Goal: Task Accomplishment & Management: Manage account settings

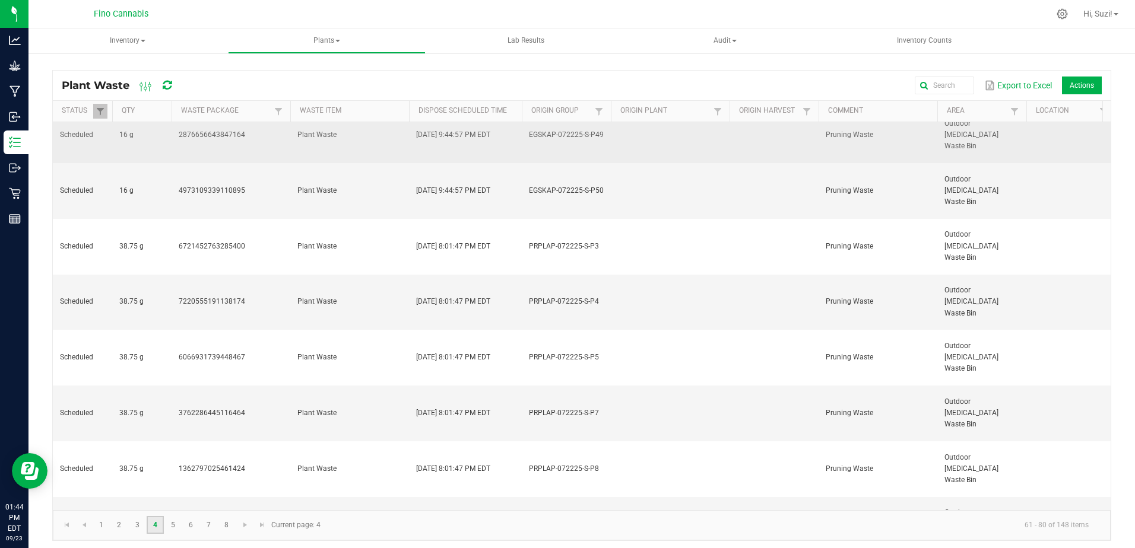
scroll to position [278, 0]
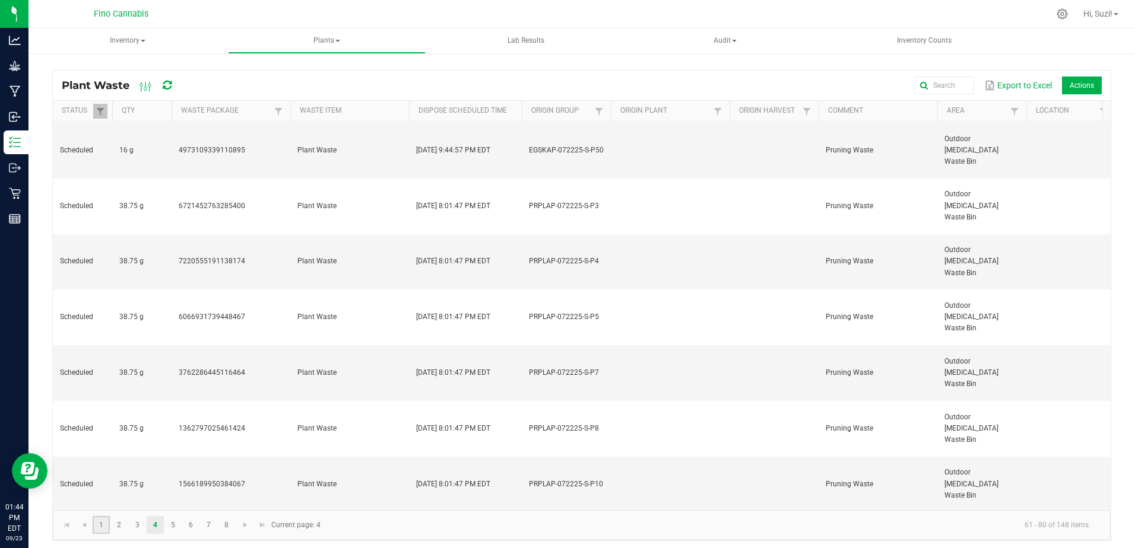
click at [107, 521] on link "1" at bounding box center [101, 525] width 17 height 18
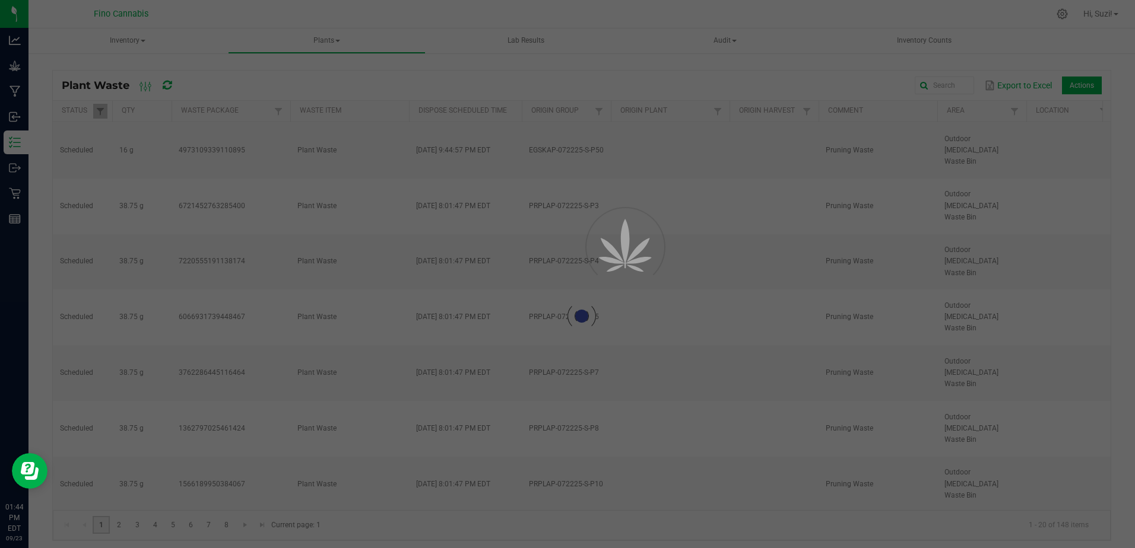
scroll to position [0, 0]
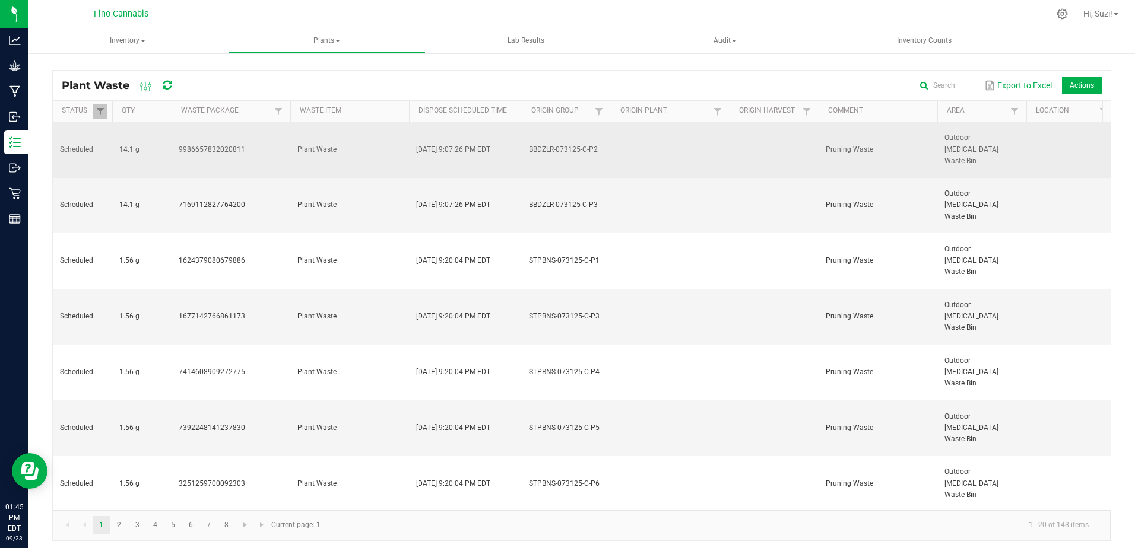
click at [659, 144] on td at bounding box center [670, 150] width 119 height 56
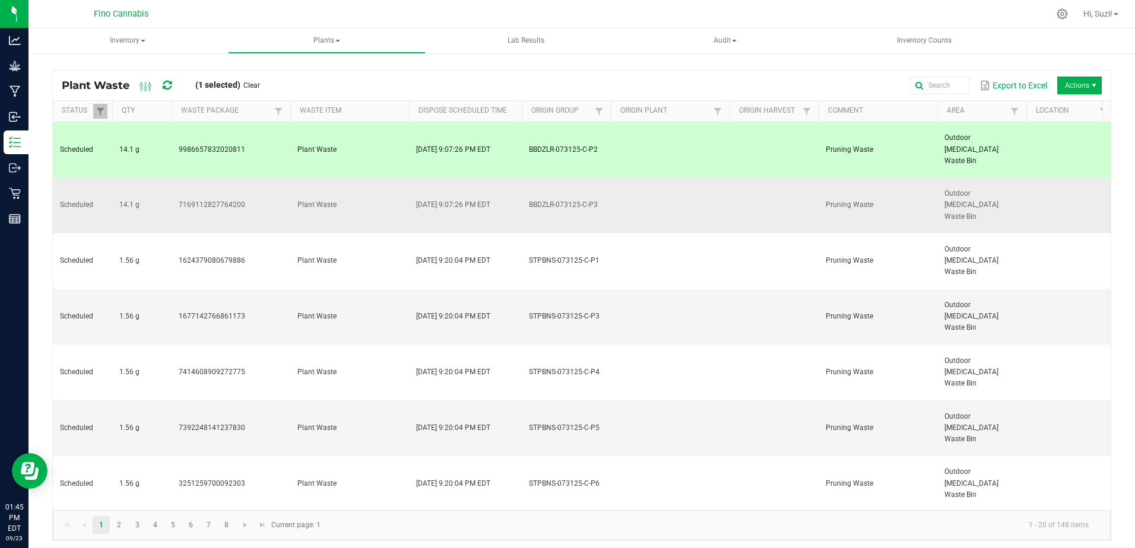
click at [653, 180] on td at bounding box center [670, 206] width 119 height 56
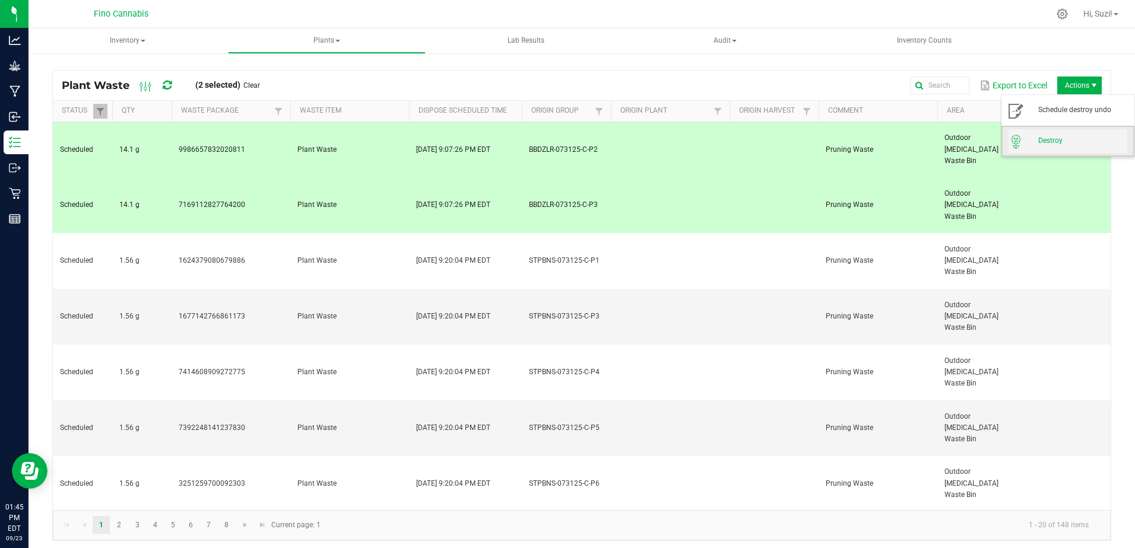
click at [1072, 137] on span "Destroy" at bounding box center [1082, 141] width 89 height 10
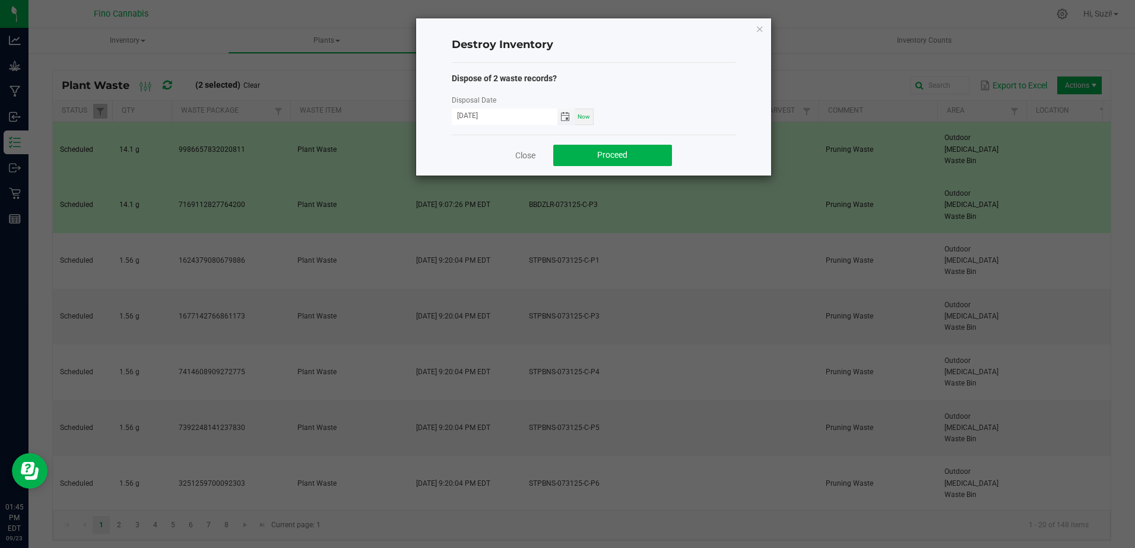
click at [568, 118] on span "Toggle calendar" at bounding box center [564, 116] width 9 height 9
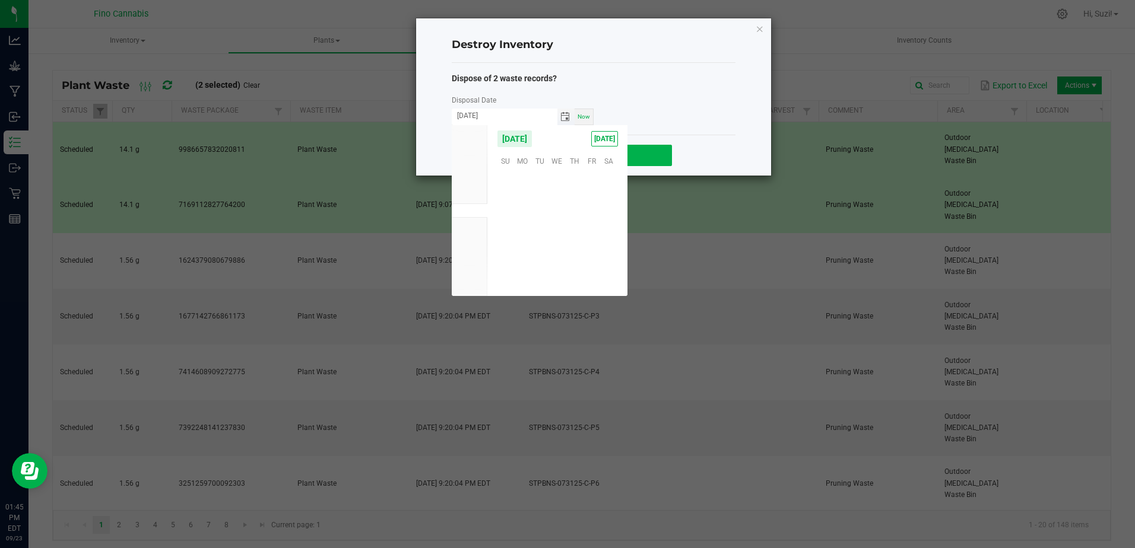
scroll to position [192511, 0]
click at [506, 234] on span "21" at bounding box center [505, 233] width 17 height 18
type input "[DATE]"
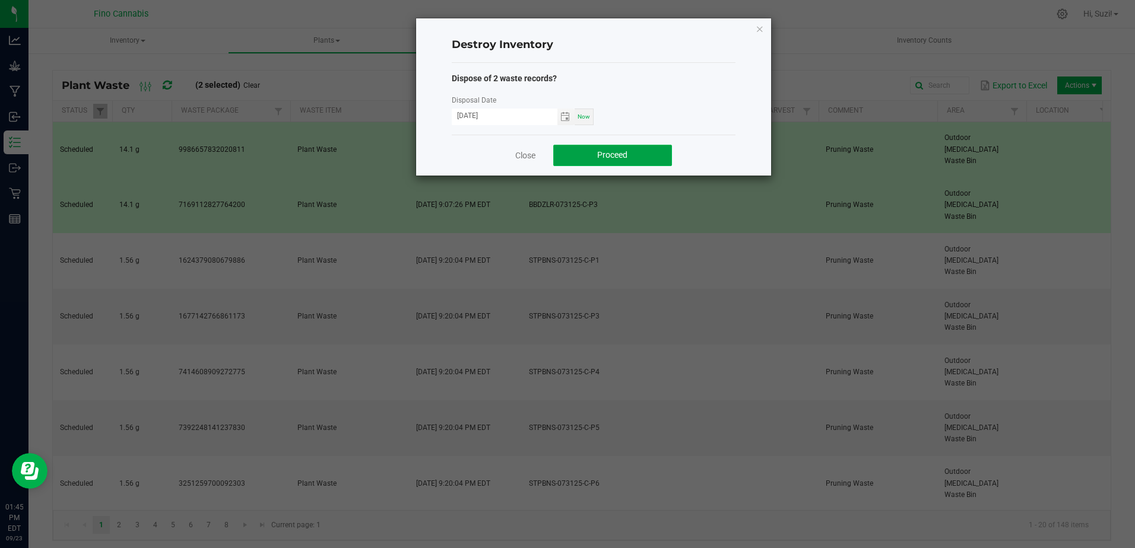
click at [615, 160] on span "Proceed" at bounding box center [612, 154] width 30 height 9
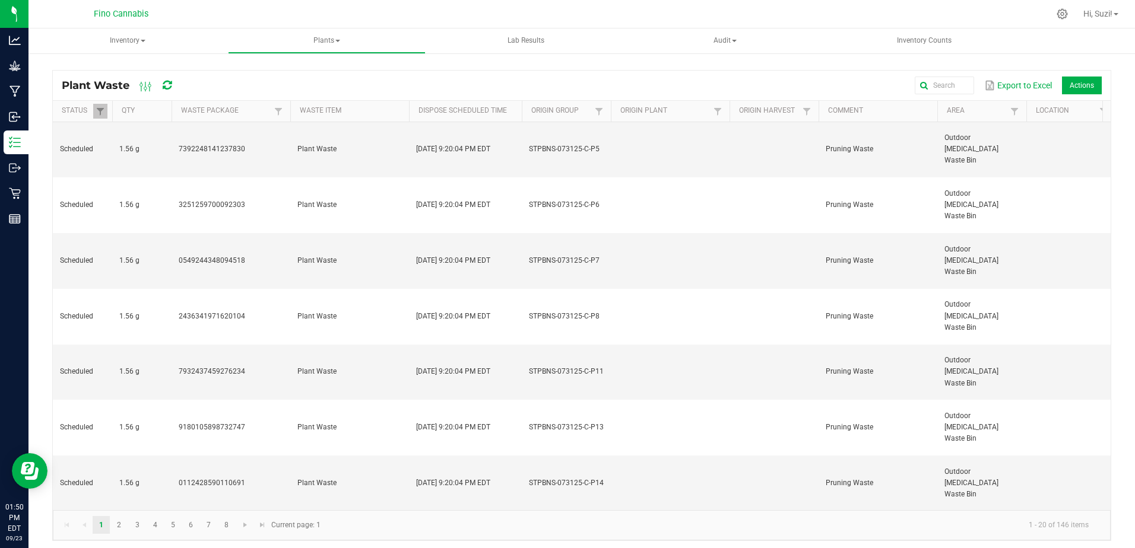
scroll to position [0, 0]
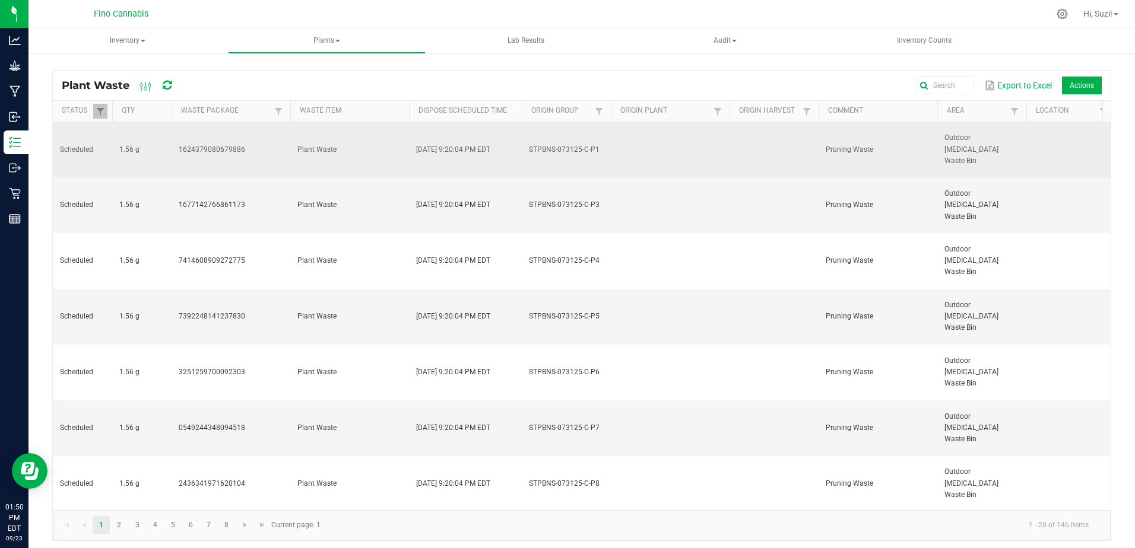
click at [373, 130] on td "Plant Waste" at bounding box center [349, 150] width 119 height 56
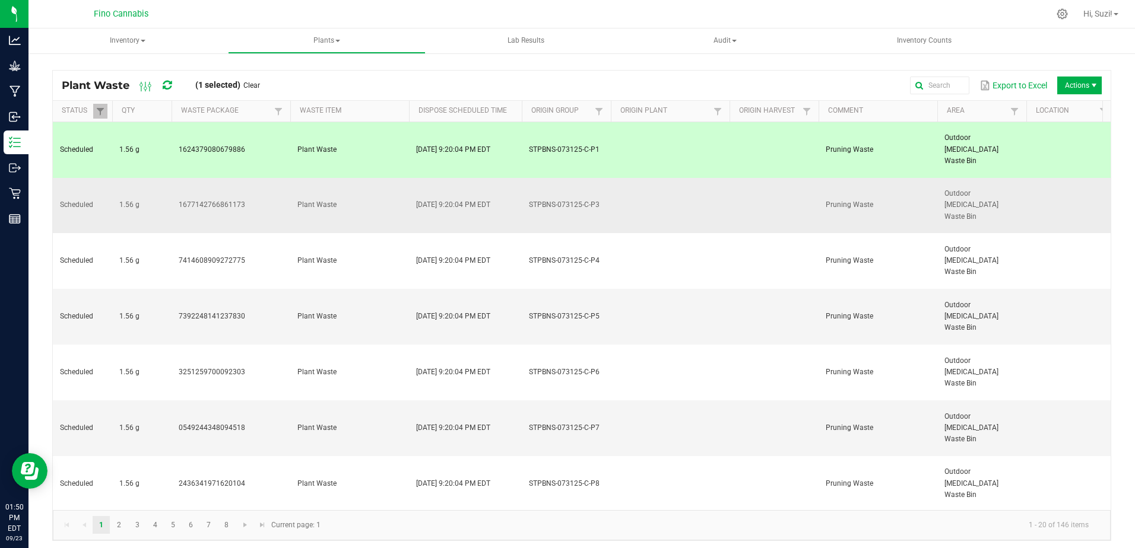
click at [375, 178] on td "Plant Waste" at bounding box center [349, 206] width 119 height 56
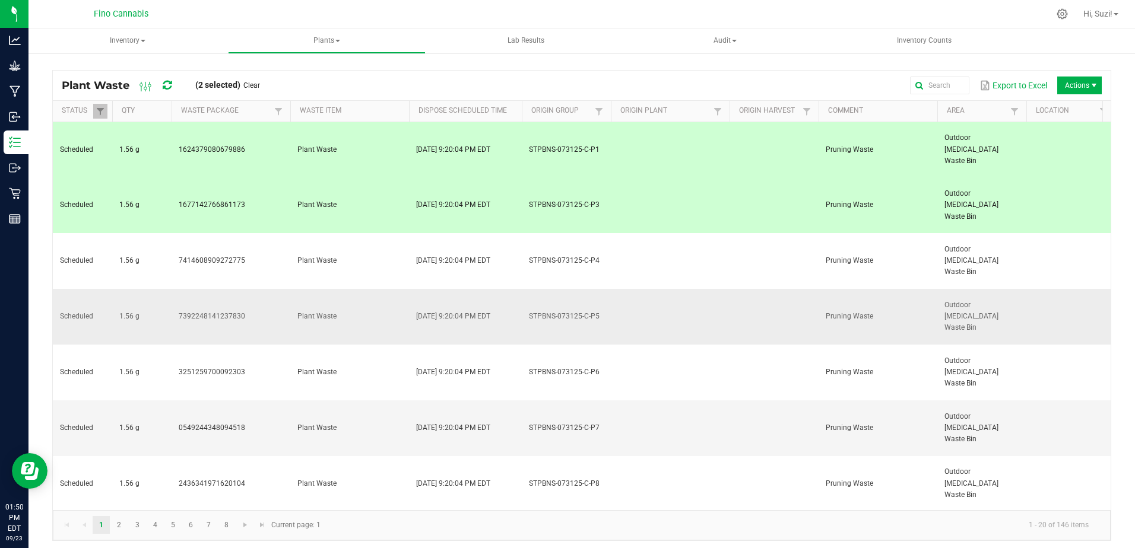
drag, startPoint x: 371, startPoint y: 199, endPoint x: 367, endPoint y: 234, distance: 35.8
click at [370, 233] on td "Plant Waste" at bounding box center [349, 261] width 119 height 56
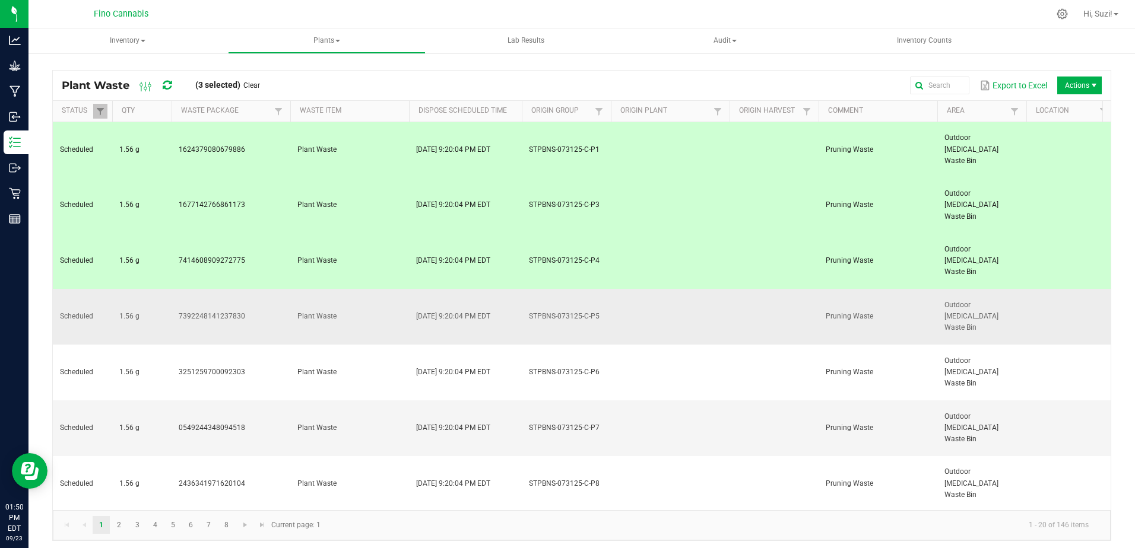
click at [367, 289] on td "Plant Waste" at bounding box center [349, 317] width 119 height 56
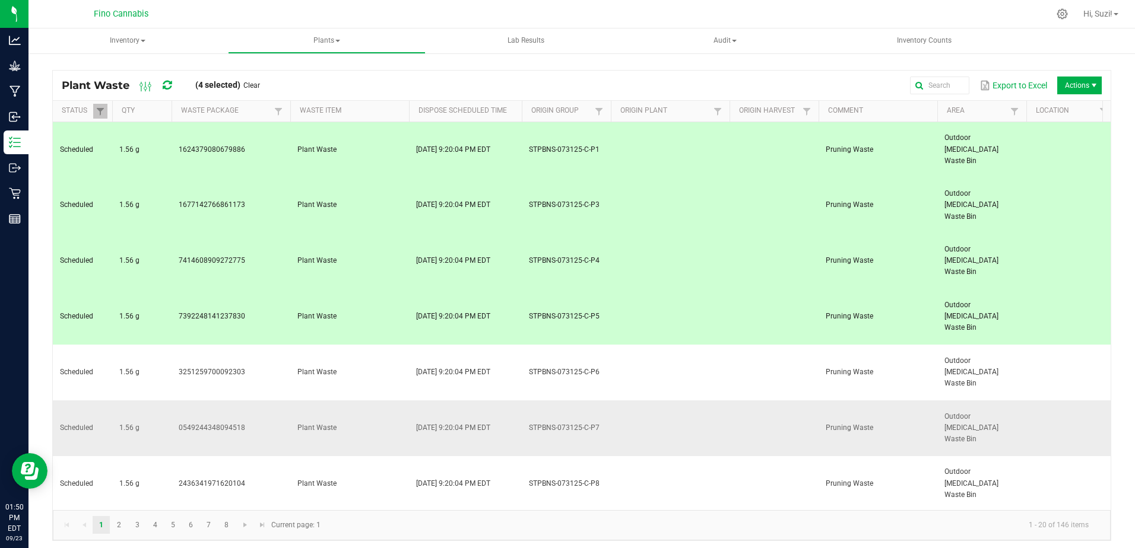
drag, startPoint x: 367, startPoint y: 265, endPoint x: 364, endPoint y: 312, distance: 47.6
click at [367, 345] on td "Plant Waste" at bounding box center [349, 373] width 119 height 56
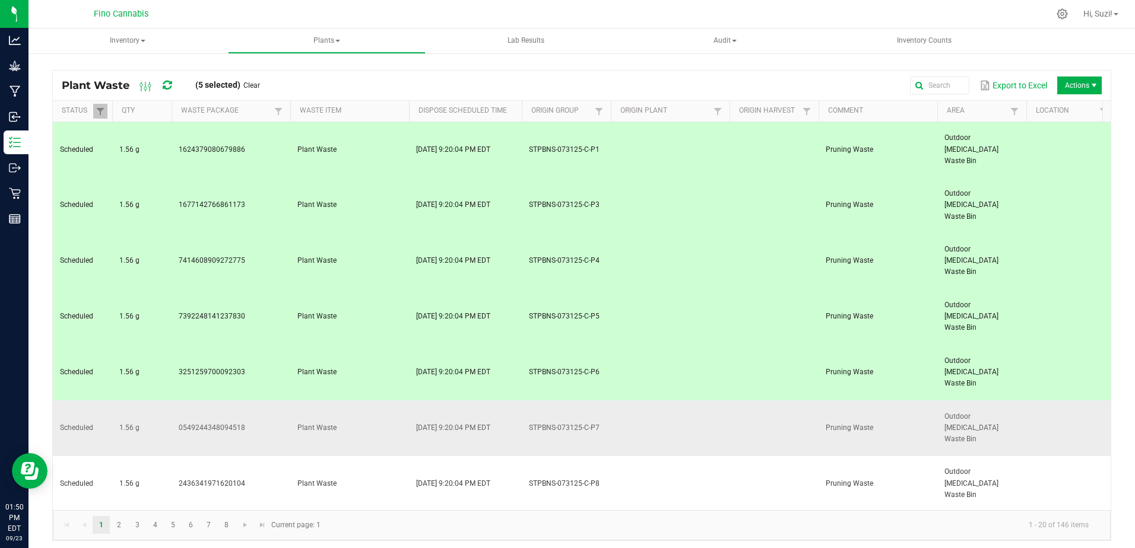
click at [364, 401] on td "Plant Waste" at bounding box center [349, 429] width 119 height 56
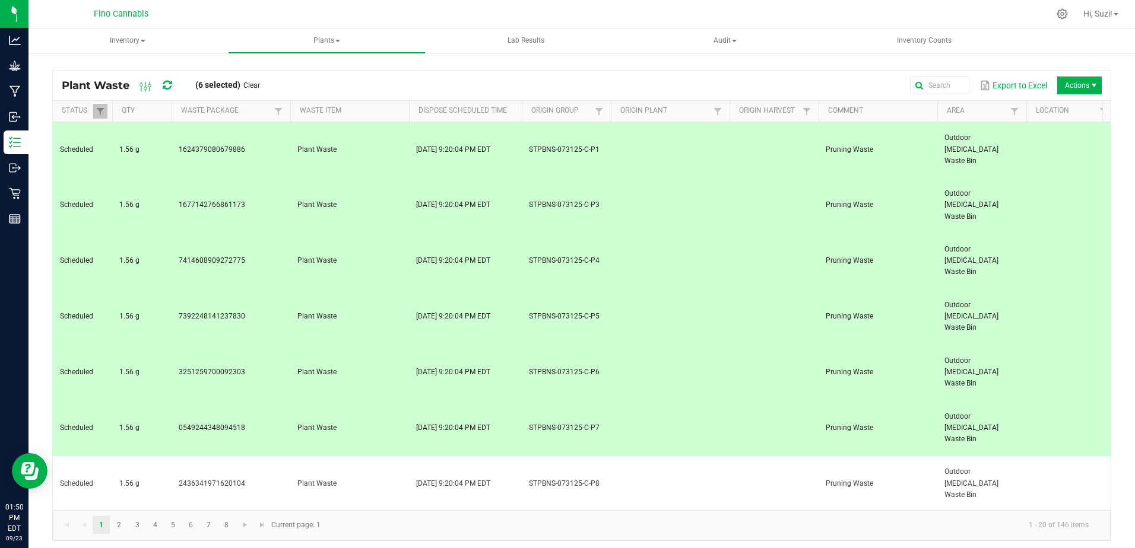
drag, startPoint x: 363, startPoint y: 339, endPoint x: 366, endPoint y: 371, distance: 32.2
click at [362, 456] on td "Plant Waste" at bounding box center [349, 484] width 119 height 56
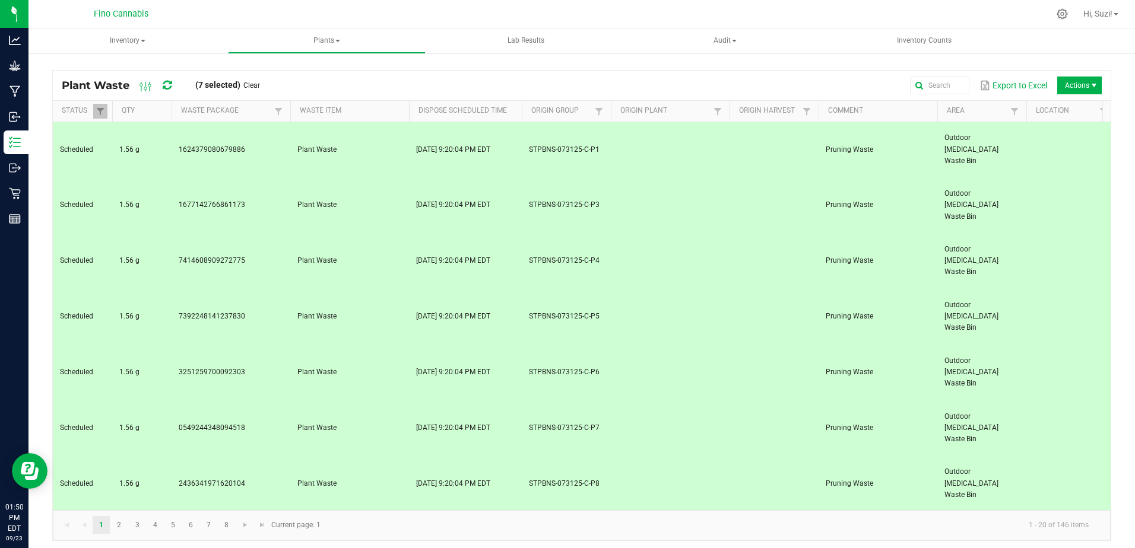
click at [366, 512] on td "Plant Waste" at bounding box center [349, 540] width 119 height 56
drag, startPoint x: 372, startPoint y: 401, endPoint x: 373, endPoint y: 432, distance: 31.5
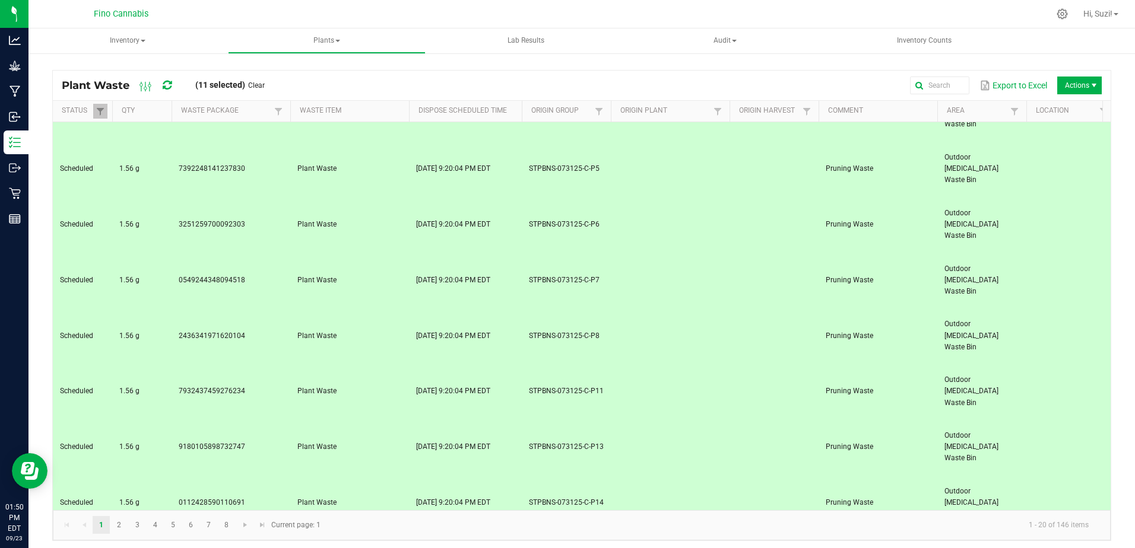
scroll to position [178, 0]
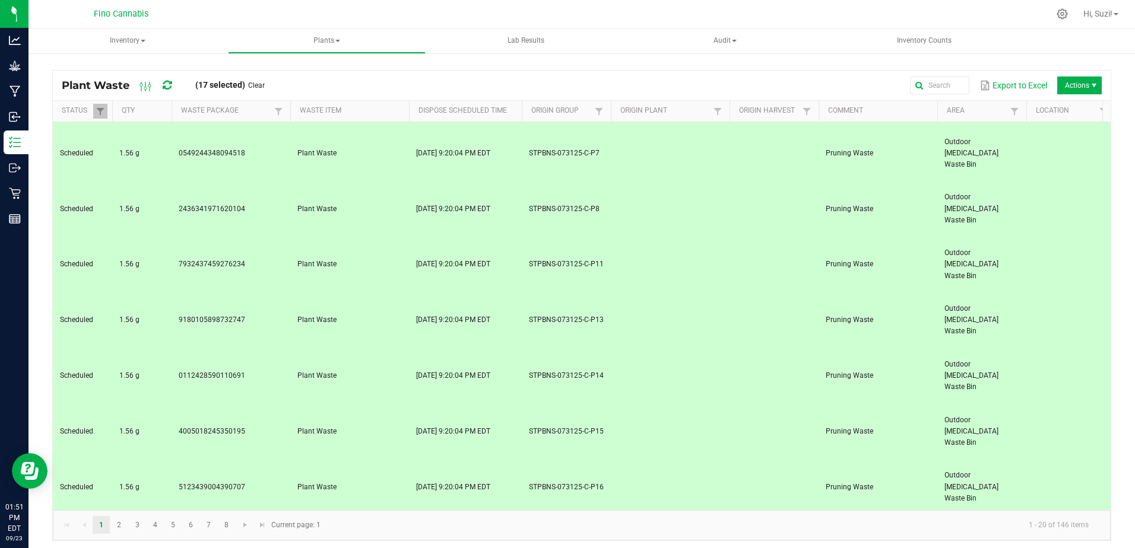
scroll to position [278, 0]
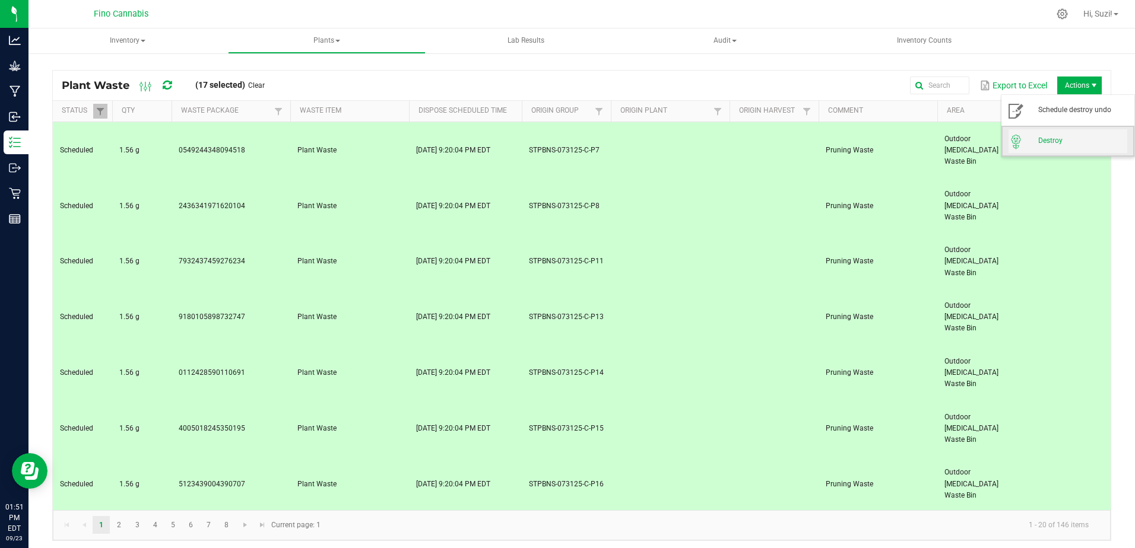
click at [1066, 141] on span "Destroy" at bounding box center [1082, 141] width 89 height 10
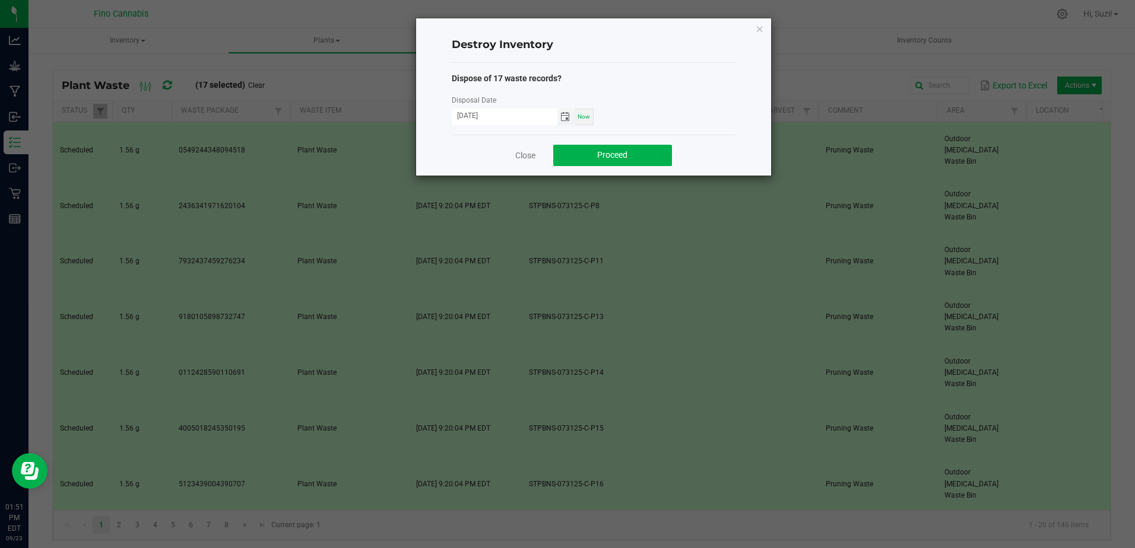
click at [566, 112] on span "Toggle calendar" at bounding box center [564, 116] width 9 height 9
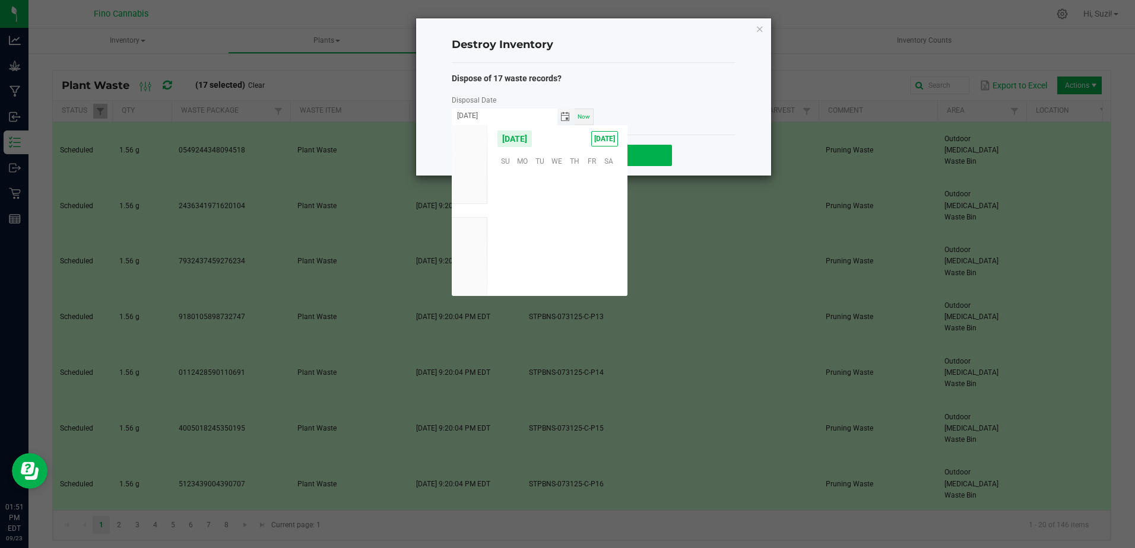
scroll to position [192511, 0]
click at [506, 234] on span "21" at bounding box center [505, 233] width 17 height 18
type input "[DATE]"
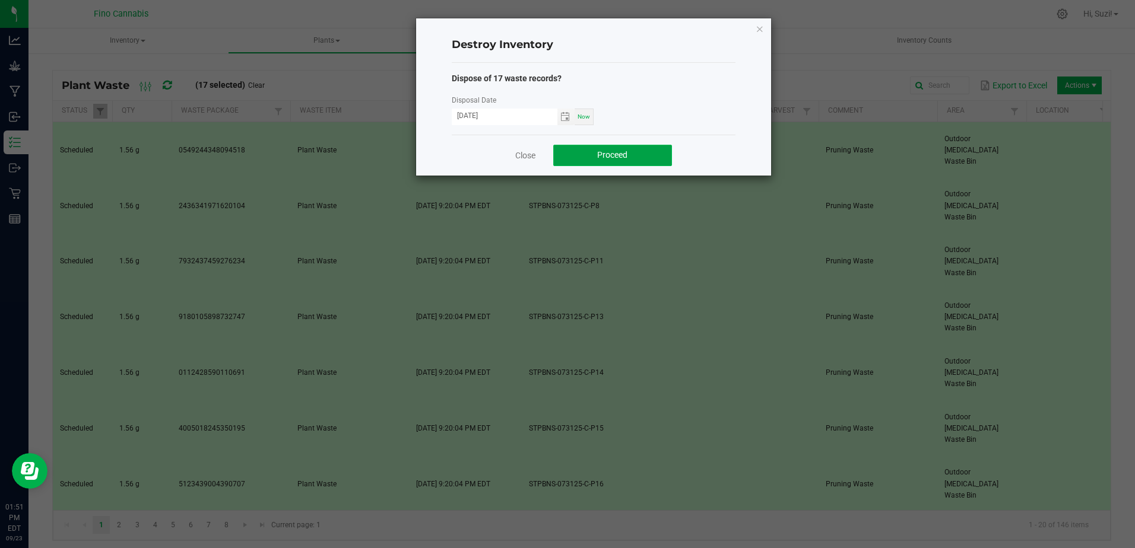
click at [626, 155] on span "Proceed" at bounding box center [612, 154] width 30 height 9
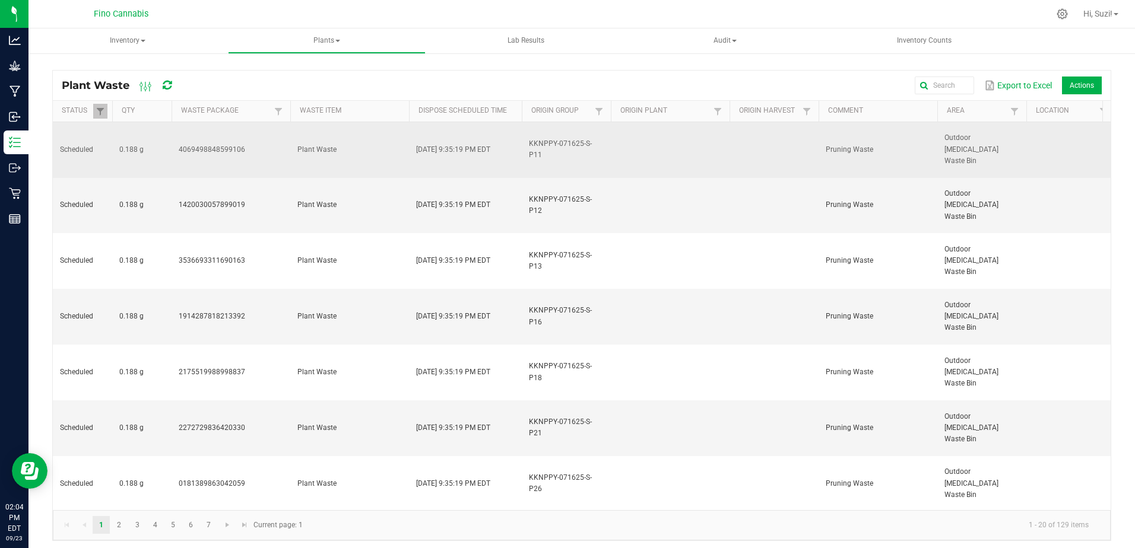
click at [250, 142] on td "4069498848599106" at bounding box center [231, 150] width 119 height 56
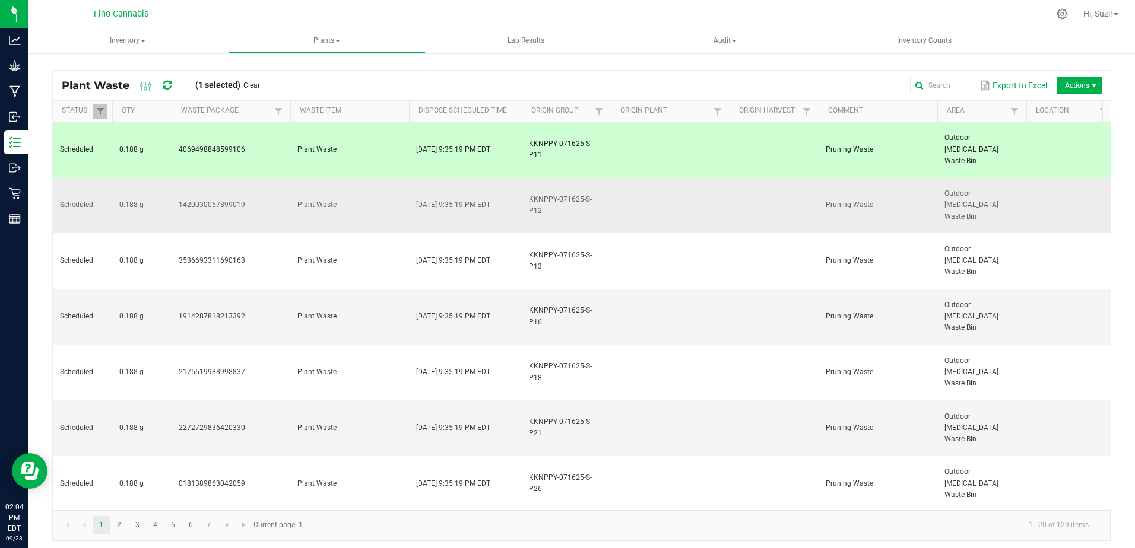
click at [267, 178] on td "1420030057899019" at bounding box center [231, 206] width 119 height 56
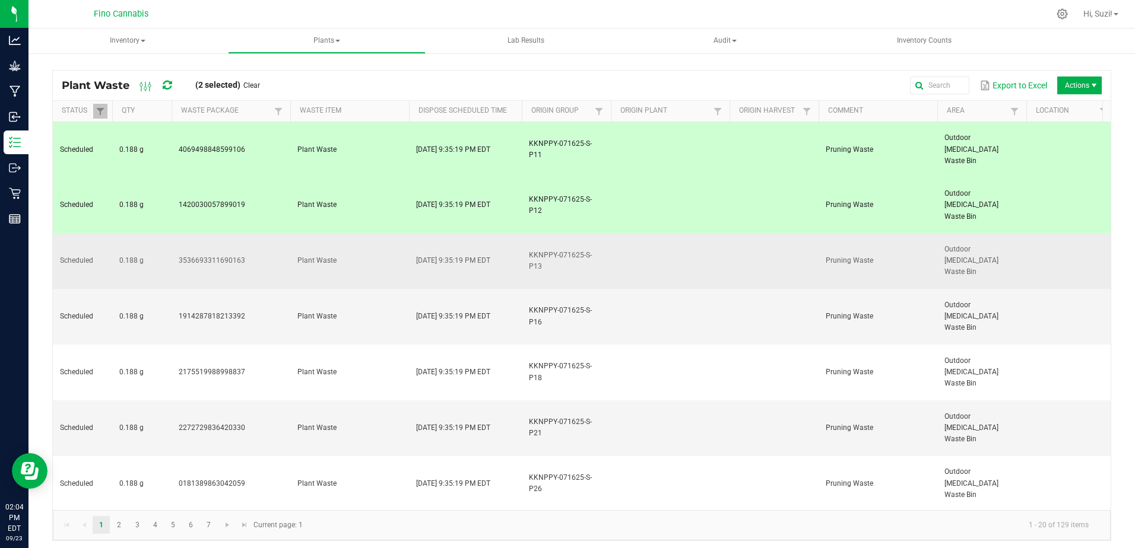
click at [264, 233] on td "3536693311690163" at bounding box center [231, 261] width 119 height 56
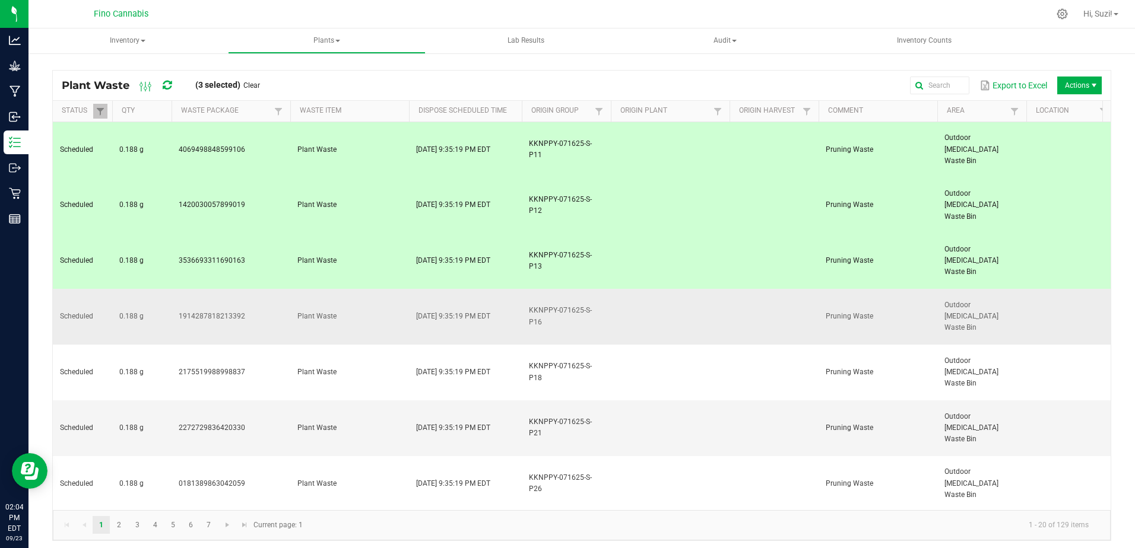
drag, startPoint x: 264, startPoint y: 227, endPoint x: 266, endPoint y: 262, distance: 35.7
click at [264, 289] on td "1914287818213392" at bounding box center [231, 317] width 119 height 56
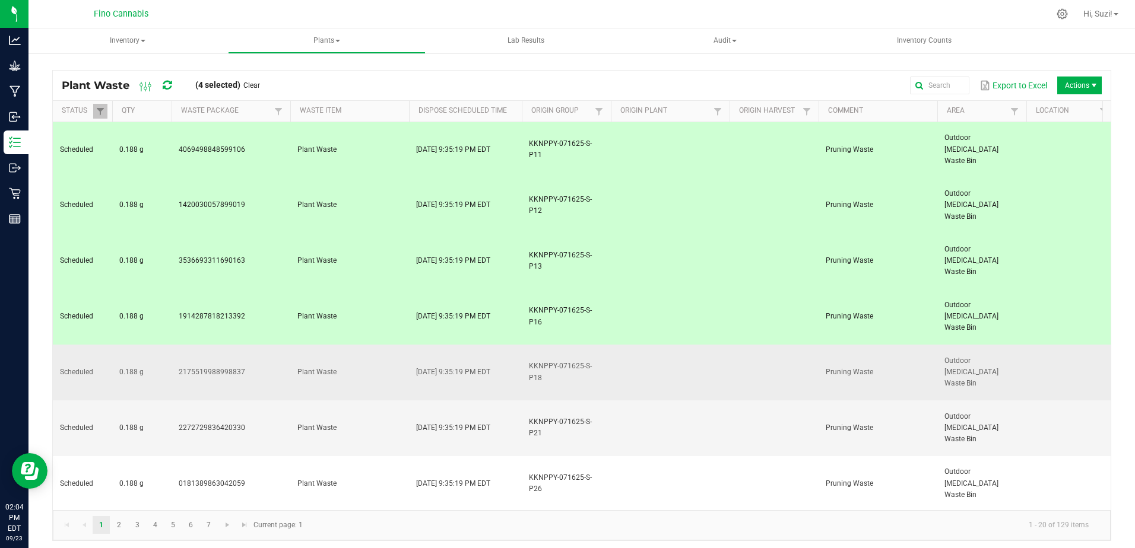
click at [265, 345] on td "2175519988998837" at bounding box center [231, 373] width 119 height 56
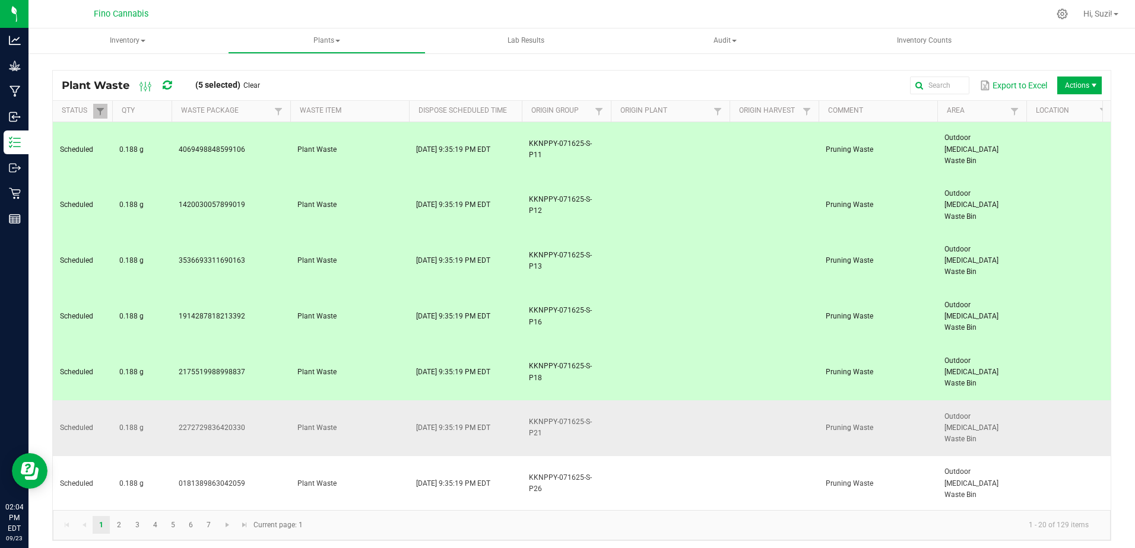
click at [259, 401] on td "2272729836420330" at bounding box center [231, 429] width 119 height 56
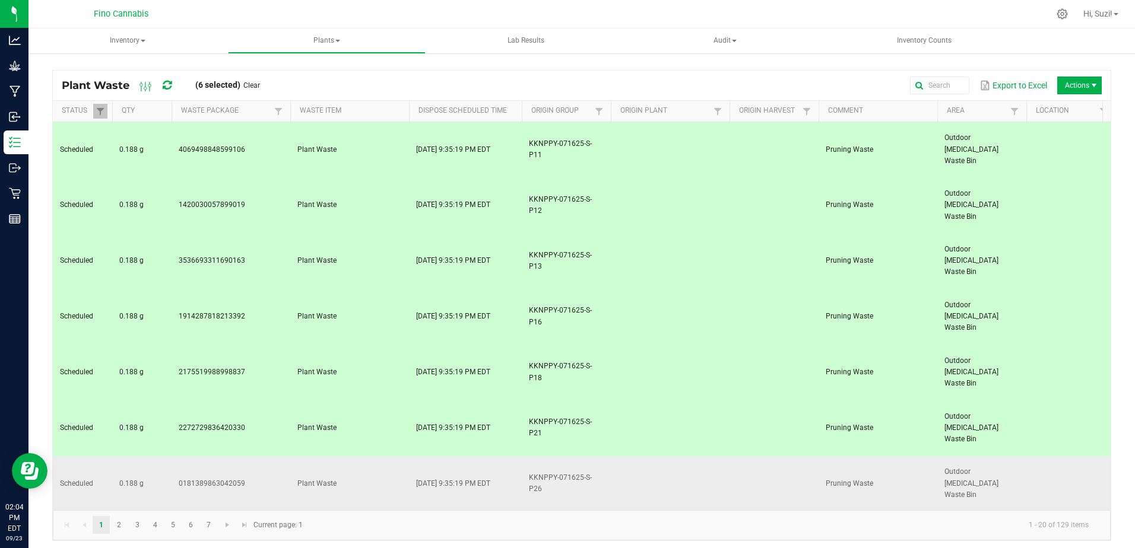
click at [259, 456] on td "0181389863042059" at bounding box center [231, 484] width 119 height 56
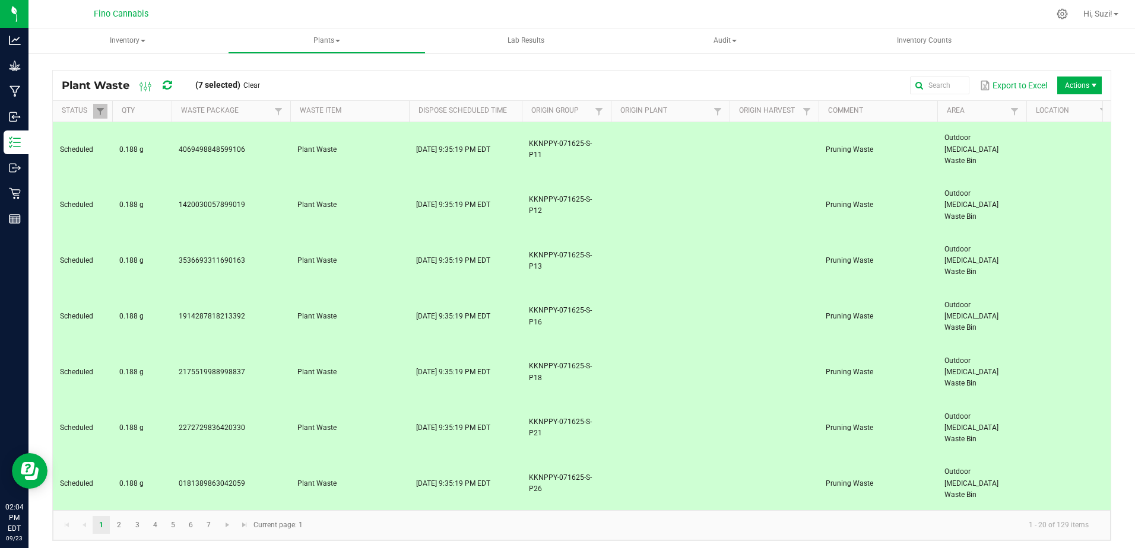
click at [264, 512] on td "6039112364868854" at bounding box center [231, 540] width 119 height 56
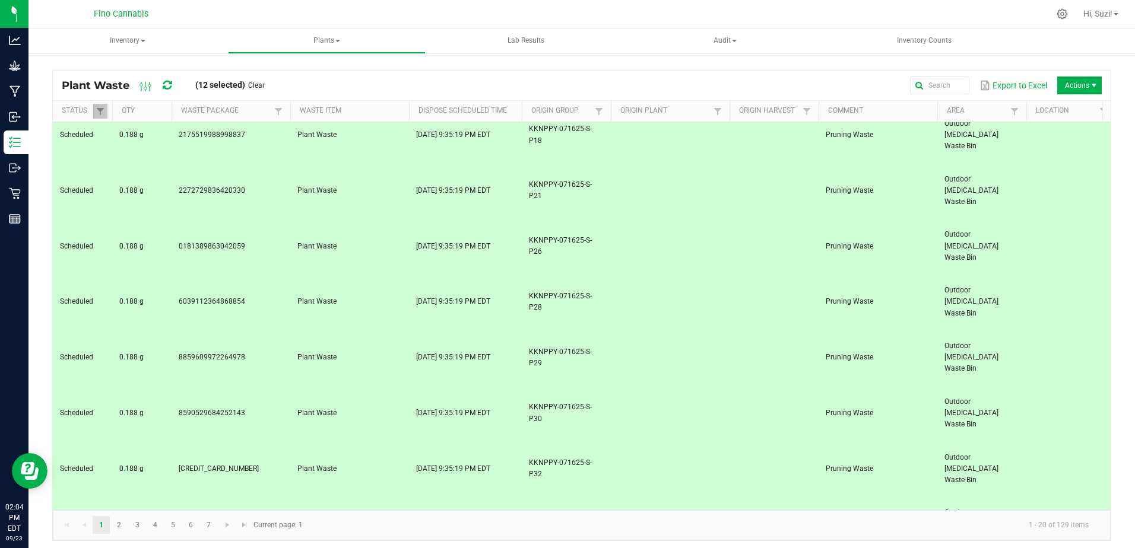
scroll to position [278, 0]
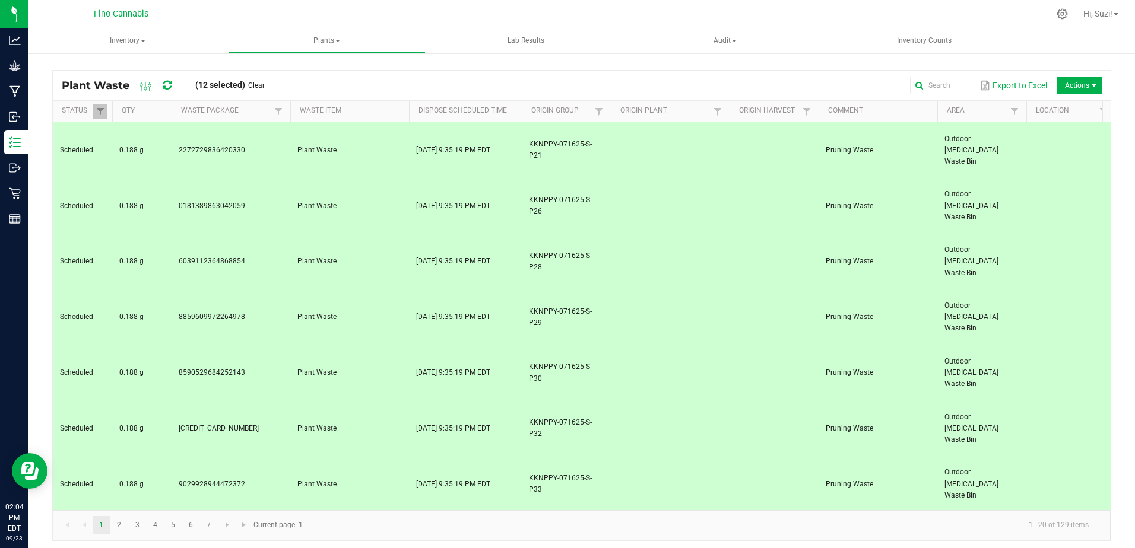
click at [272, 513] on td "2722270145564605" at bounding box center [231, 541] width 119 height 56
drag, startPoint x: 264, startPoint y: 311, endPoint x: 295, endPoint y: 357, distance: 55.6
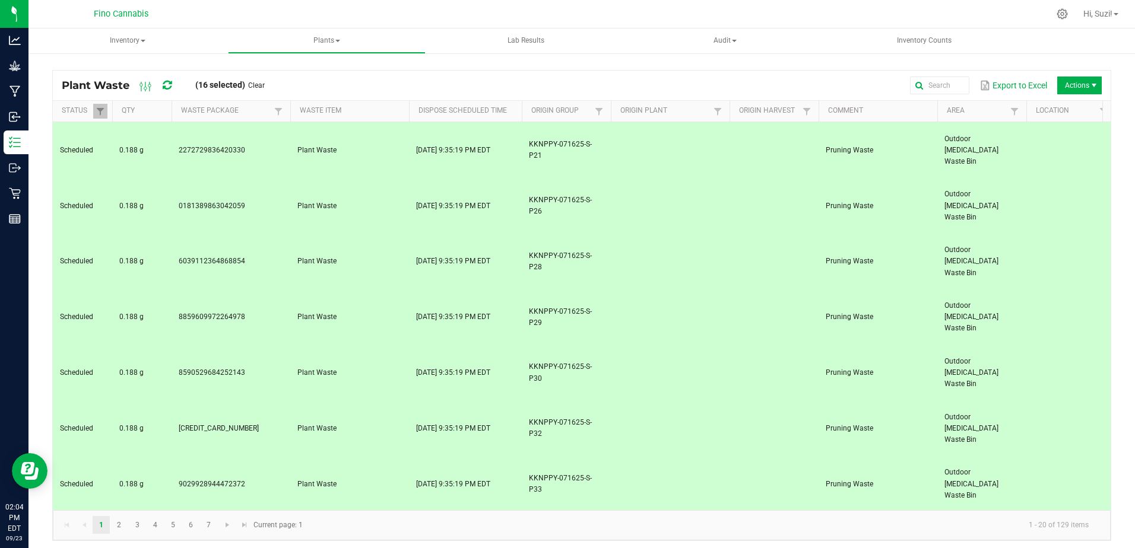
click at [1065, 138] on span "Destroy" at bounding box center [1082, 141] width 89 height 10
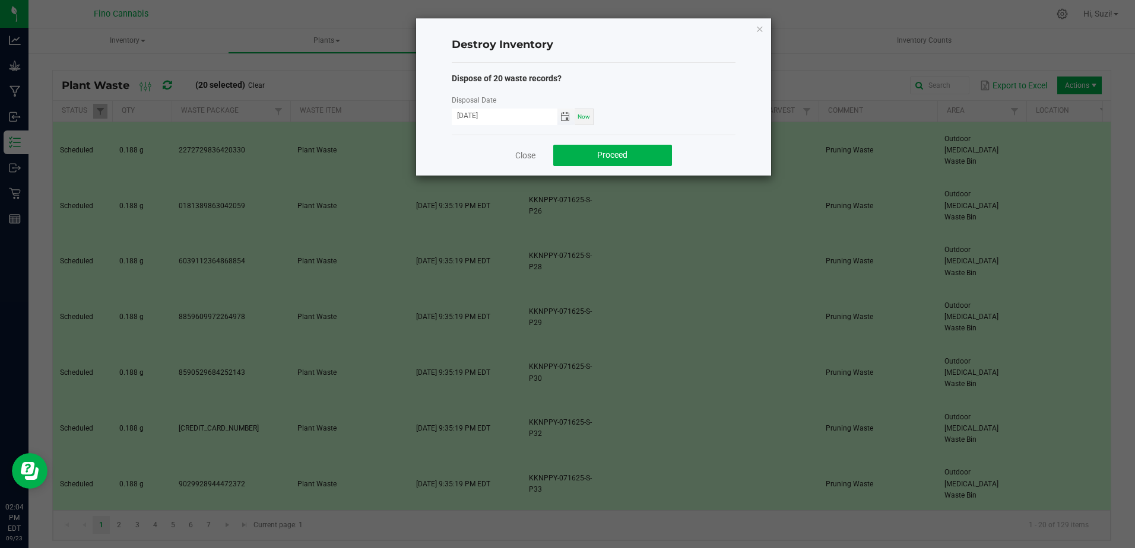
click at [565, 118] on span "Toggle calendar" at bounding box center [564, 116] width 9 height 9
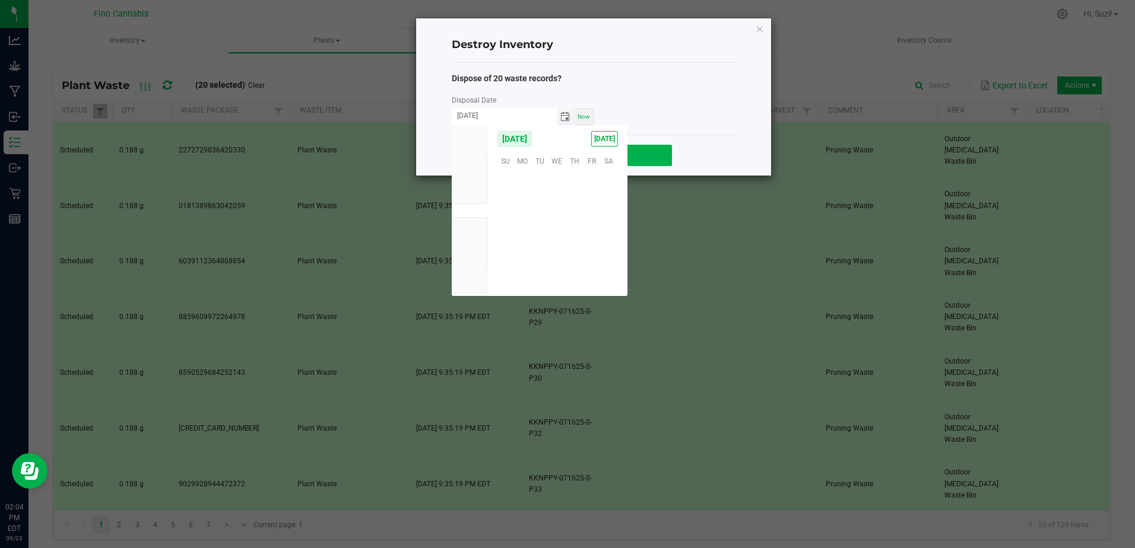
scroll to position [192511, 0]
click at [504, 234] on span "21" at bounding box center [505, 233] width 17 height 18
type input "[DATE]"
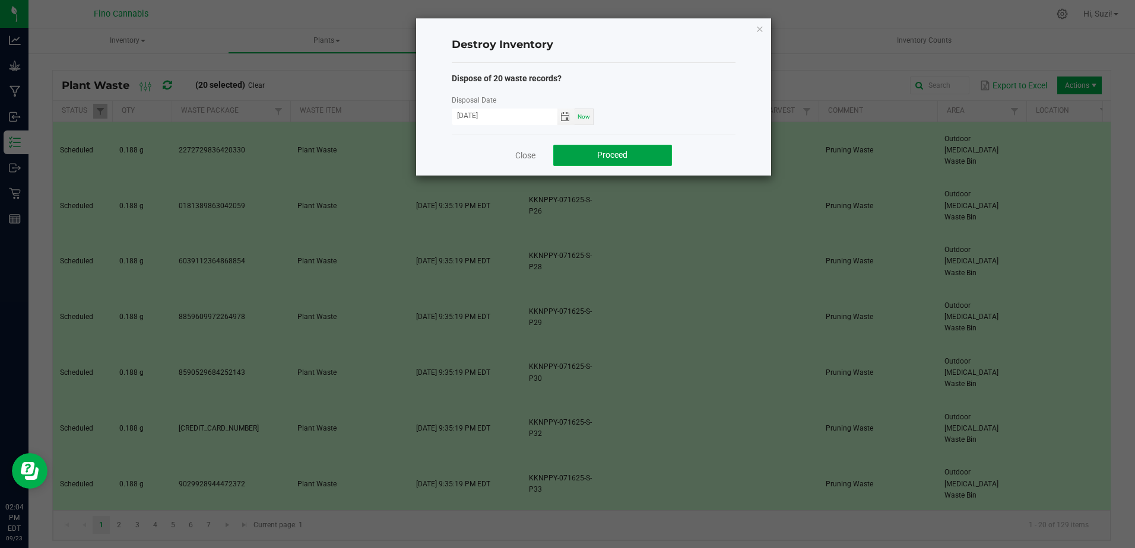
click at [617, 155] on span "Proceed" at bounding box center [612, 154] width 30 height 9
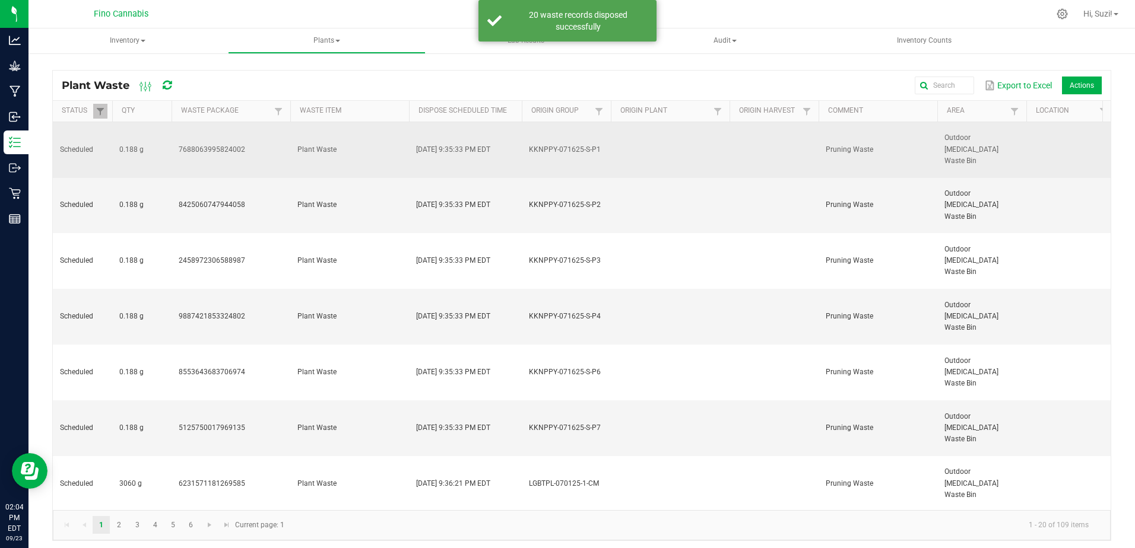
click at [153, 142] on td "0.188 g" at bounding box center [141, 150] width 59 height 56
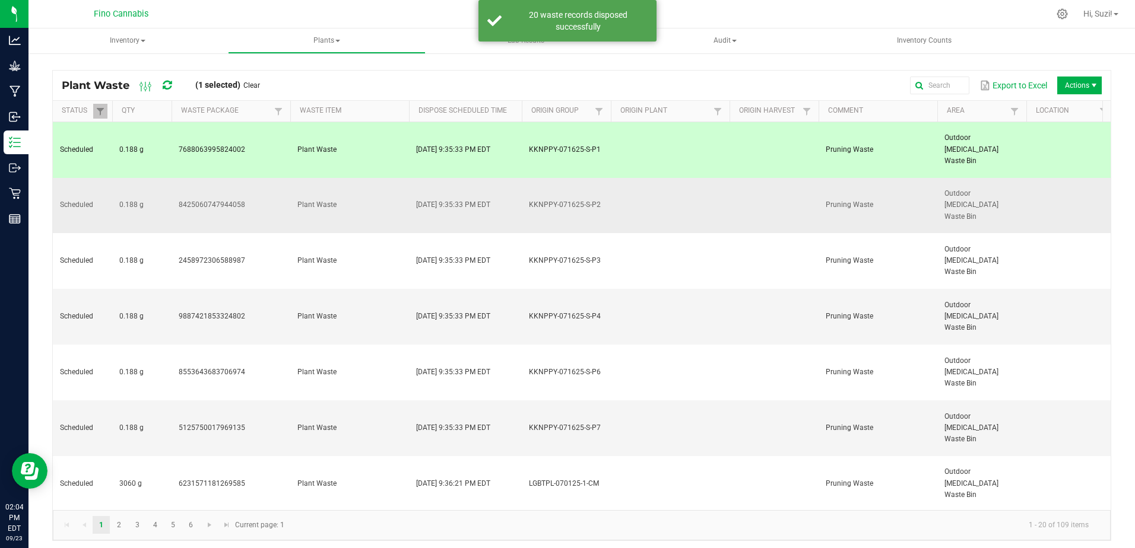
click at [160, 178] on td "0.188 g" at bounding box center [141, 206] width 59 height 56
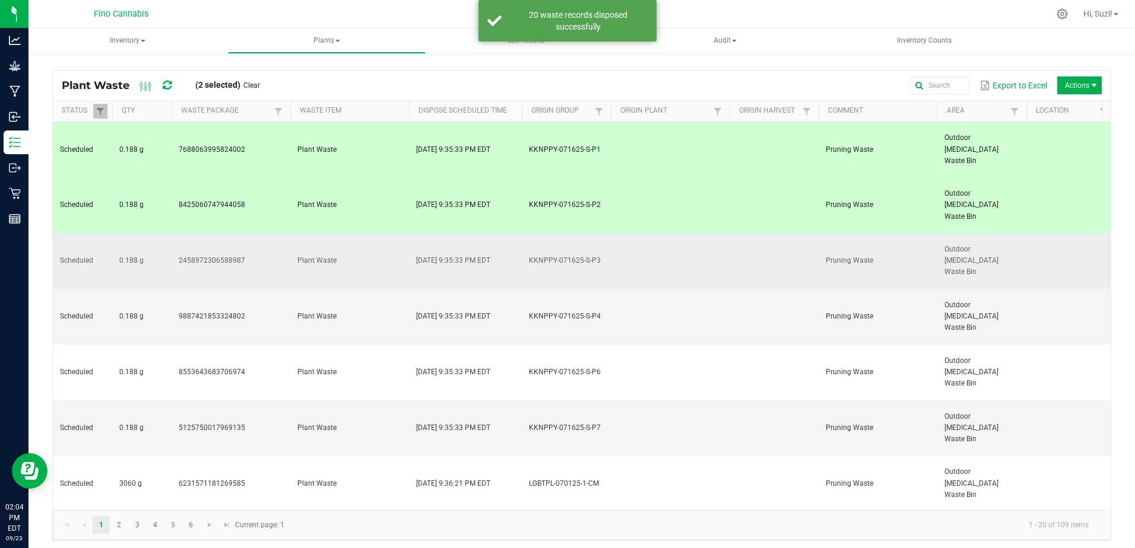
click at [153, 233] on td "0.188 g" at bounding box center [141, 261] width 59 height 56
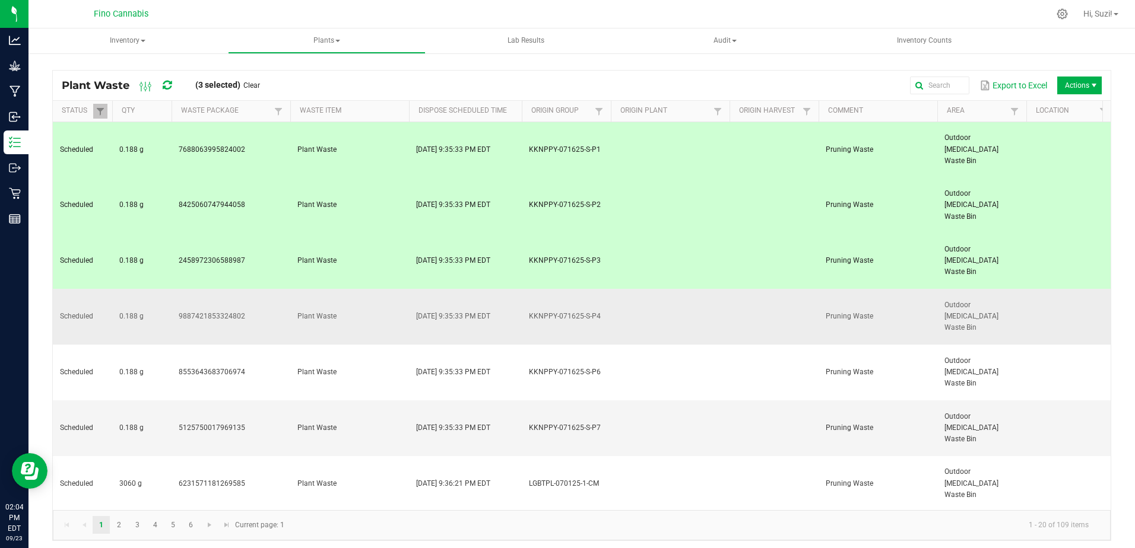
click at [153, 289] on td "0.188 g" at bounding box center [141, 317] width 59 height 56
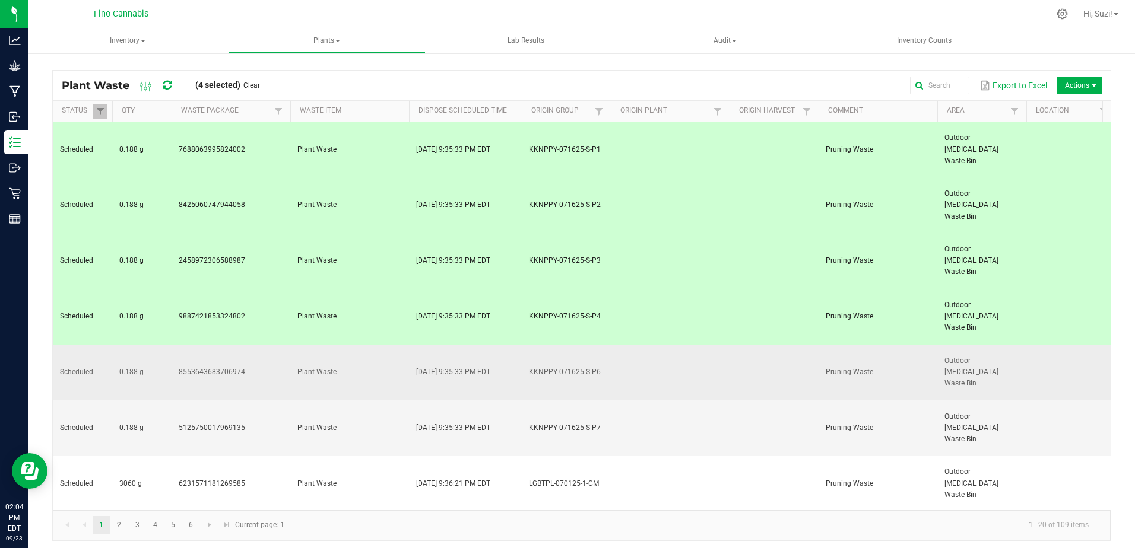
click at [151, 345] on td "0.188 g" at bounding box center [141, 373] width 59 height 56
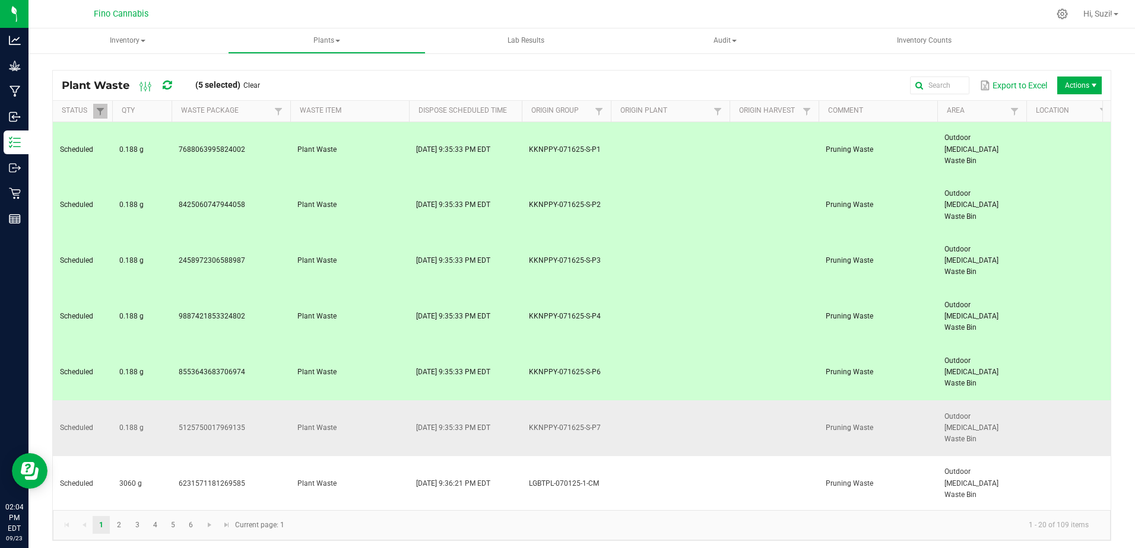
click at [150, 401] on td "0.188 g" at bounding box center [141, 429] width 59 height 56
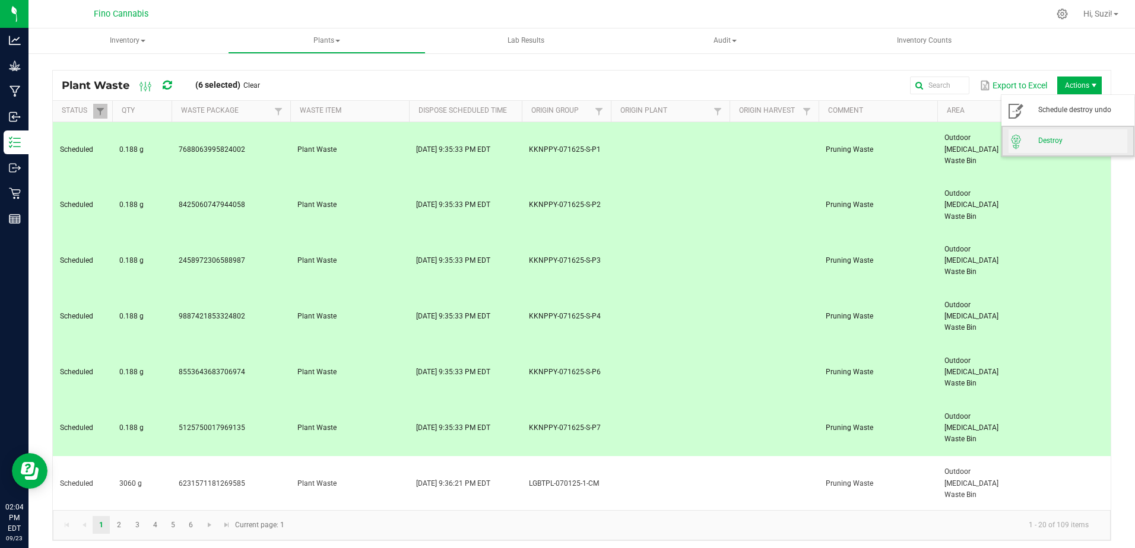
click at [1058, 147] on span "Destroy" at bounding box center [1068, 141] width 119 height 24
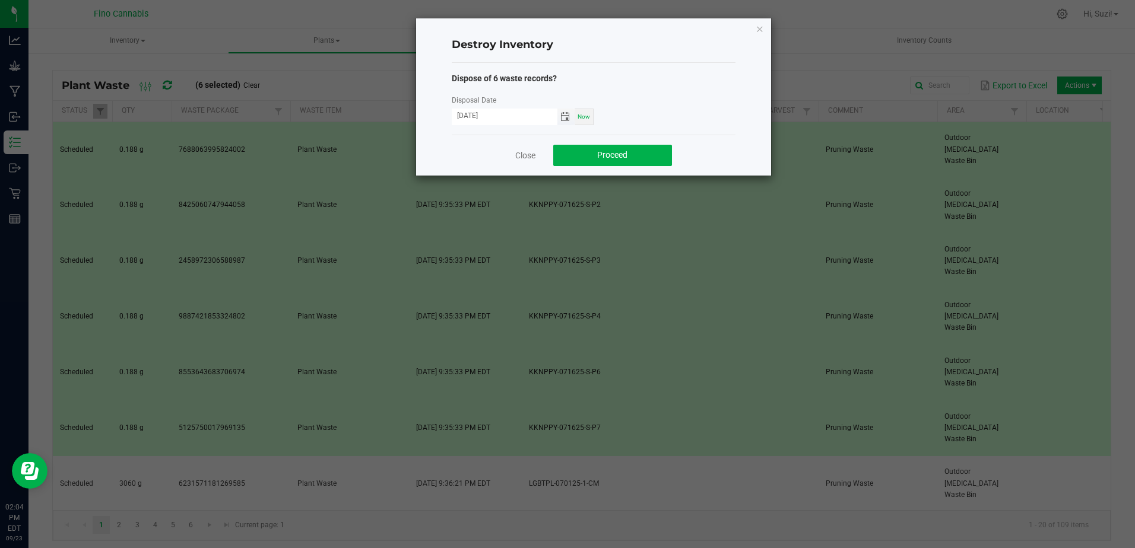
click at [568, 119] on span "Toggle calendar" at bounding box center [564, 116] width 9 height 9
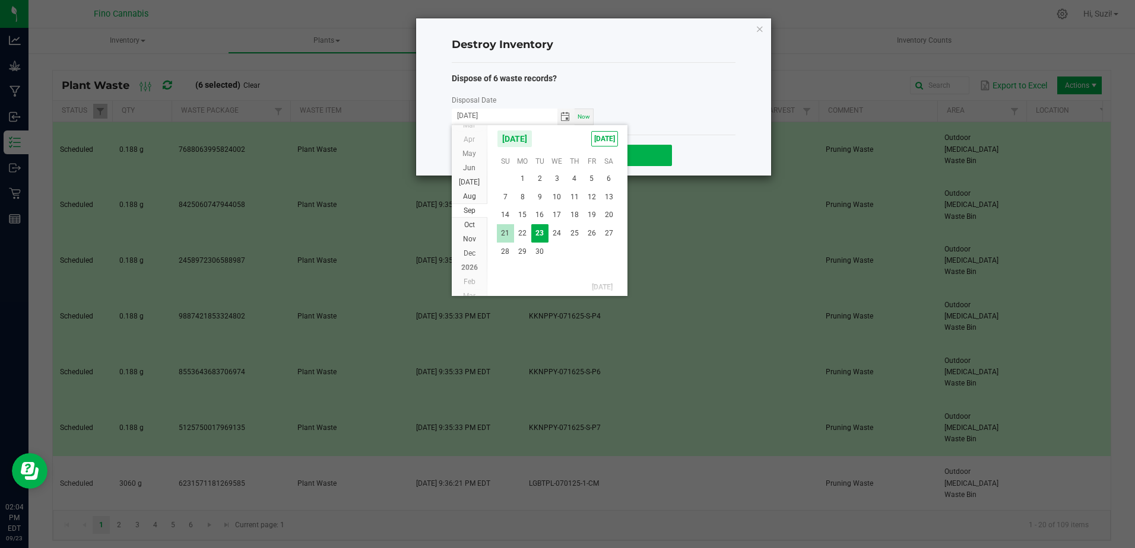
click at [506, 234] on span "21" at bounding box center [505, 233] width 17 height 18
type input "[DATE]"
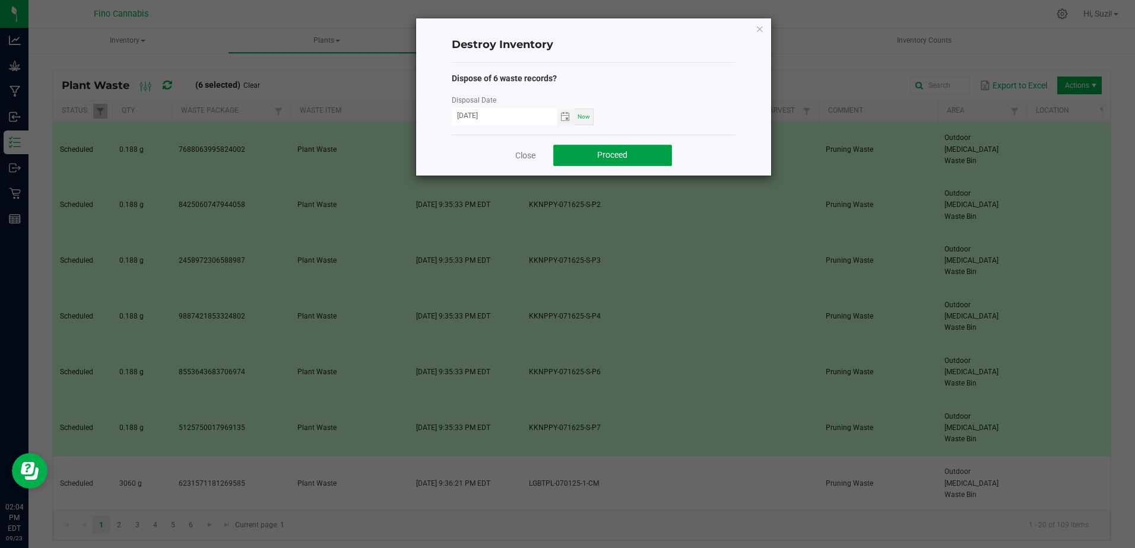
click at [611, 157] on span "Proceed" at bounding box center [612, 154] width 30 height 9
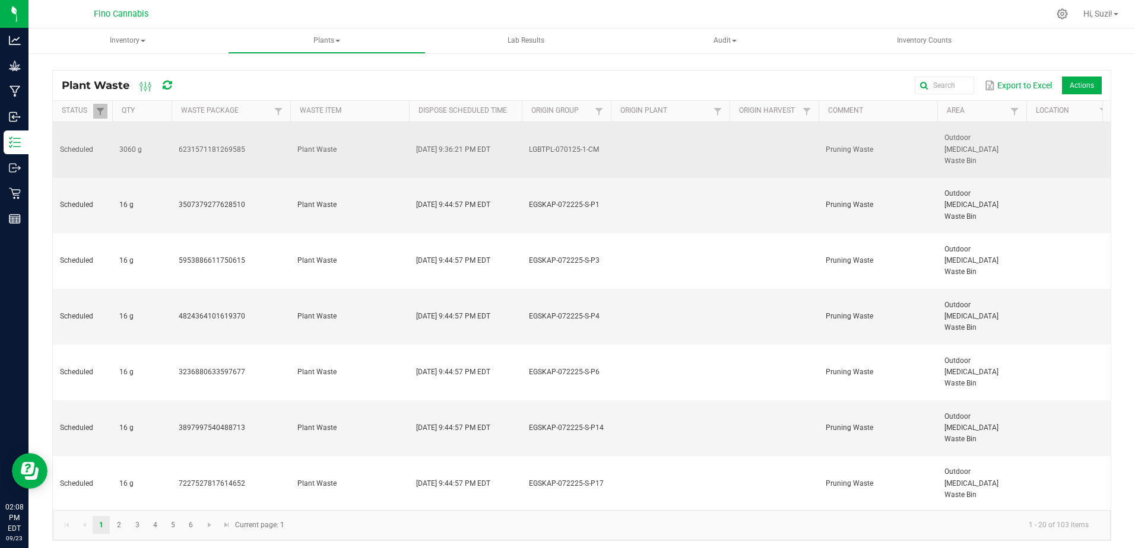
click at [623, 146] on td at bounding box center [670, 150] width 119 height 56
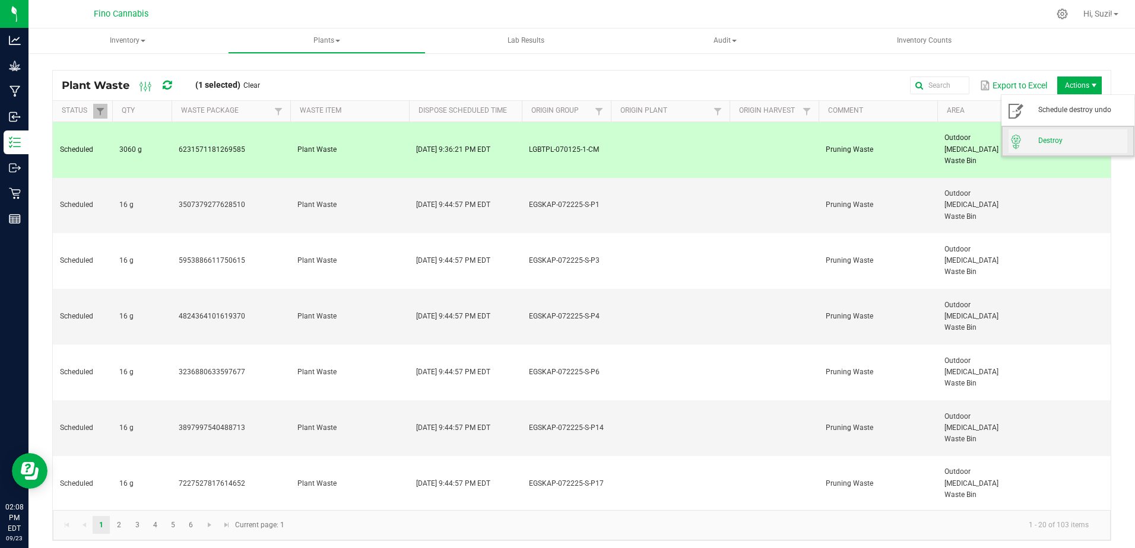
click at [1063, 135] on span "Destroy" at bounding box center [1068, 141] width 119 height 24
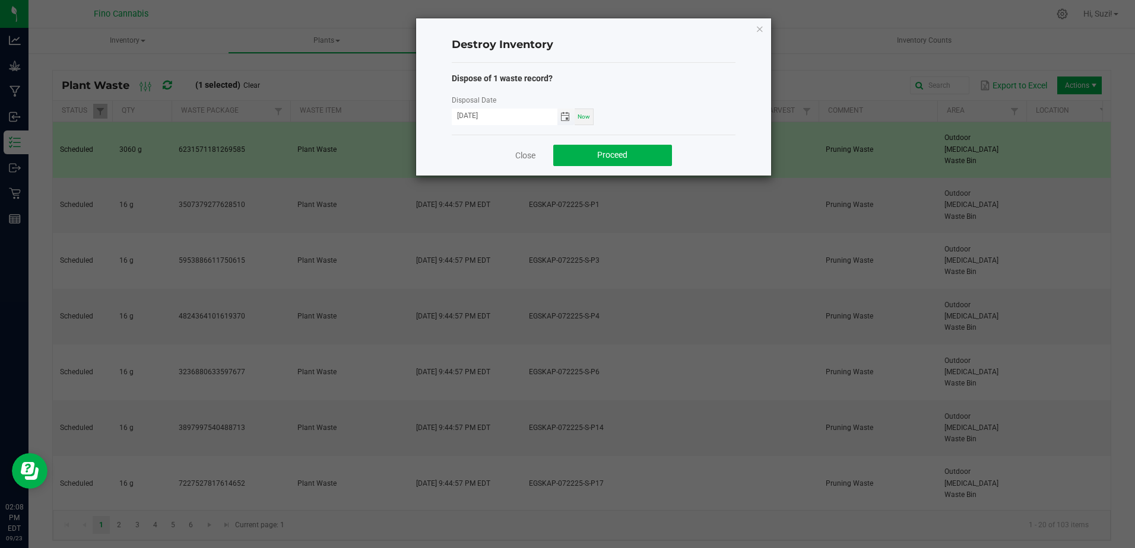
click at [567, 118] on span "Toggle calendar" at bounding box center [564, 116] width 9 height 9
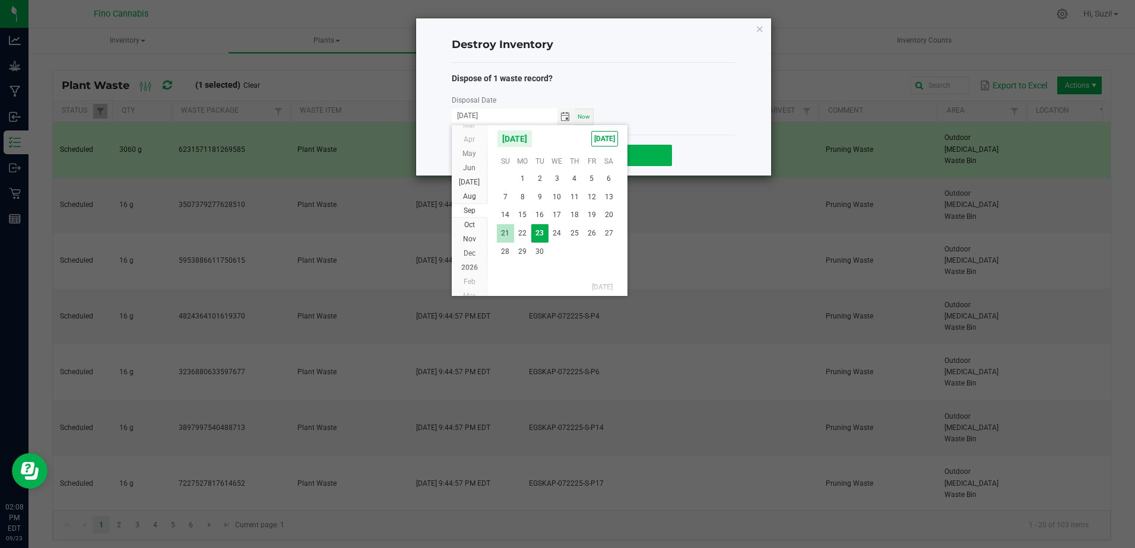
click at [505, 236] on span "21" at bounding box center [505, 233] width 17 height 18
type input "[DATE]"
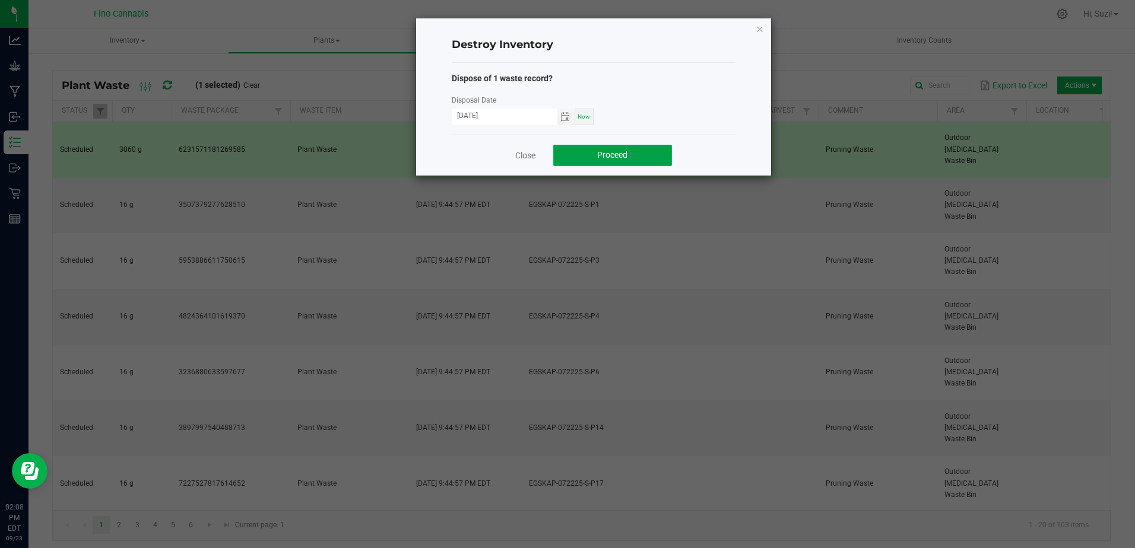
click at [627, 153] on span "Proceed" at bounding box center [612, 154] width 30 height 9
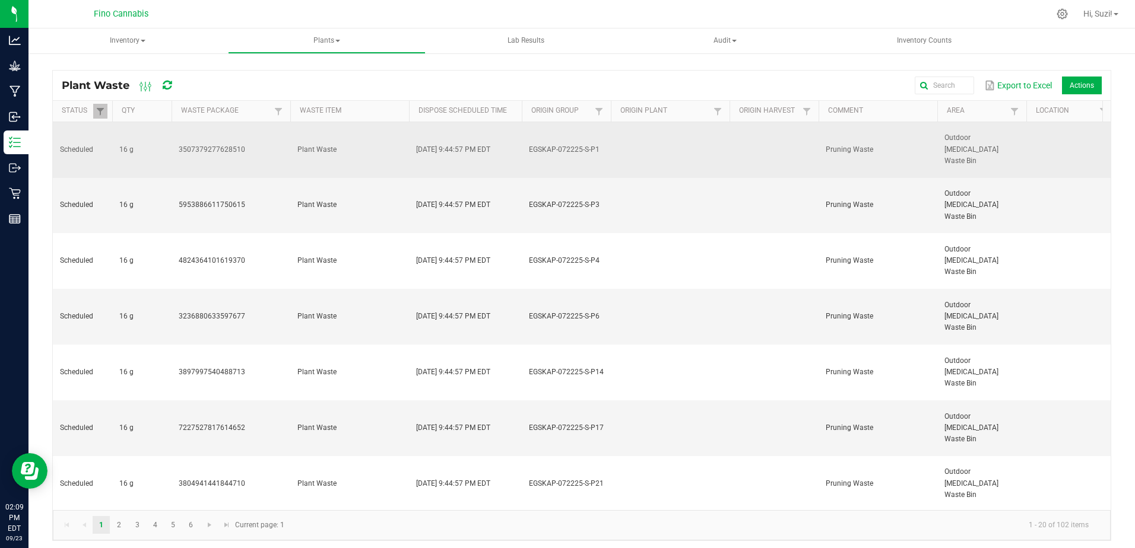
click at [175, 141] on td "3507379277628510" at bounding box center [231, 150] width 119 height 56
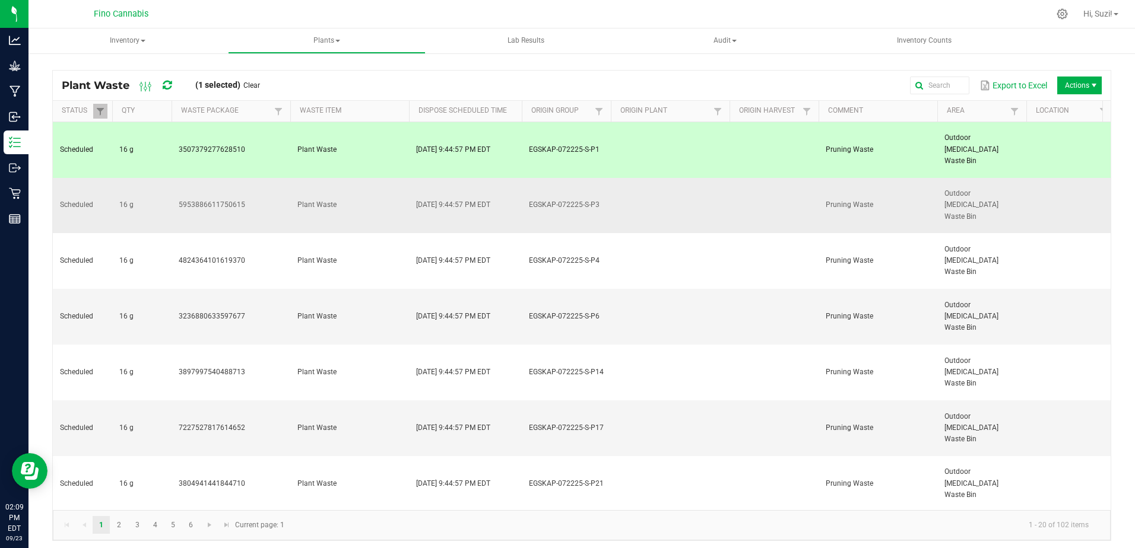
click at [150, 178] on td "16 g" at bounding box center [141, 206] width 59 height 56
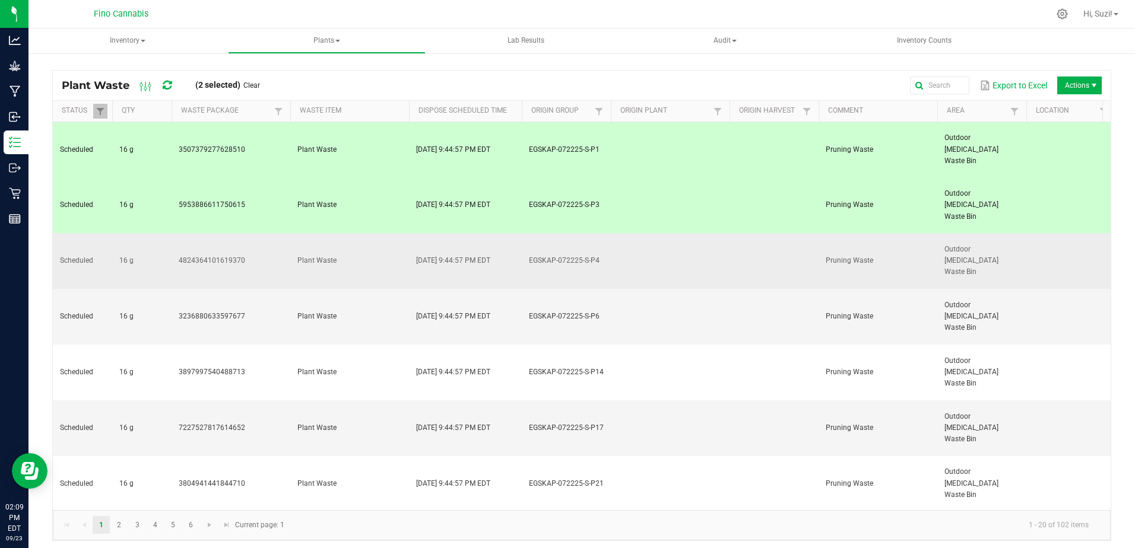
drag, startPoint x: 156, startPoint y: 207, endPoint x: 156, endPoint y: 226, distance: 18.4
click at [156, 233] on td "16 g" at bounding box center [141, 261] width 59 height 56
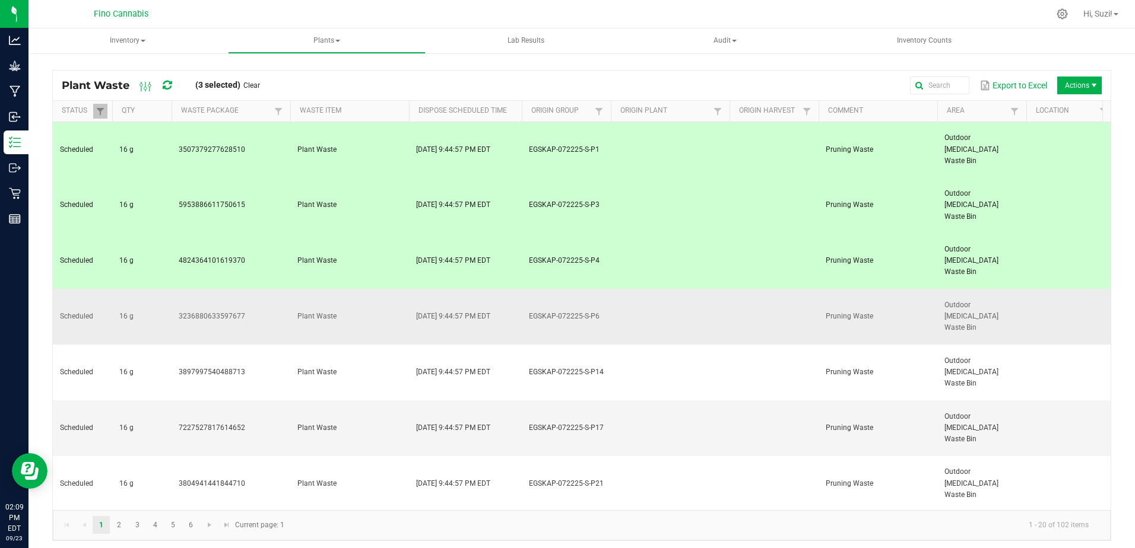
click at [154, 289] on td "16 g" at bounding box center [141, 317] width 59 height 56
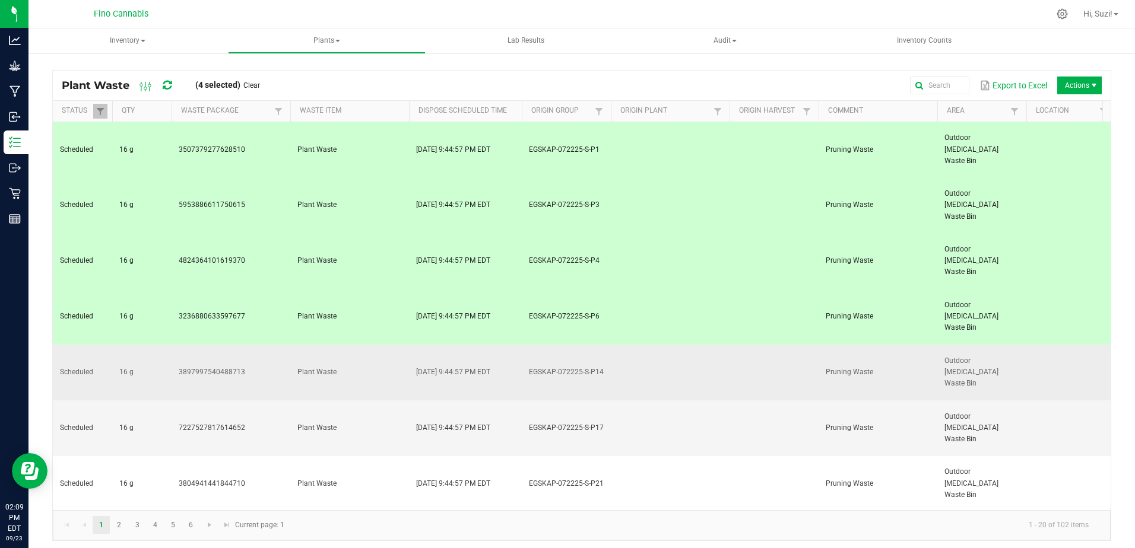
click at [166, 345] on td "16 g" at bounding box center [141, 373] width 59 height 56
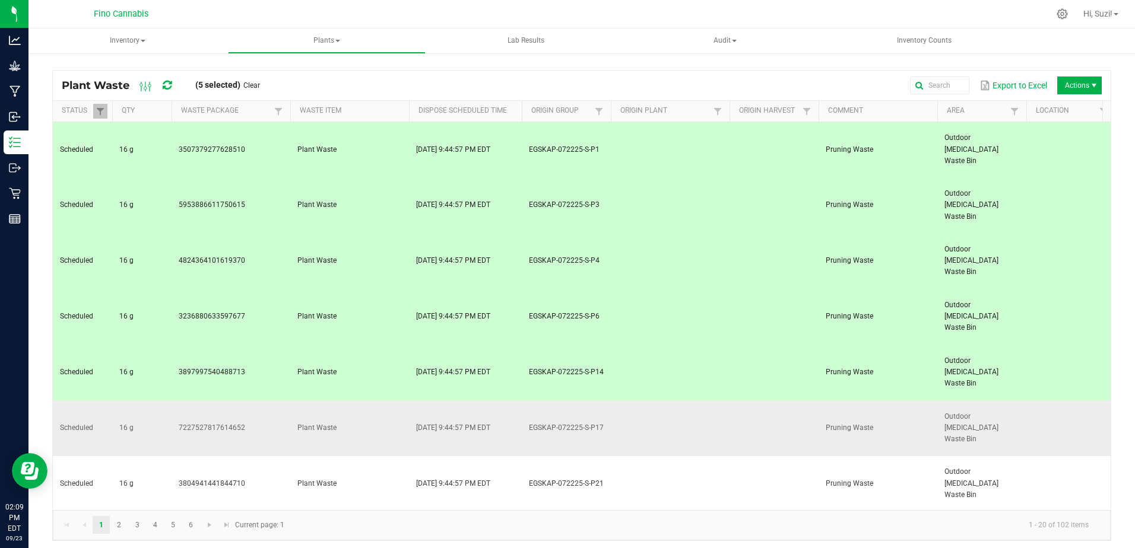
click at [158, 401] on td "16 g" at bounding box center [141, 429] width 59 height 56
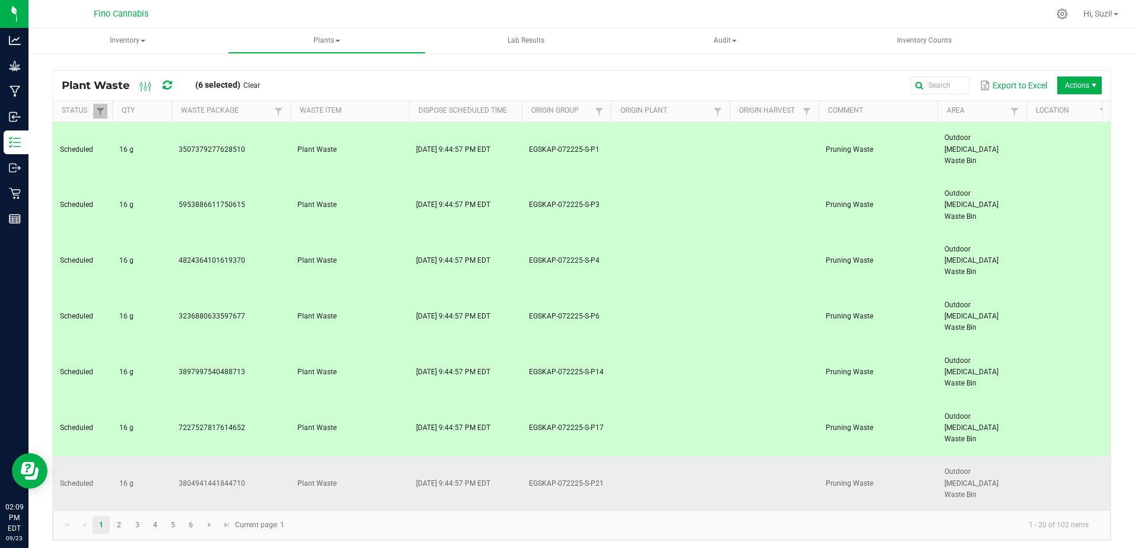
click at [157, 456] on td "16 g" at bounding box center [141, 484] width 59 height 56
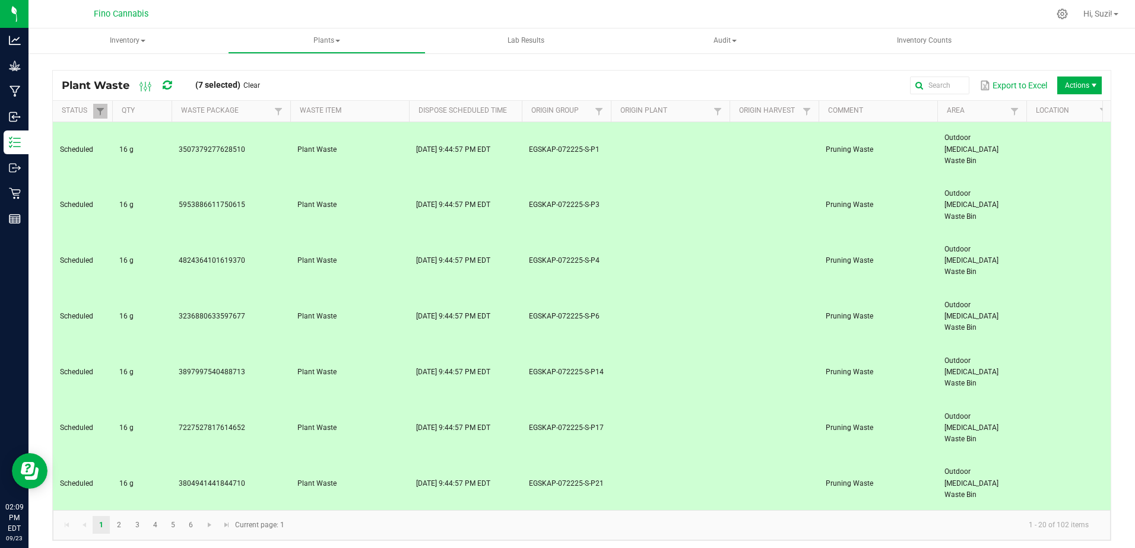
click at [155, 512] on td "16 g" at bounding box center [141, 540] width 59 height 56
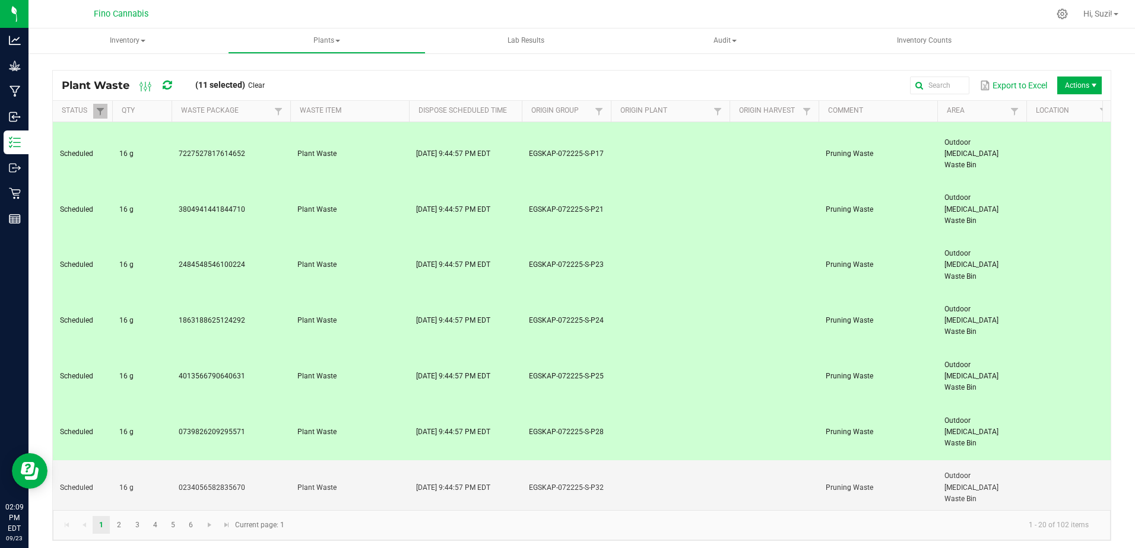
scroll to position [278, 0]
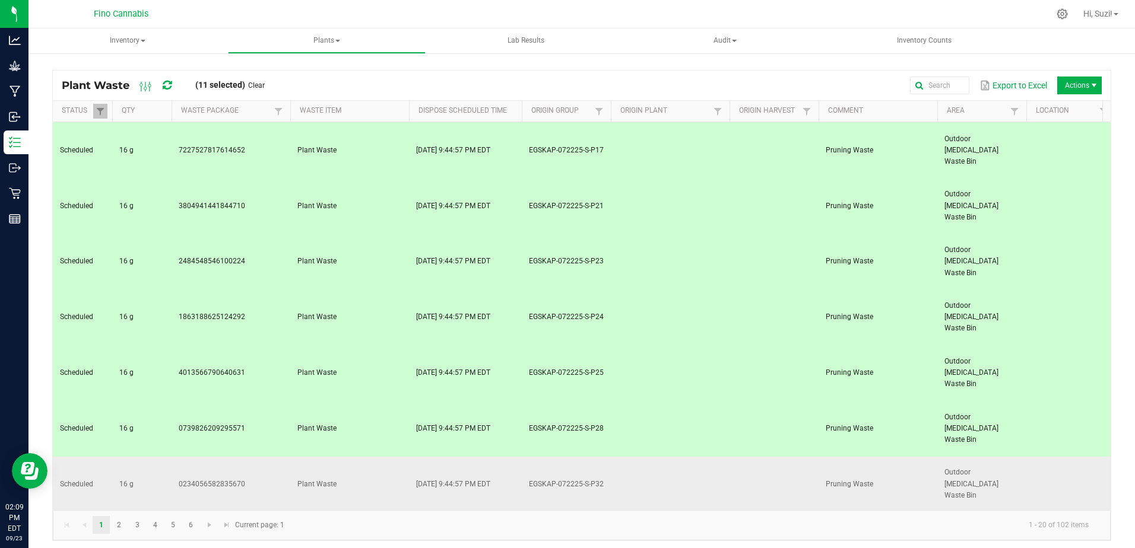
click at [168, 457] on td "16 g" at bounding box center [141, 485] width 59 height 56
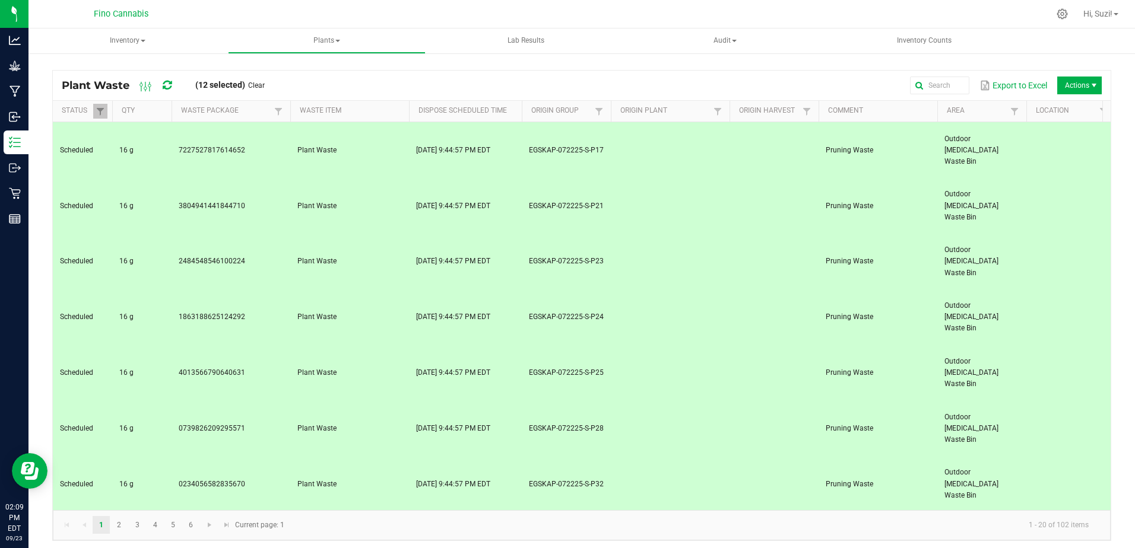
click at [163, 513] on td "16 g" at bounding box center [141, 541] width 59 height 56
drag, startPoint x: 169, startPoint y: 286, endPoint x: 168, endPoint y: 297, distance: 11.3
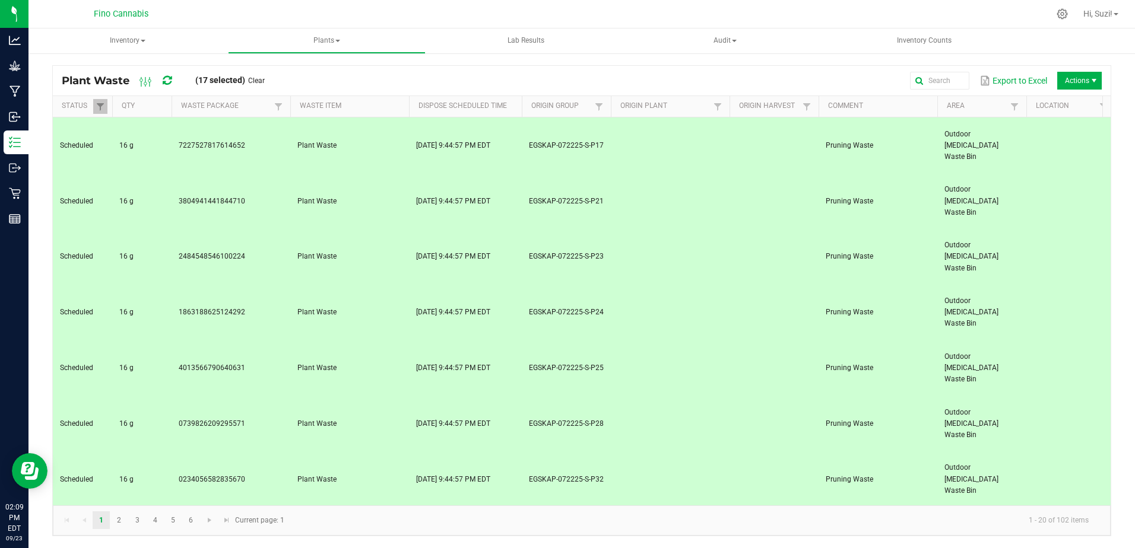
click at [1089, 80] on span "Actions" at bounding box center [1093, 80] width 9 height 9
click at [1066, 136] on span "Destroy" at bounding box center [1082, 136] width 89 height 10
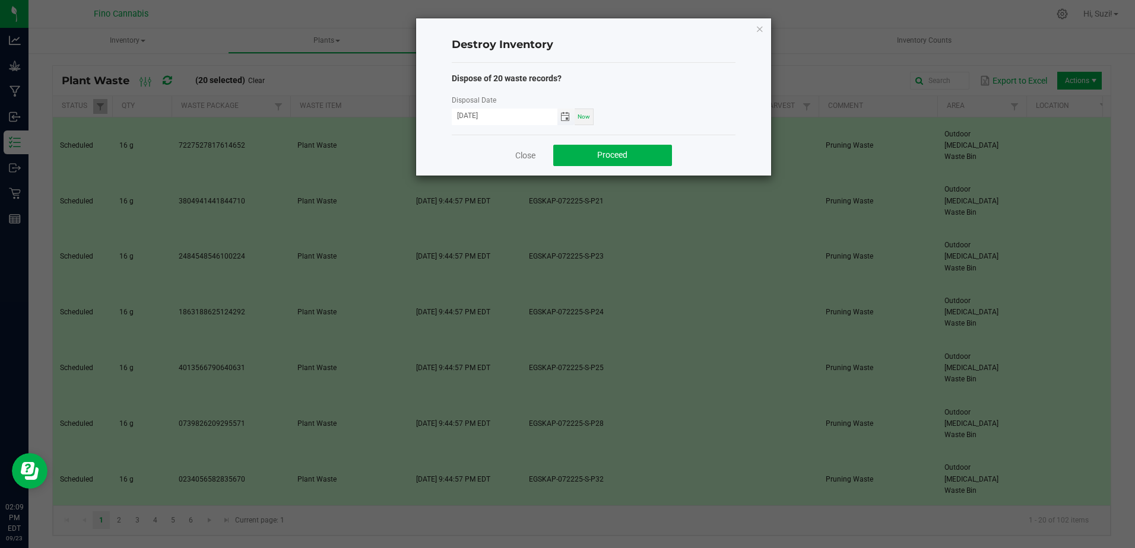
click at [567, 121] on span "Toggle calendar" at bounding box center [564, 116] width 9 height 9
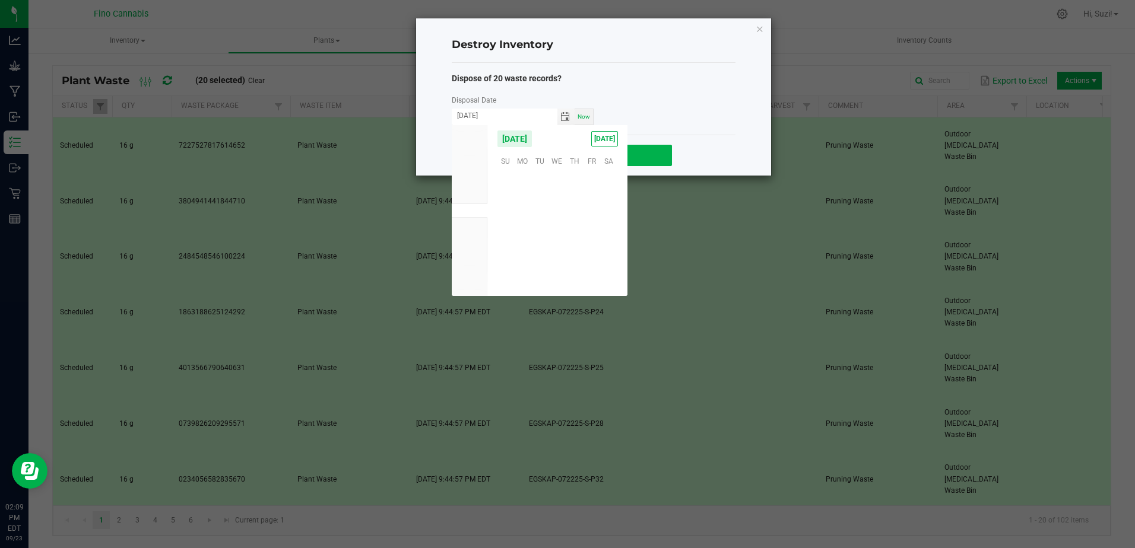
scroll to position [192511, 0]
click at [507, 226] on span "21" at bounding box center [505, 233] width 17 height 18
type input "[DATE]"
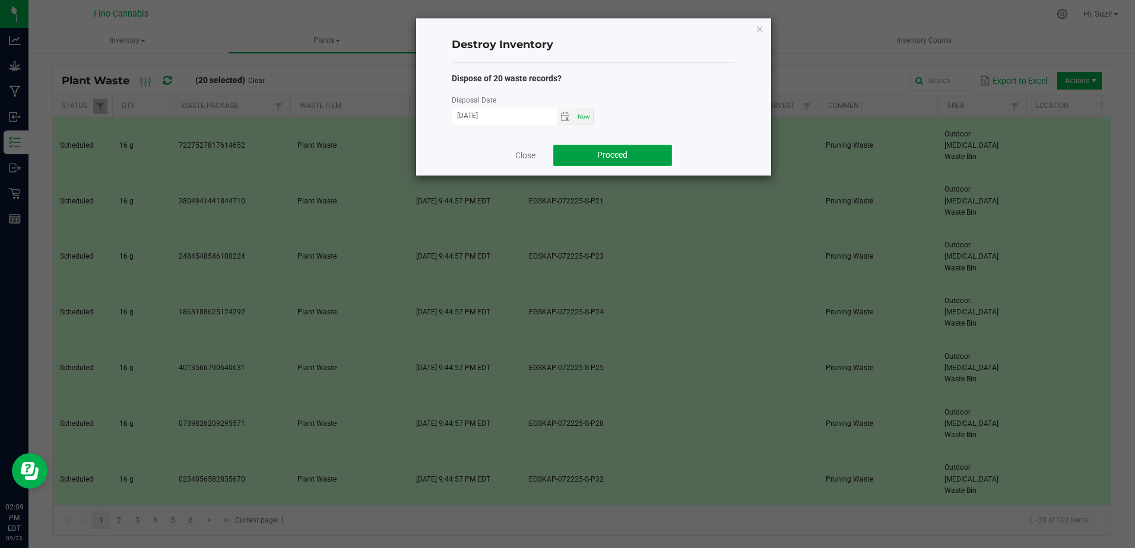
click at [626, 152] on span "Proceed" at bounding box center [612, 154] width 30 height 9
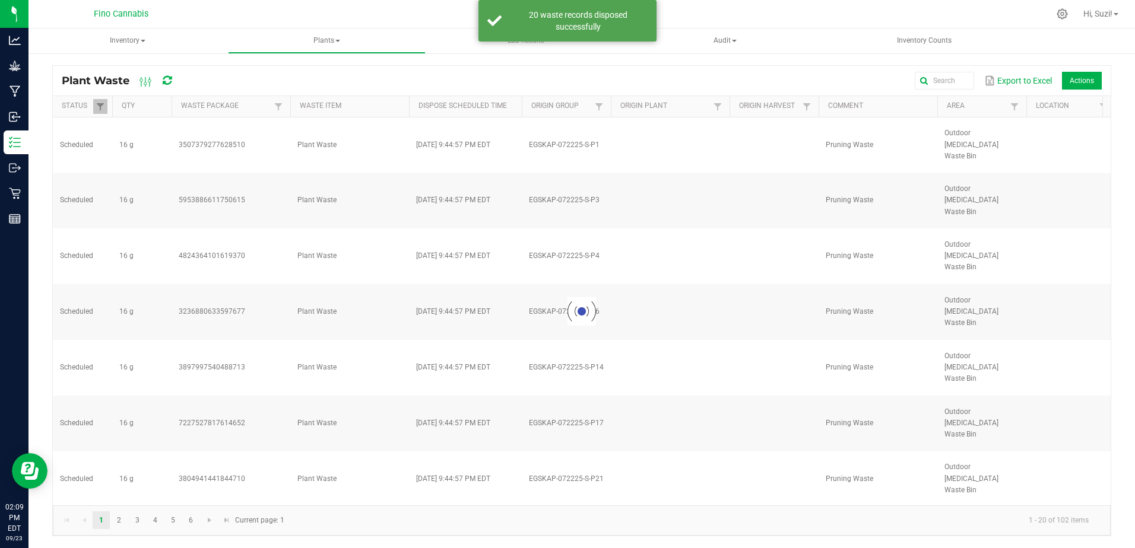
scroll to position [0, 0]
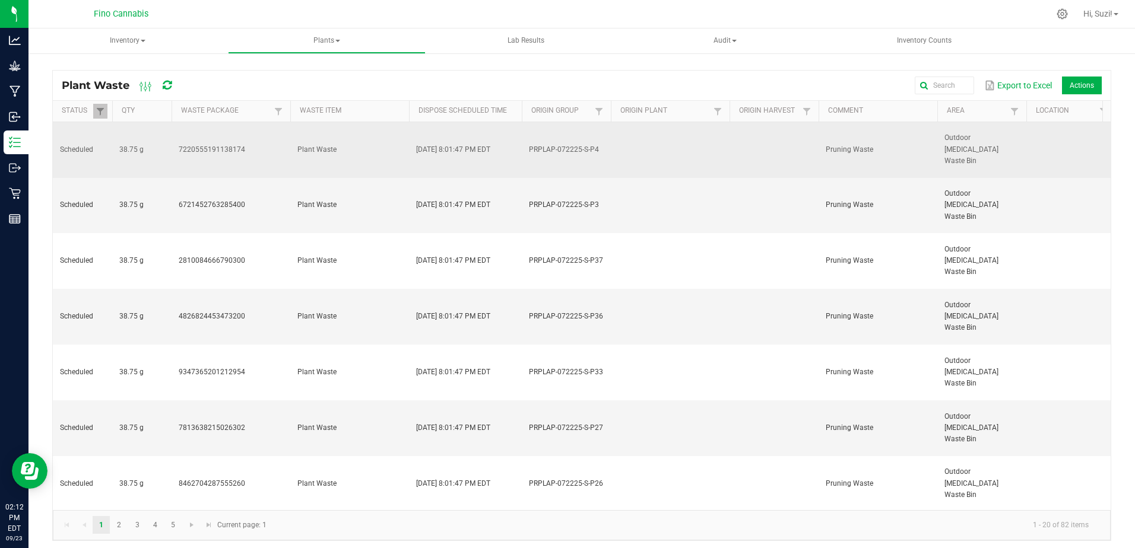
click at [248, 148] on td "7220555191138174" at bounding box center [231, 150] width 119 height 56
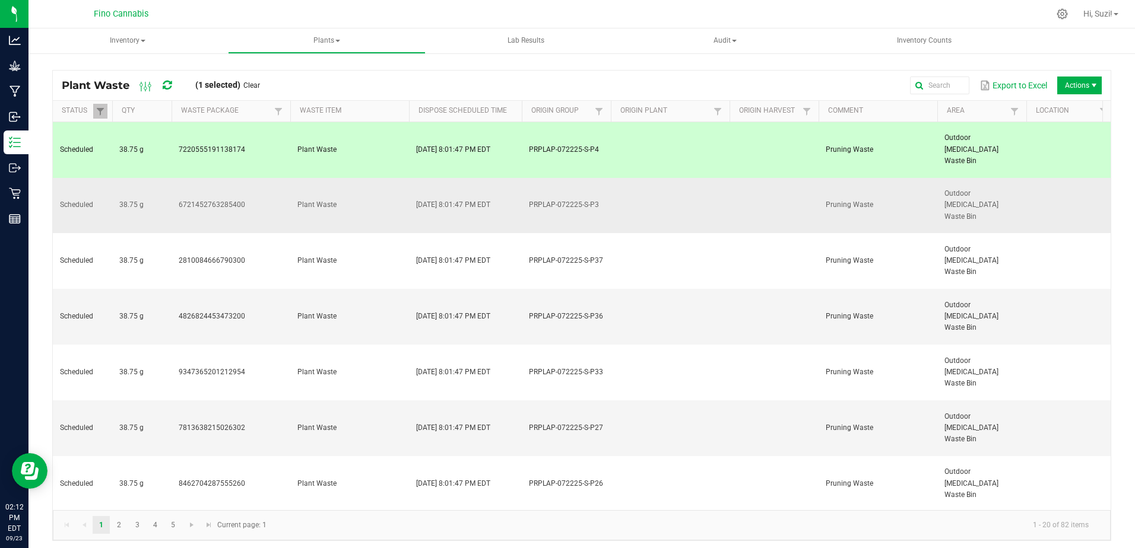
click at [255, 178] on td "6721452763285400" at bounding box center [231, 206] width 119 height 56
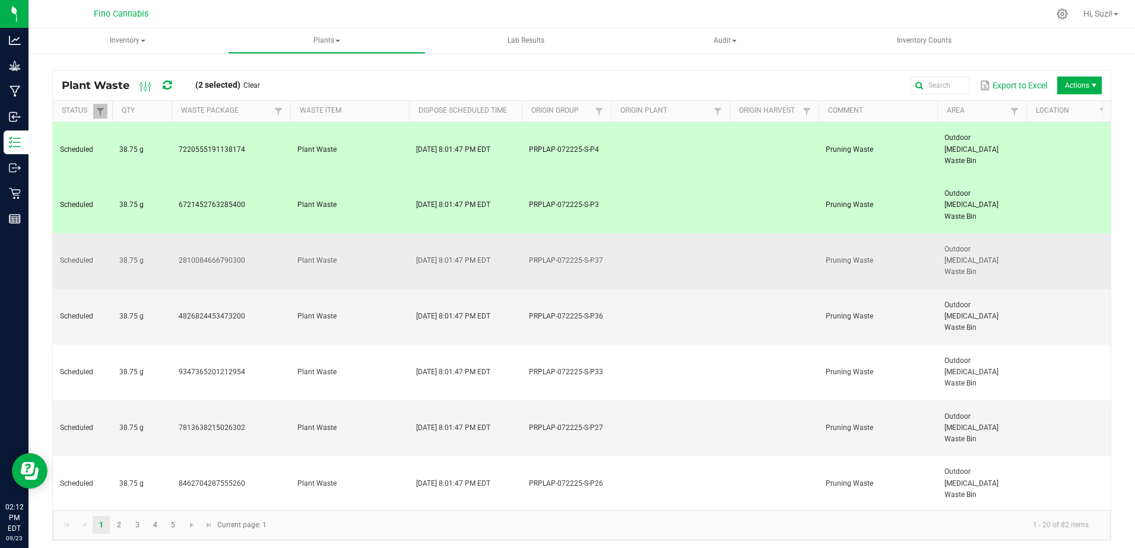
click at [269, 233] on td "2810084666790300" at bounding box center [231, 261] width 119 height 56
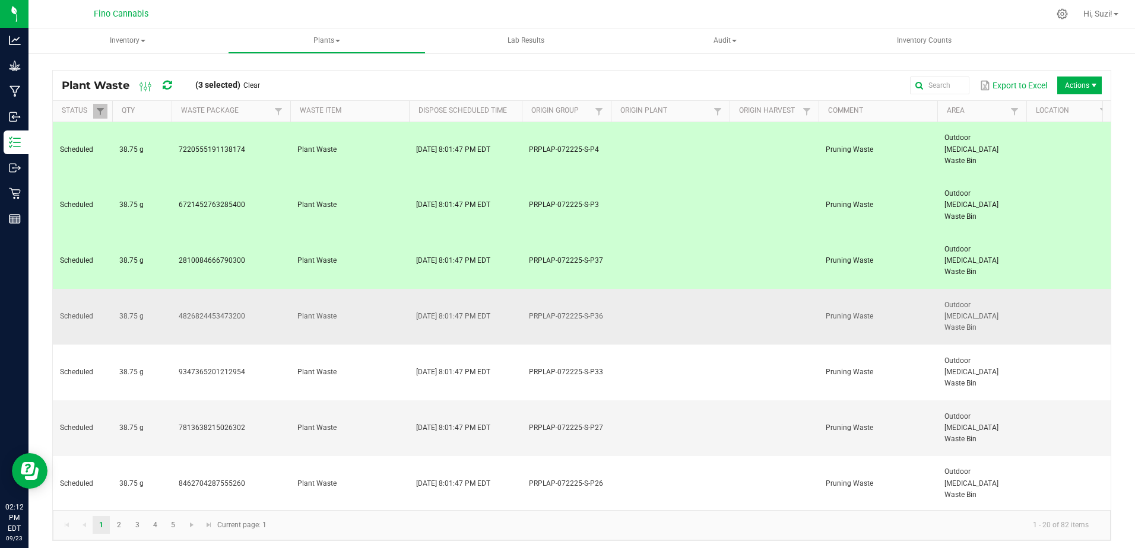
click at [261, 289] on td "4826824453473200" at bounding box center [231, 317] width 119 height 56
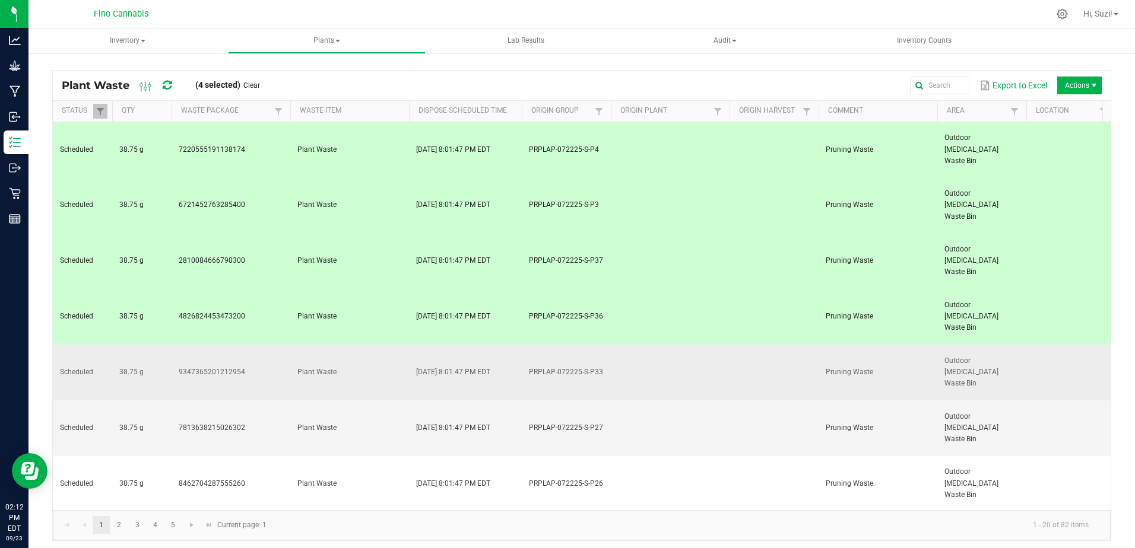
click at [256, 345] on td "9347365201212954" at bounding box center [231, 373] width 119 height 56
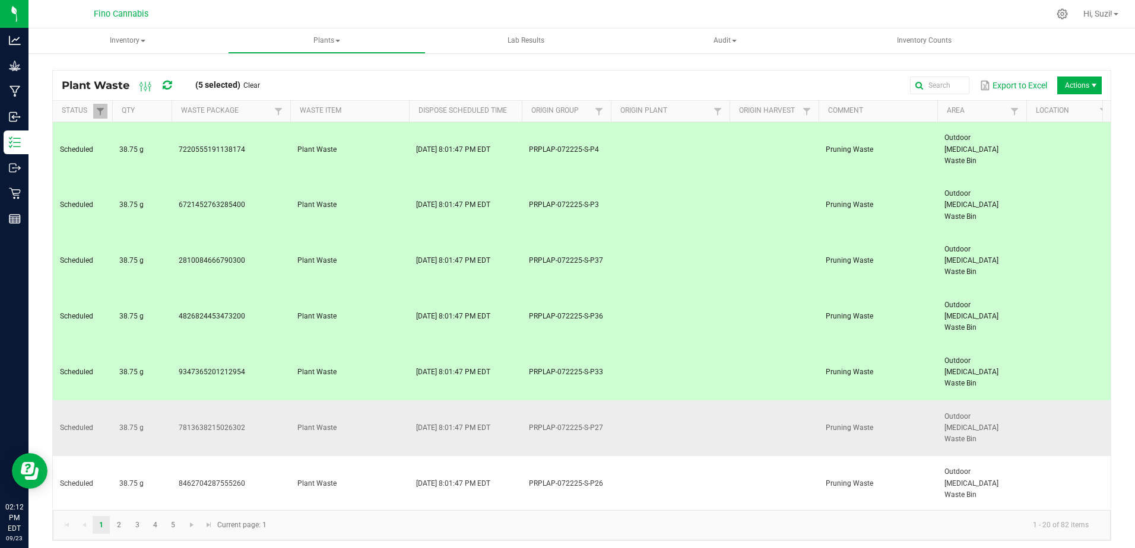
click at [259, 401] on td "7813638215026302" at bounding box center [231, 429] width 119 height 56
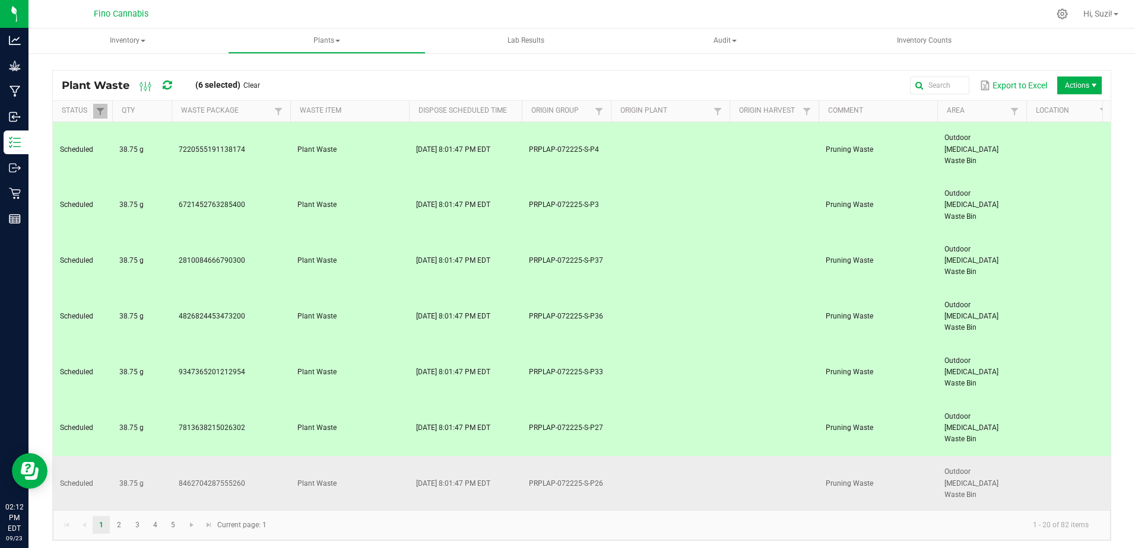
click at [258, 456] on td "8462704287555260" at bounding box center [231, 484] width 119 height 56
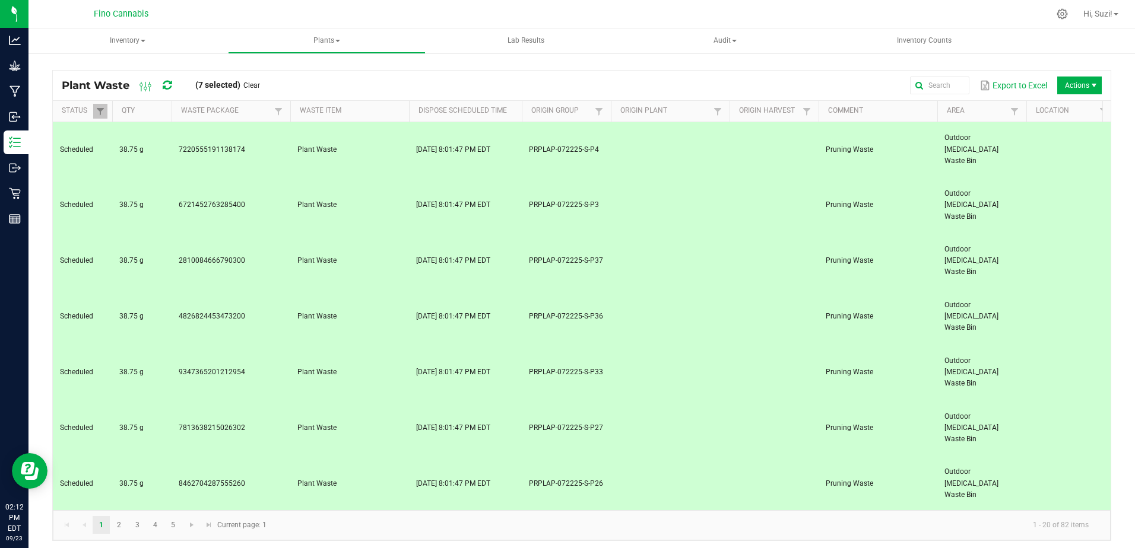
drag, startPoint x: 258, startPoint y: 365, endPoint x: 268, endPoint y: 409, distance: 44.9
click at [259, 512] on td "2635519215221804" at bounding box center [231, 540] width 119 height 56
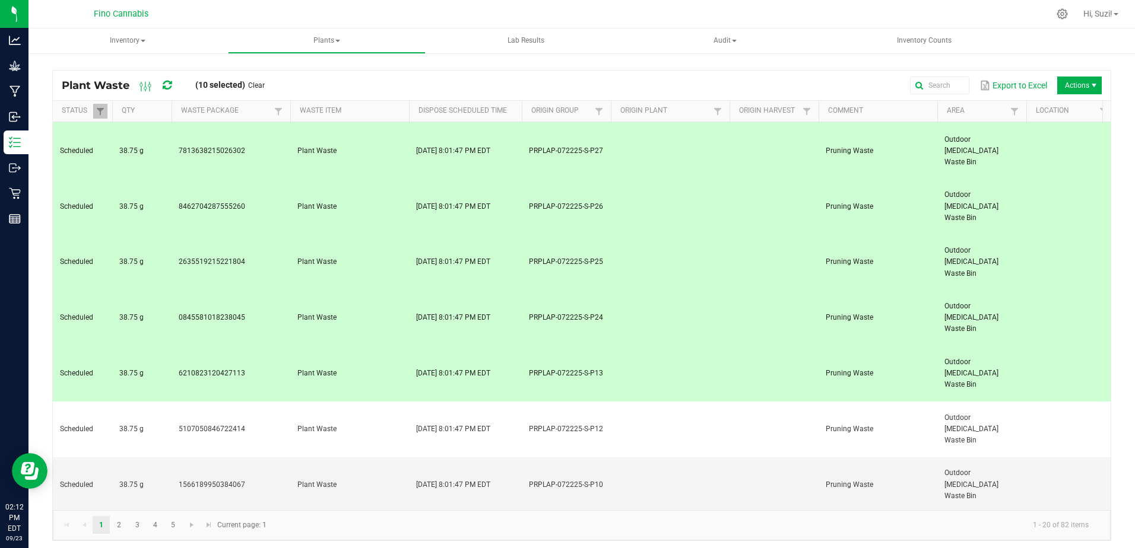
scroll to position [278, 0]
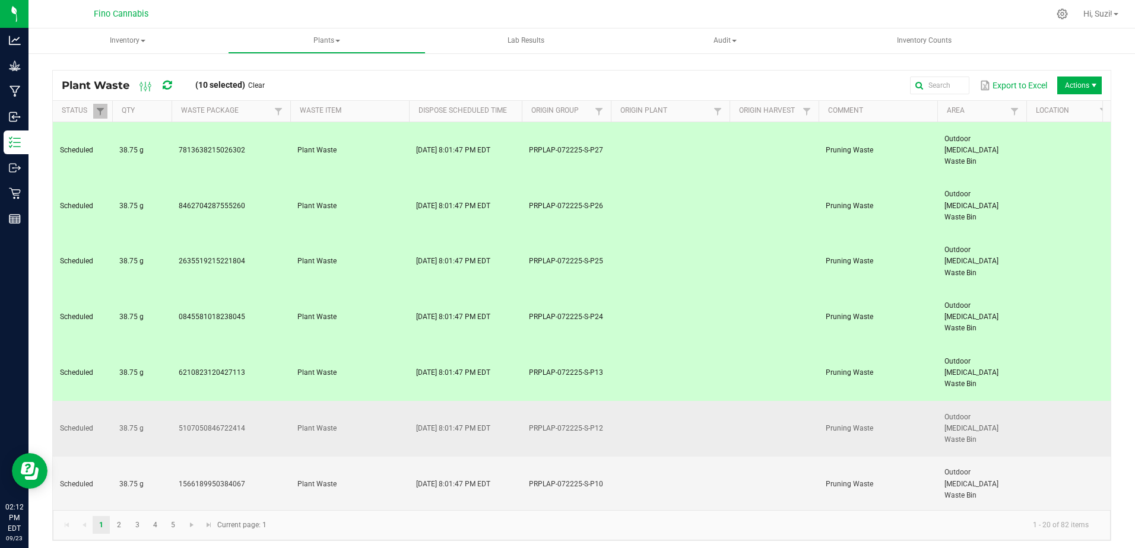
click at [263, 401] on td "5107050846722414" at bounding box center [231, 429] width 119 height 56
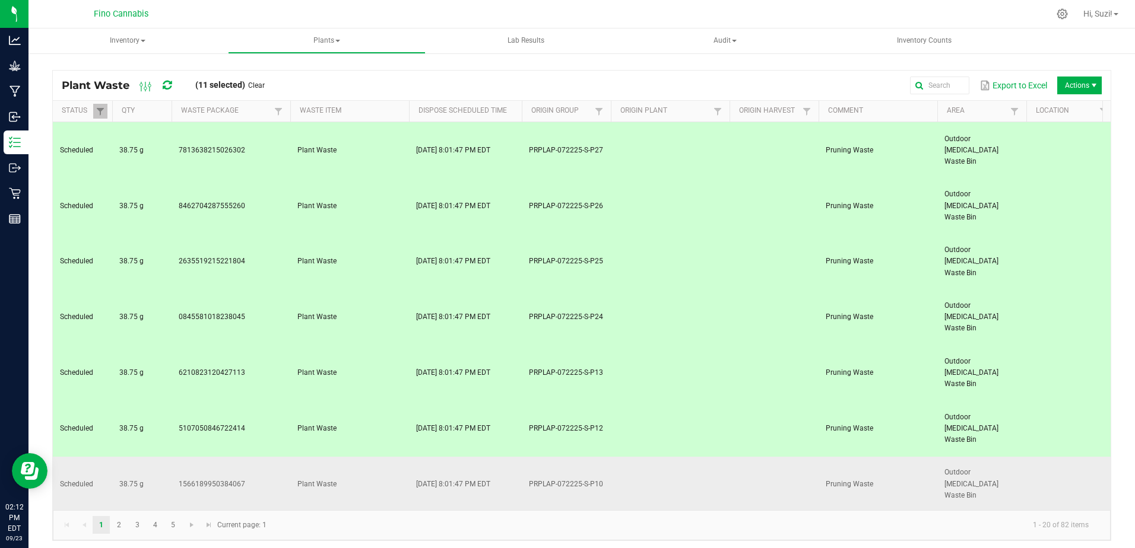
click at [258, 457] on td "1566189950384067" at bounding box center [231, 485] width 119 height 56
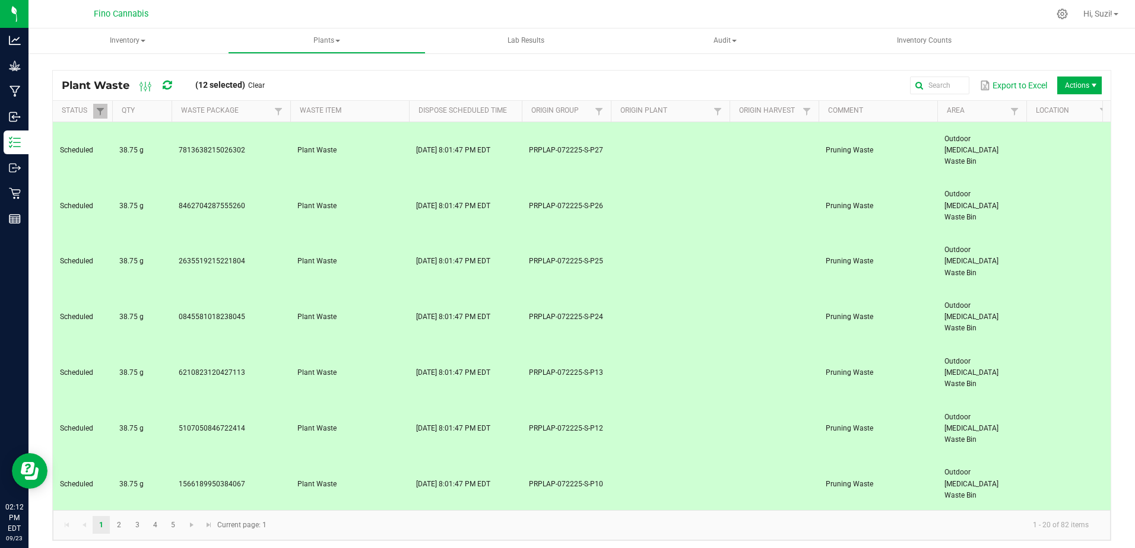
click at [262, 513] on td "1362797025461424" at bounding box center [231, 541] width 119 height 56
click at [1054, 139] on span "Destroy" at bounding box center [1082, 141] width 89 height 10
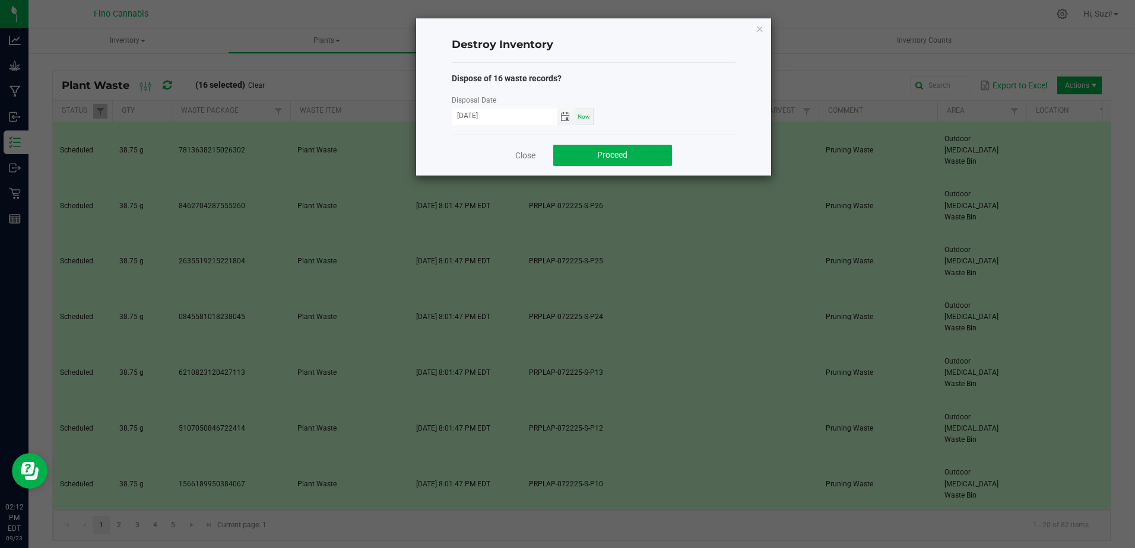
click at [568, 114] on span "Toggle calendar" at bounding box center [564, 116] width 9 height 9
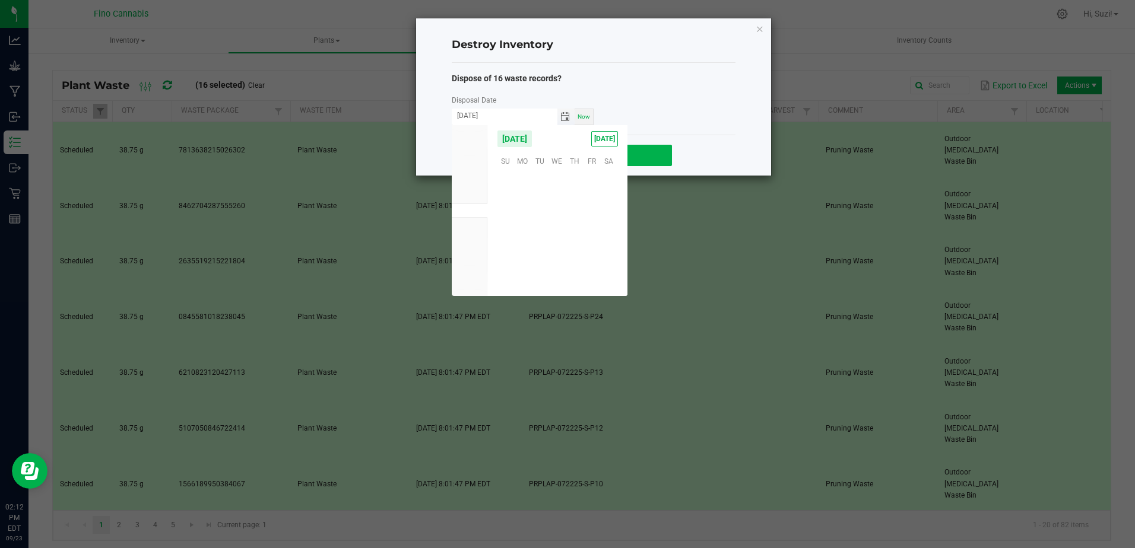
scroll to position [192511, 0]
click at [499, 234] on span "21" at bounding box center [505, 233] width 17 height 18
type input "[DATE]"
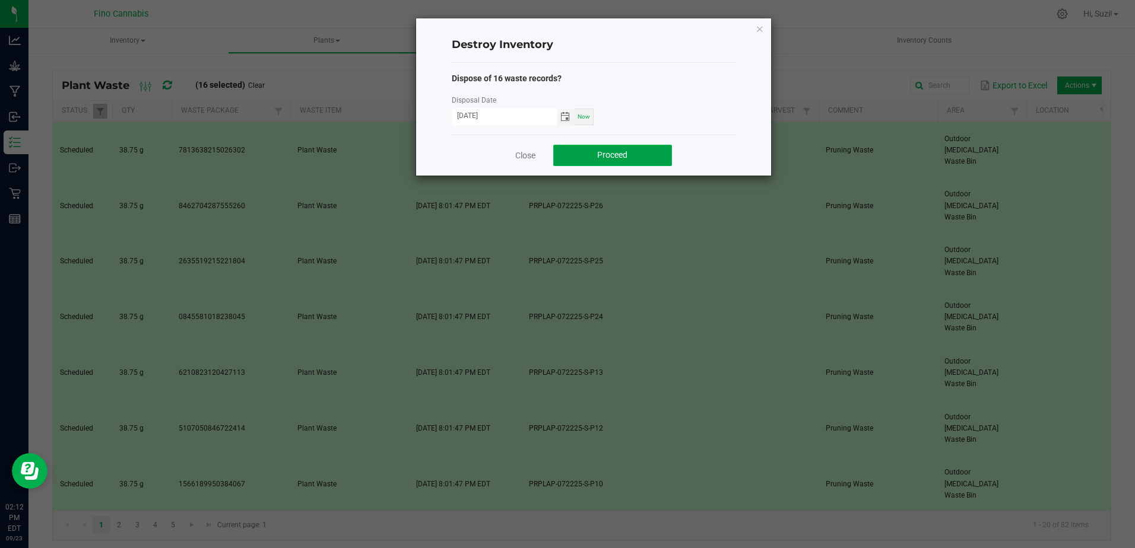
click at [588, 157] on button "Proceed" at bounding box center [612, 155] width 119 height 21
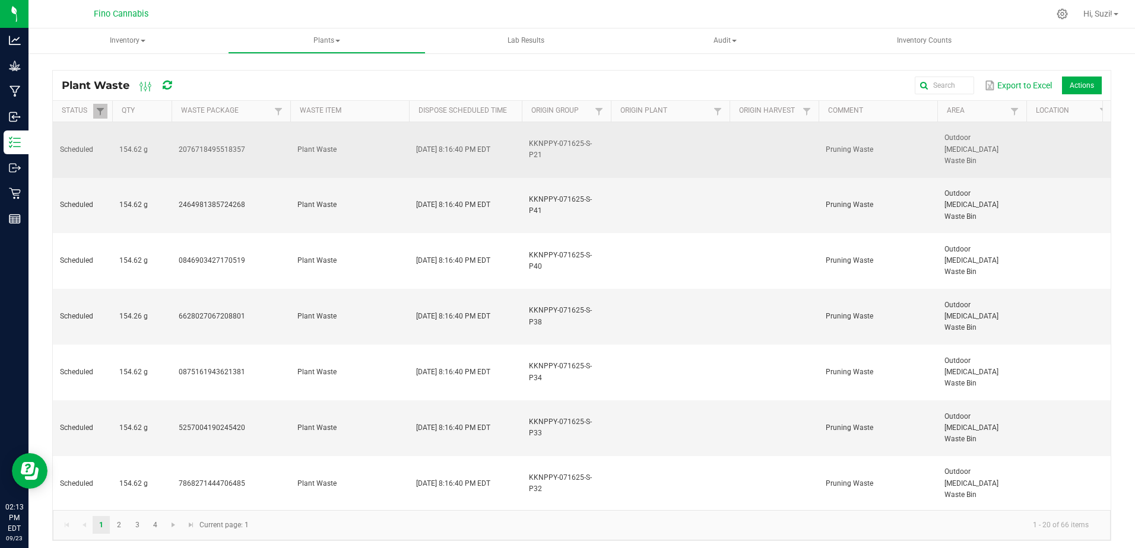
click at [273, 145] on td "2076718495518357" at bounding box center [231, 150] width 119 height 56
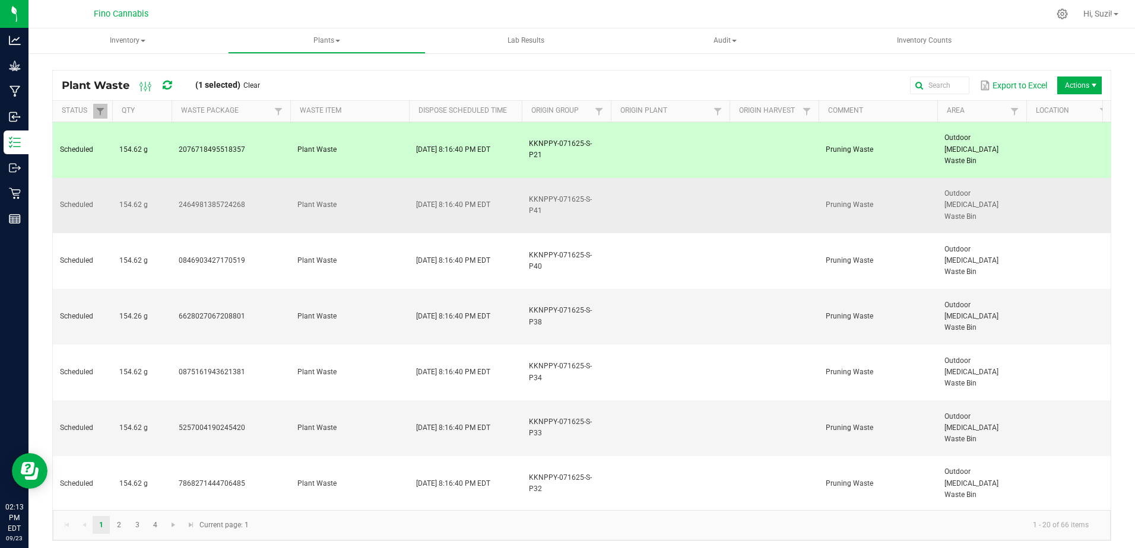
click at [268, 178] on td "2464981385724268" at bounding box center [231, 206] width 119 height 56
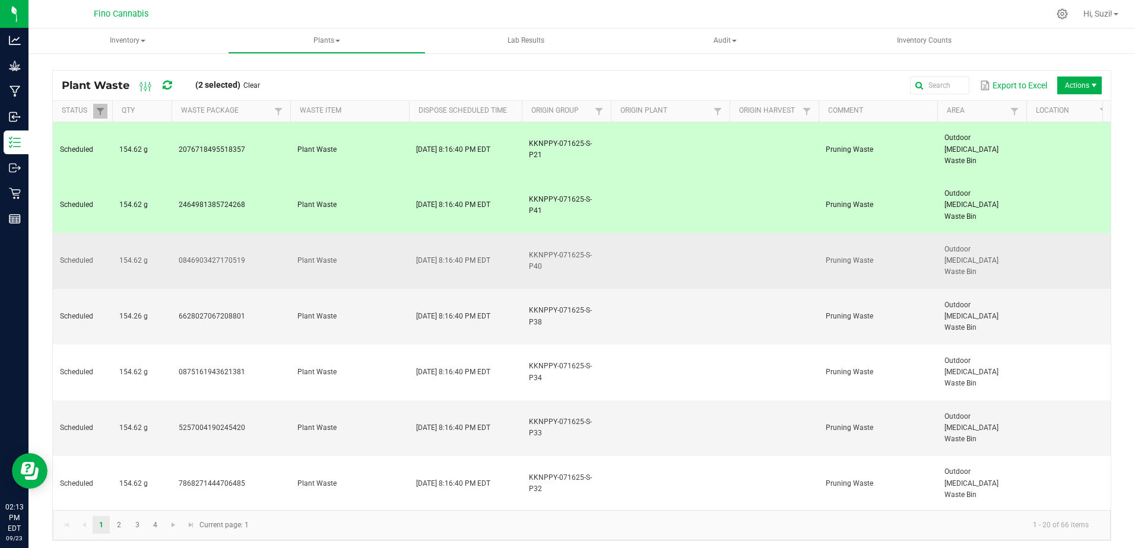
click at [267, 233] on td "0846903427170519" at bounding box center [231, 261] width 119 height 56
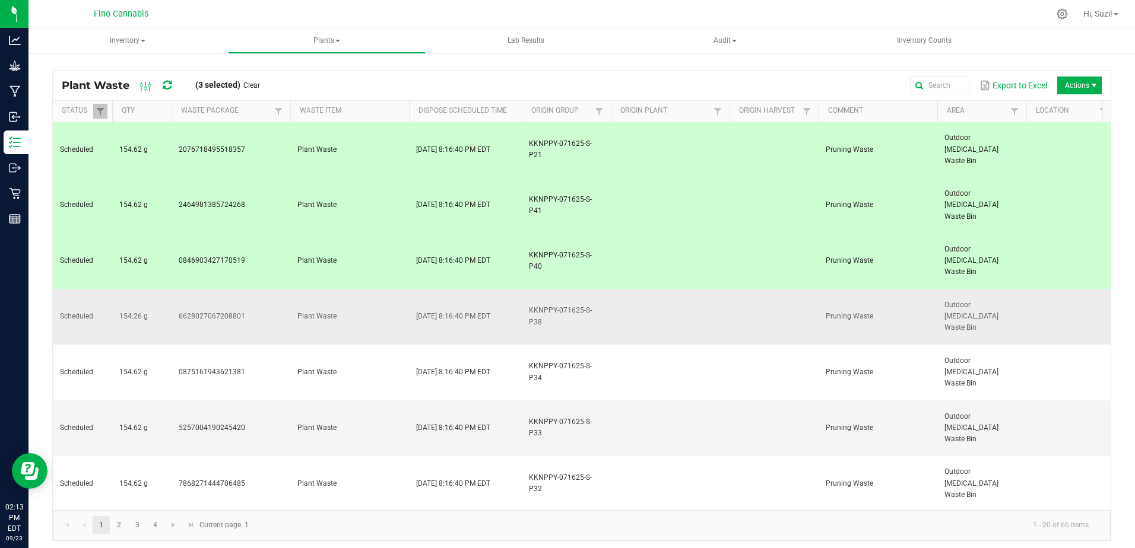
drag, startPoint x: 268, startPoint y: 244, endPoint x: 268, endPoint y: 271, distance: 27.3
click at [268, 289] on td "6628027067208801" at bounding box center [231, 317] width 119 height 56
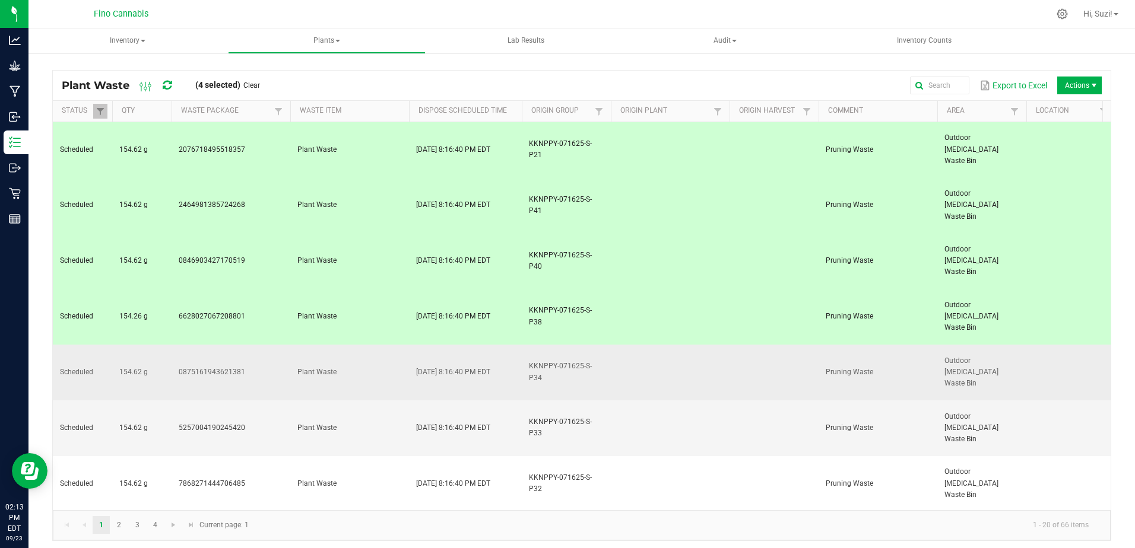
drag, startPoint x: 268, startPoint y: 274, endPoint x: 265, endPoint y: 296, distance: 22.2
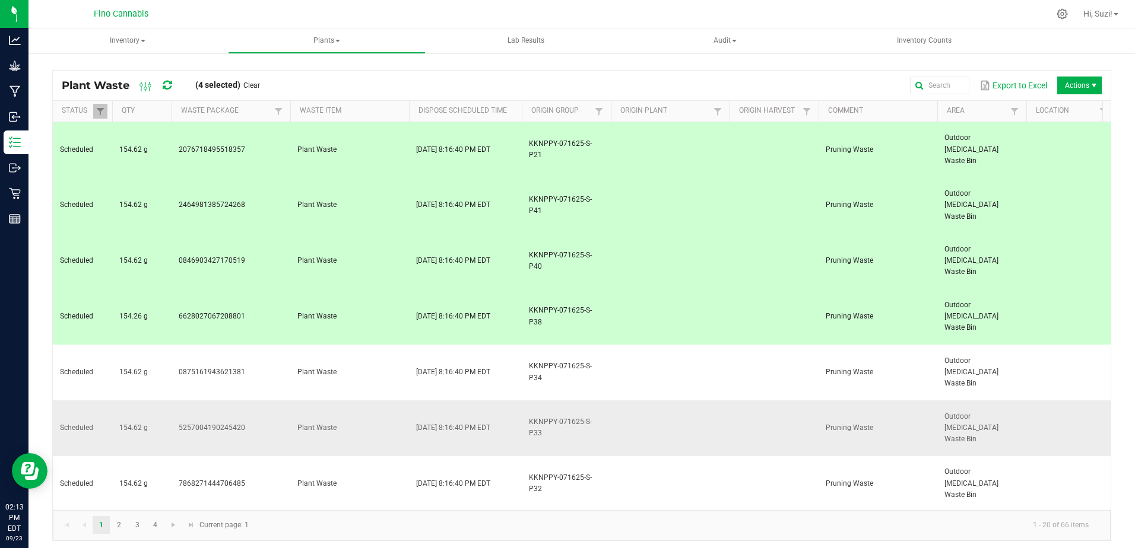
click at [268, 345] on td "0875161943621381" at bounding box center [231, 373] width 119 height 56
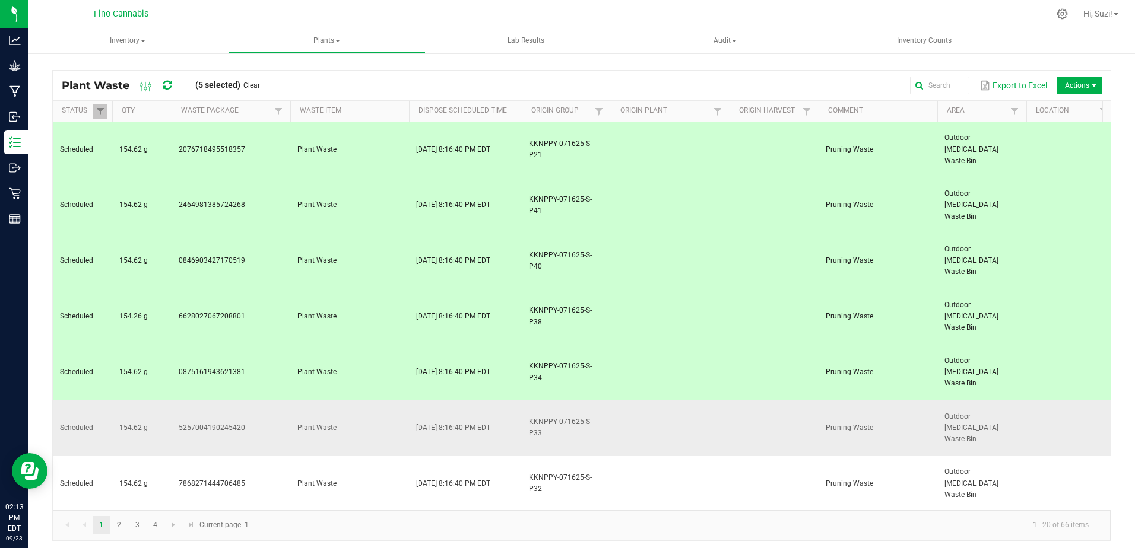
click at [264, 401] on td "5257004190245420" at bounding box center [231, 429] width 119 height 56
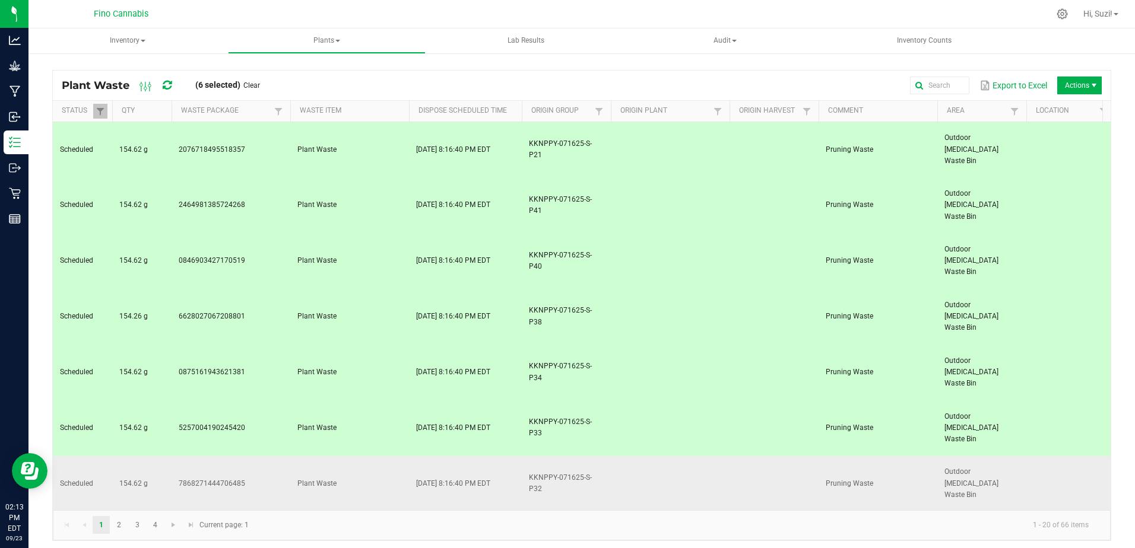
click at [268, 456] on td "7868271444706485" at bounding box center [231, 484] width 119 height 56
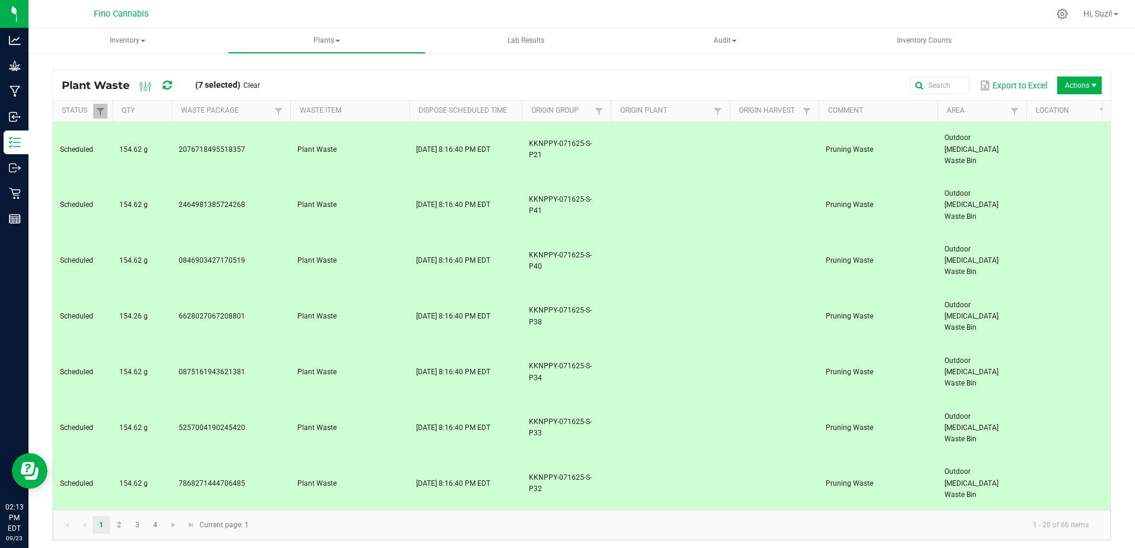
drag, startPoint x: 271, startPoint y: 360, endPoint x: 271, endPoint y: 373, distance: 12.5
click at [271, 512] on td "1049280635693548" at bounding box center [231, 540] width 119 height 56
drag, startPoint x: 273, startPoint y: 405, endPoint x: 272, endPoint y: 432, distance: 26.1
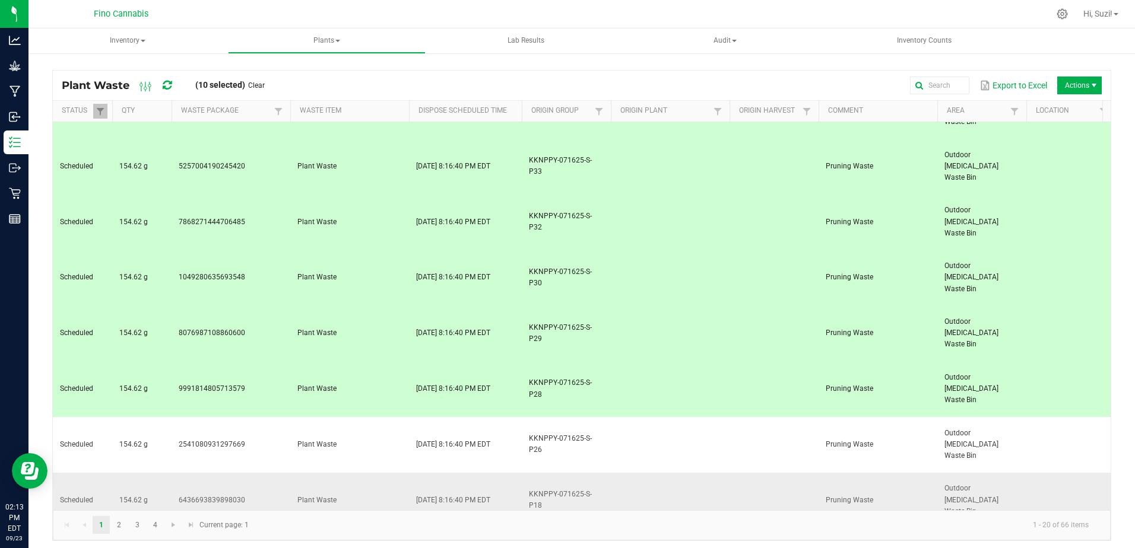
scroll to position [278, 0]
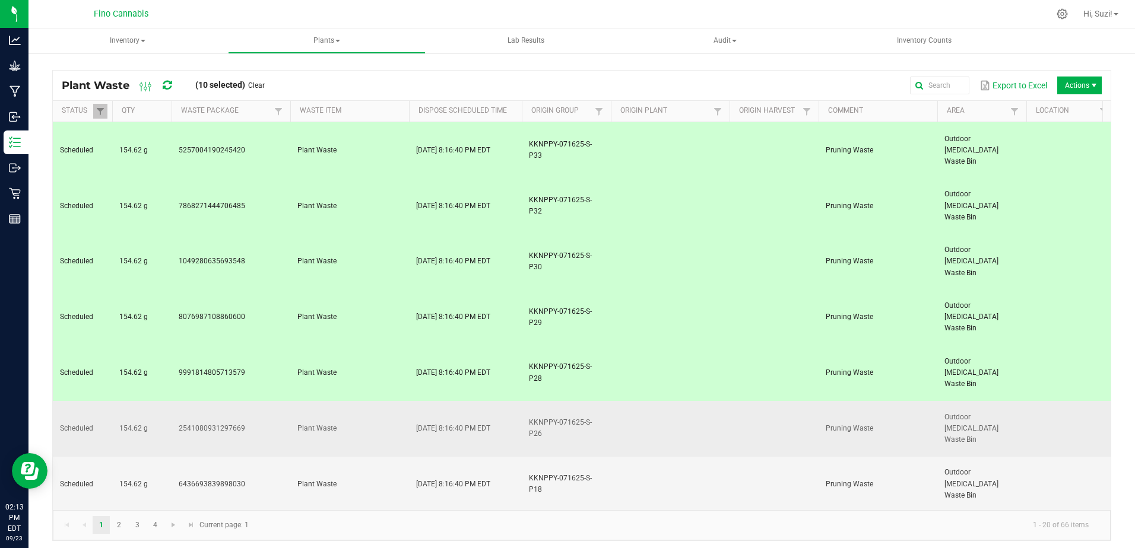
click at [278, 401] on td "2541080931297669" at bounding box center [231, 429] width 119 height 56
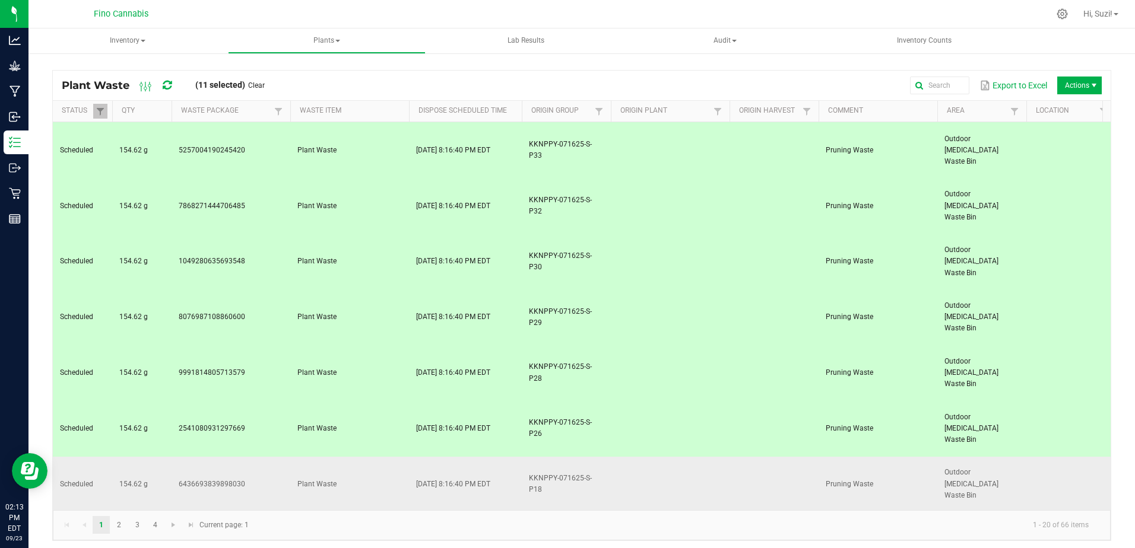
click at [268, 457] on td "6436693839898030" at bounding box center [231, 485] width 119 height 56
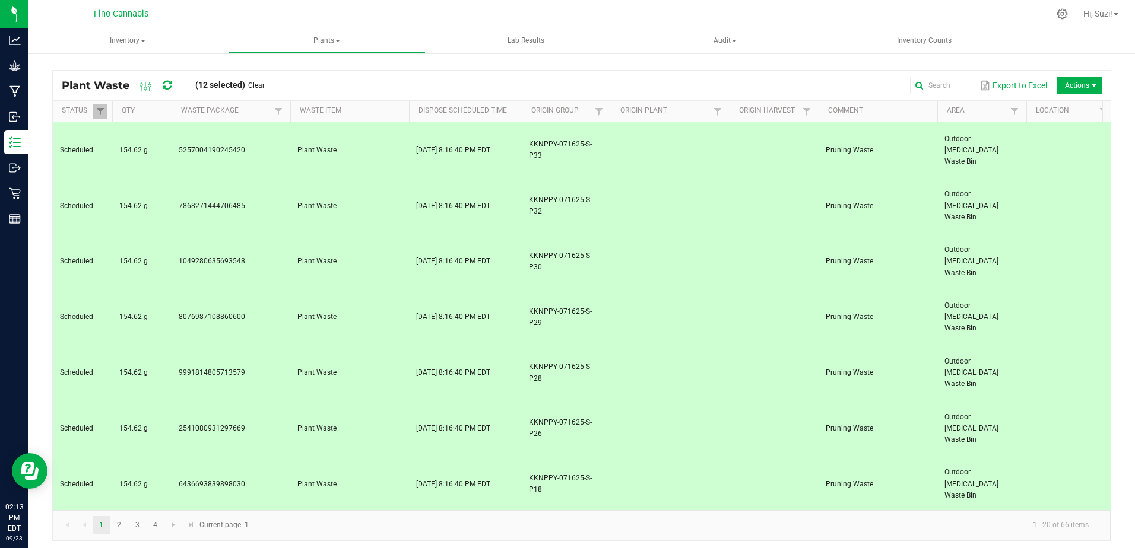
click at [277, 513] on td "1680425740532517" at bounding box center [231, 541] width 119 height 56
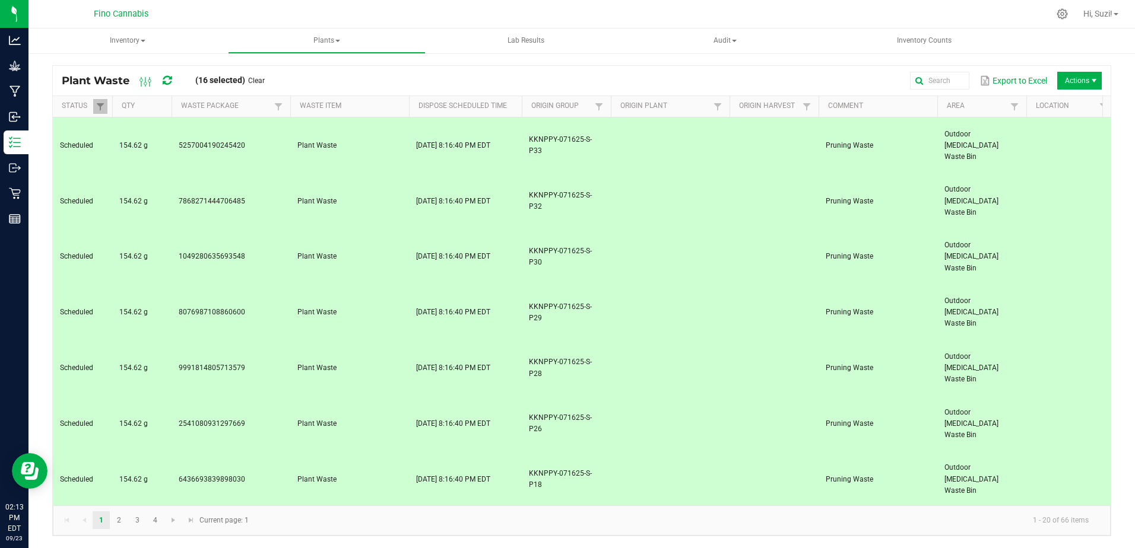
click at [1061, 141] on span "Destroy" at bounding box center [1082, 136] width 89 height 10
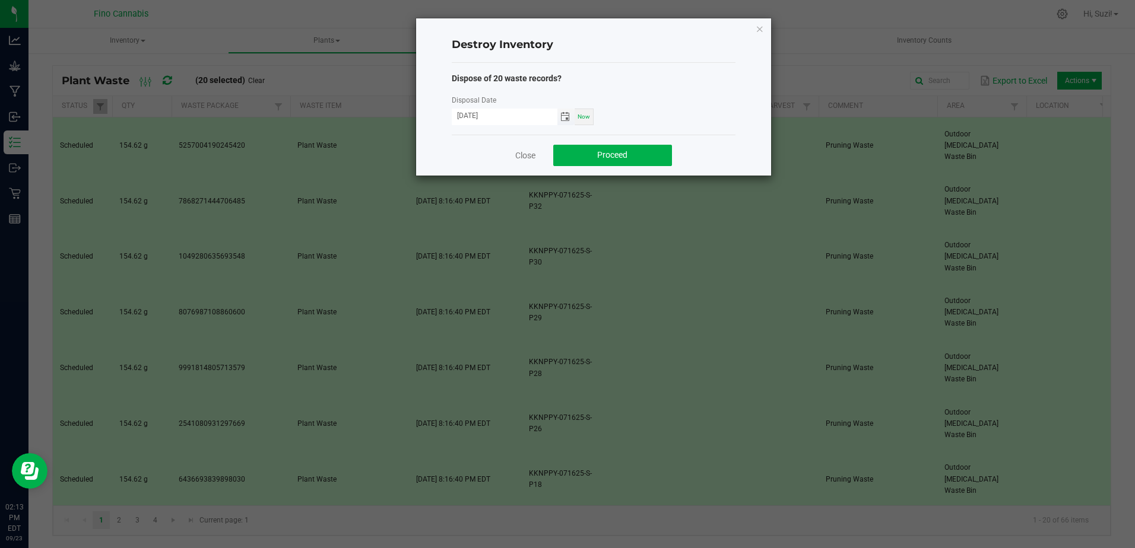
click at [566, 120] on span "Toggle calendar" at bounding box center [564, 116] width 9 height 9
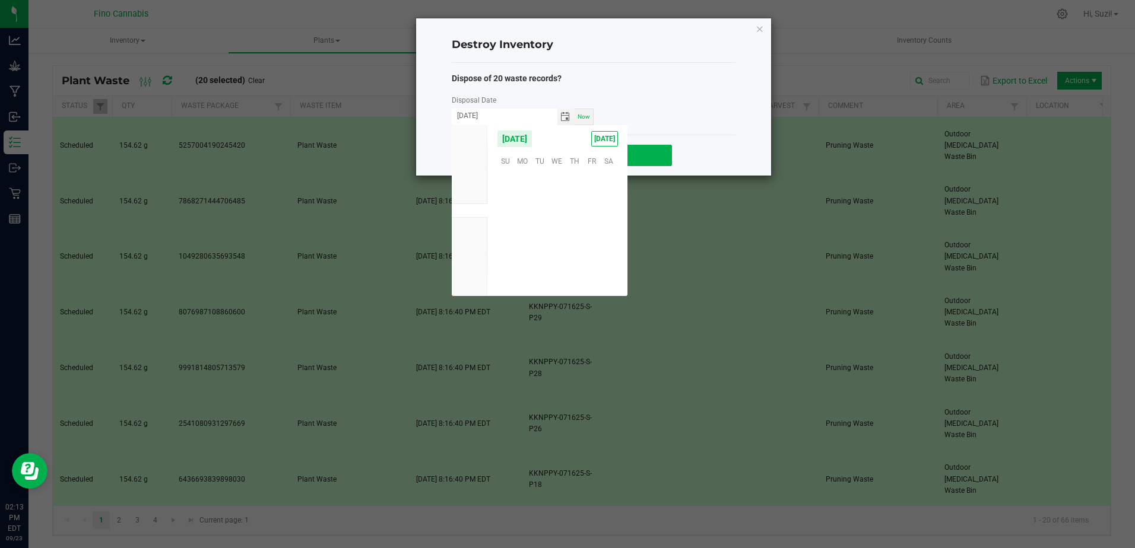
scroll to position [192511, 0]
click at [507, 234] on span "21" at bounding box center [505, 233] width 17 height 18
type input "[DATE]"
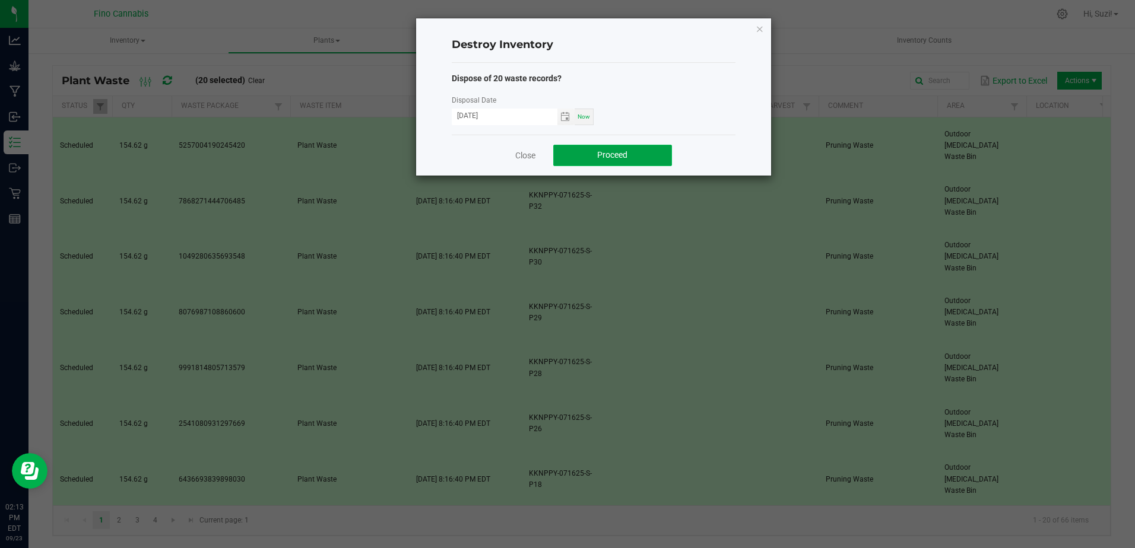
click at [632, 155] on button "Proceed" at bounding box center [612, 155] width 119 height 21
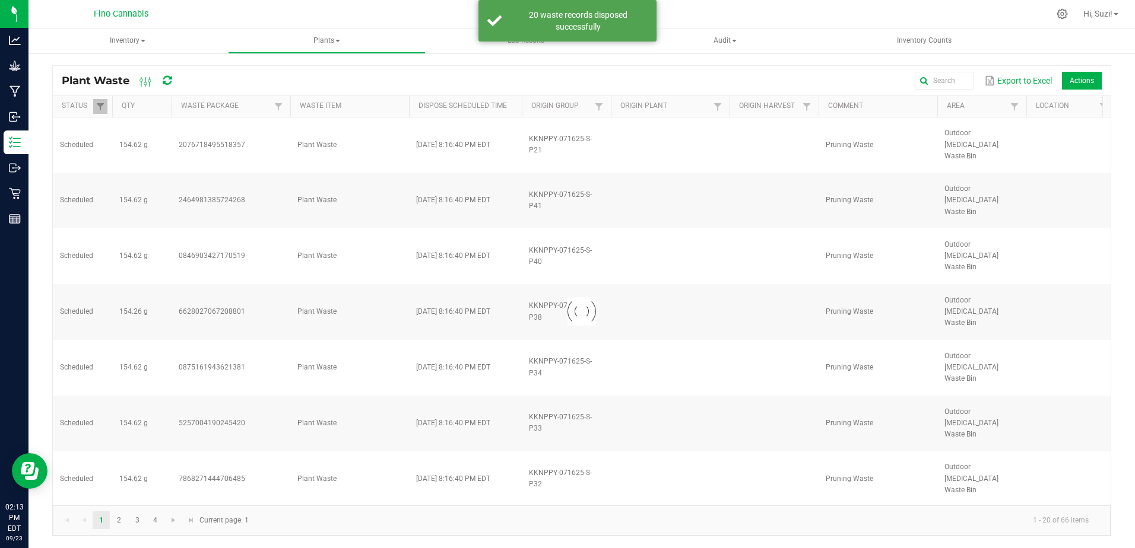
scroll to position [0, 0]
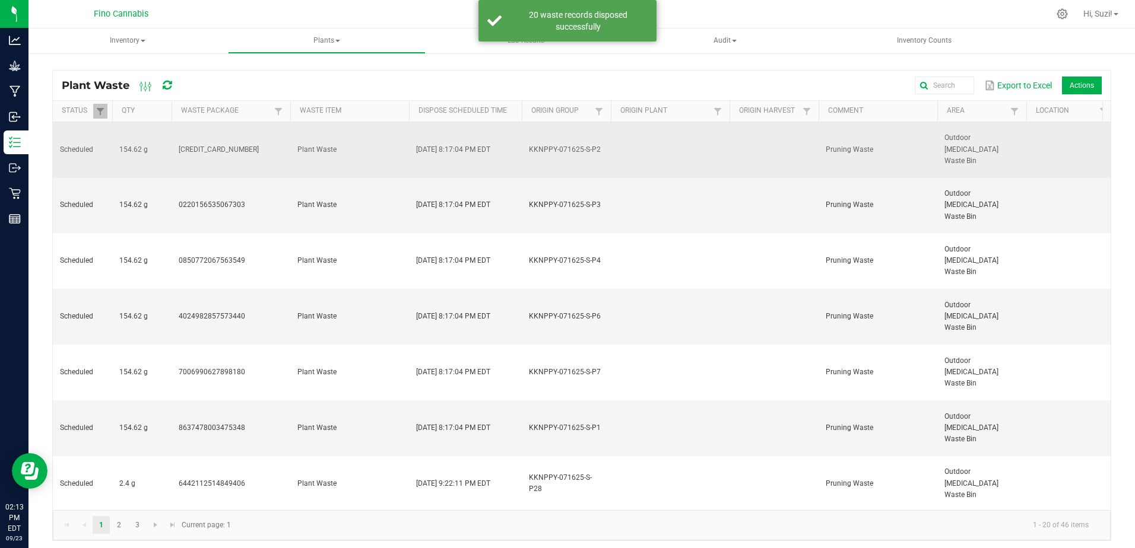
click at [271, 138] on td "5155988270829334" at bounding box center [231, 150] width 119 height 56
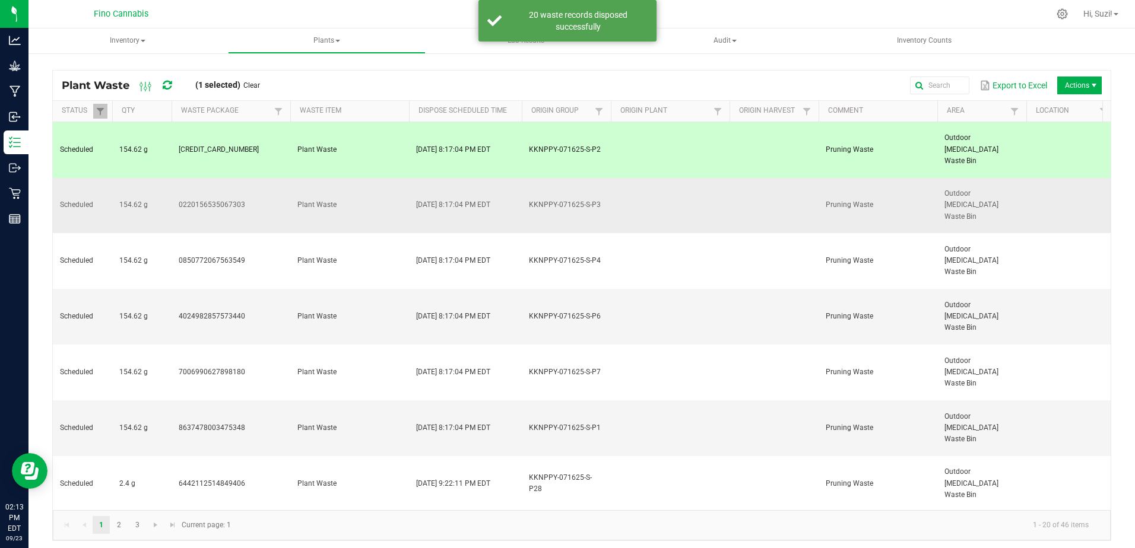
click at [262, 178] on td "0220156535067303" at bounding box center [231, 206] width 119 height 56
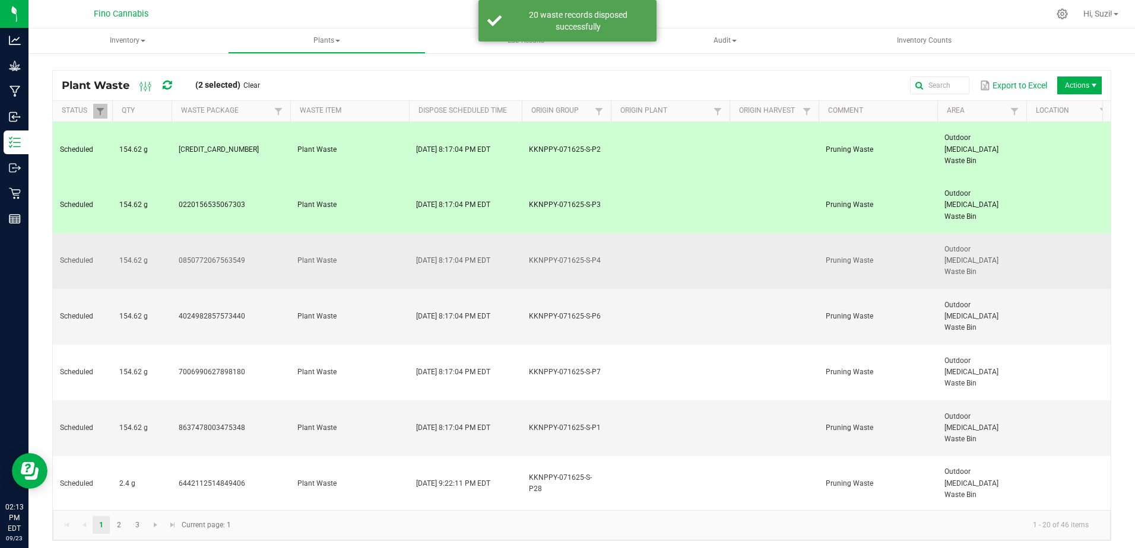
click at [259, 233] on td "0850772067563549" at bounding box center [231, 261] width 119 height 56
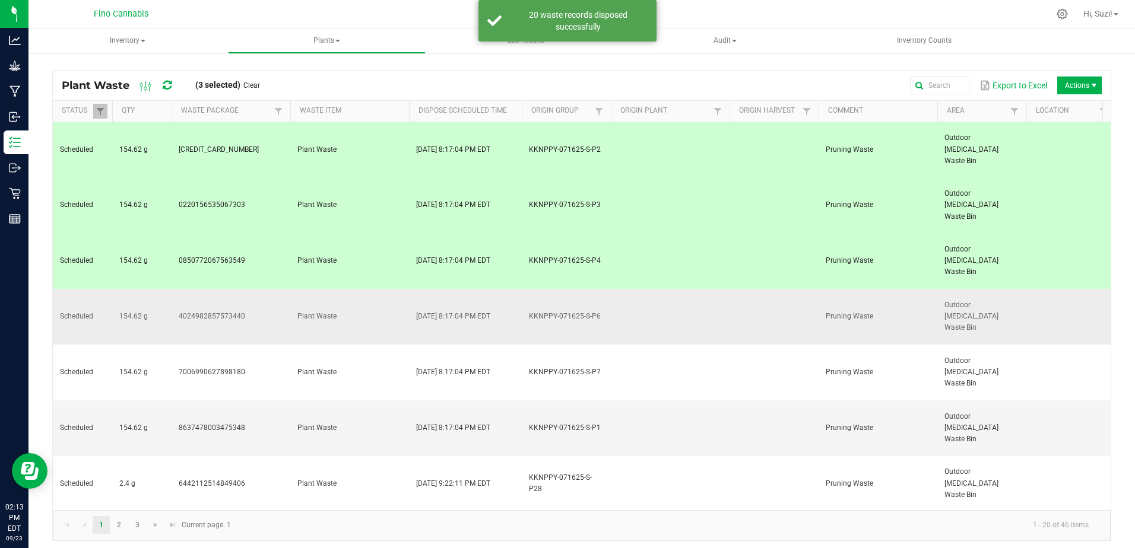
drag, startPoint x: 259, startPoint y: 237, endPoint x: 255, endPoint y: 275, distance: 38.2
click at [258, 289] on td "4024982857573440" at bounding box center [231, 317] width 119 height 56
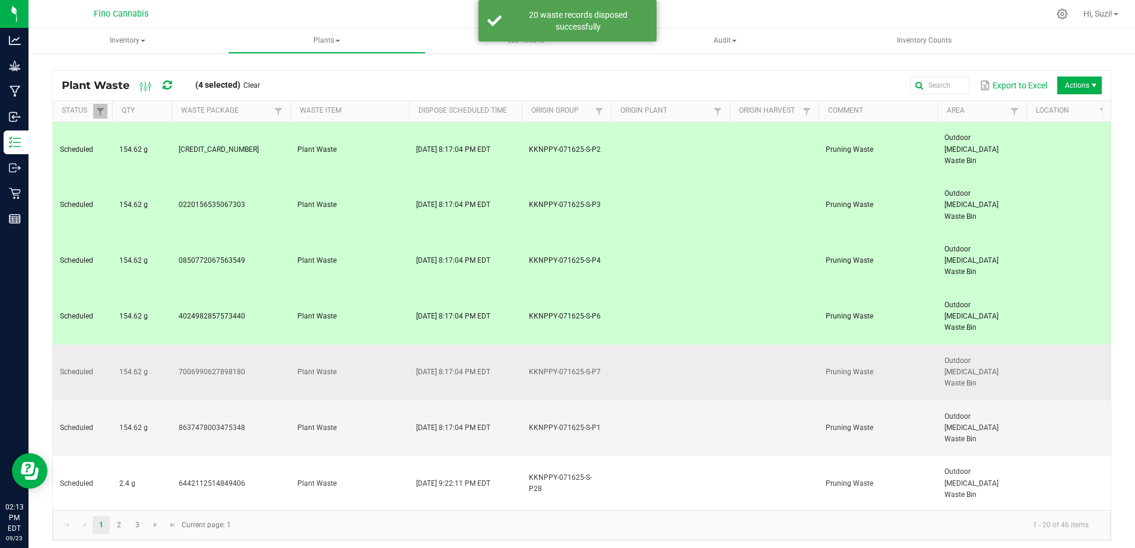
click at [255, 345] on td "7006990627898180" at bounding box center [231, 373] width 119 height 56
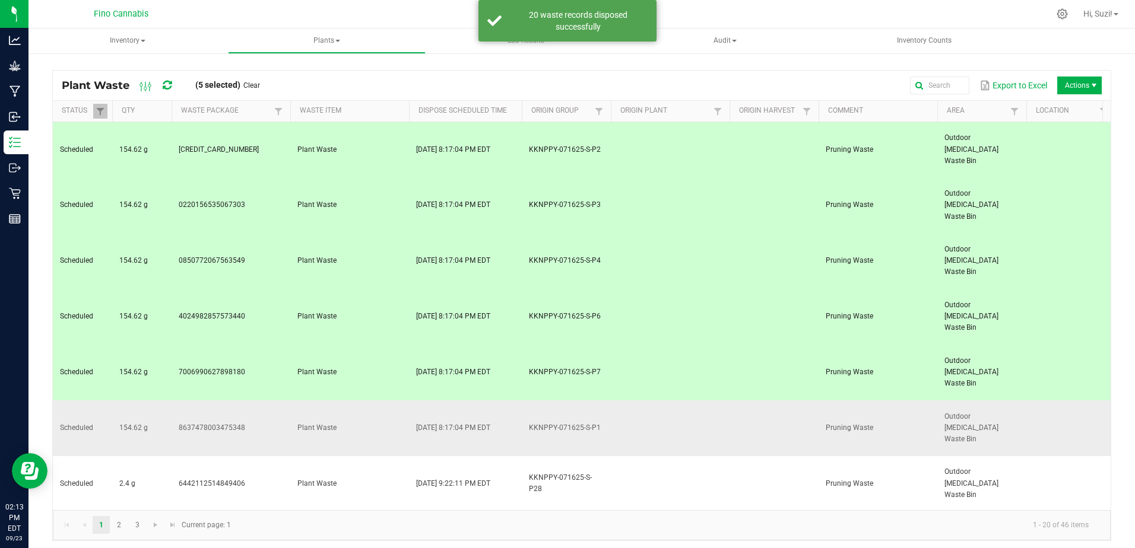
click at [250, 401] on td "8637478003475348" at bounding box center [231, 429] width 119 height 56
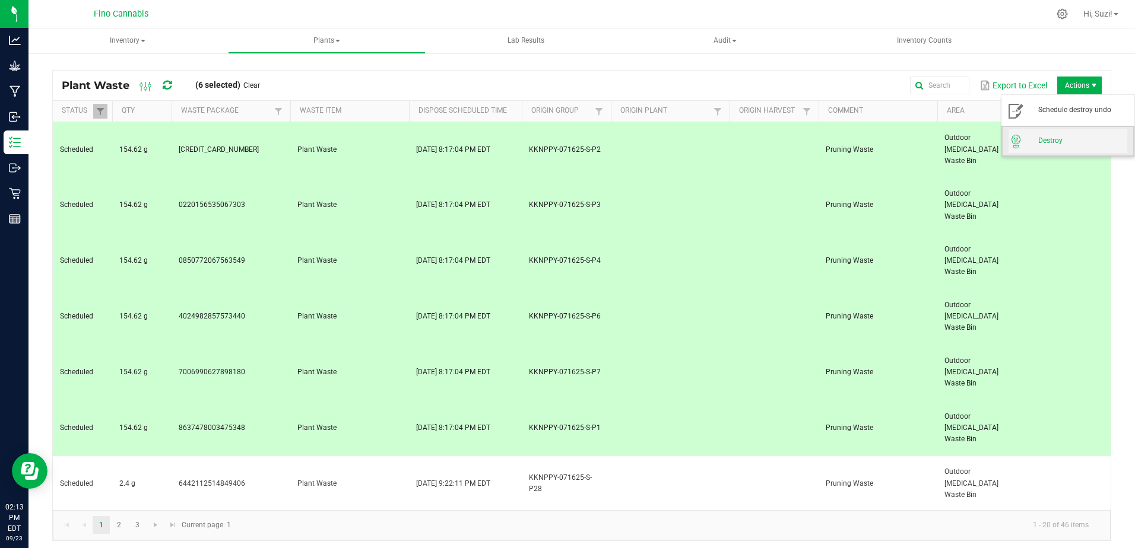
click at [1076, 138] on span "Destroy" at bounding box center [1082, 141] width 89 height 10
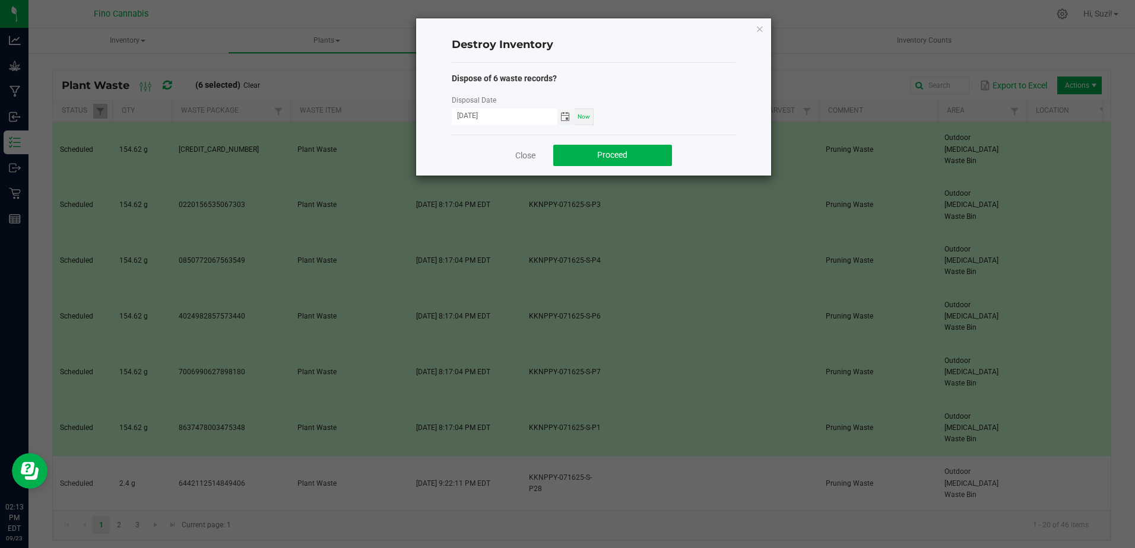
click at [567, 115] on span "Toggle calendar" at bounding box center [564, 116] width 9 height 9
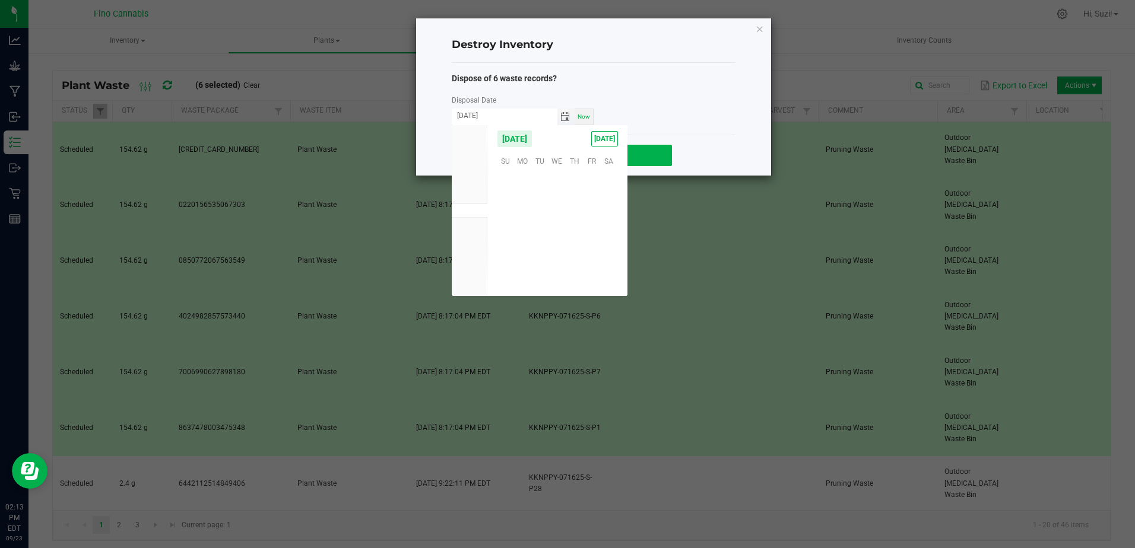
scroll to position [192511, 0]
click at [508, 233] on span "21" at bounding box center [505, 233] width 17 height 18
type input "[DATE]"
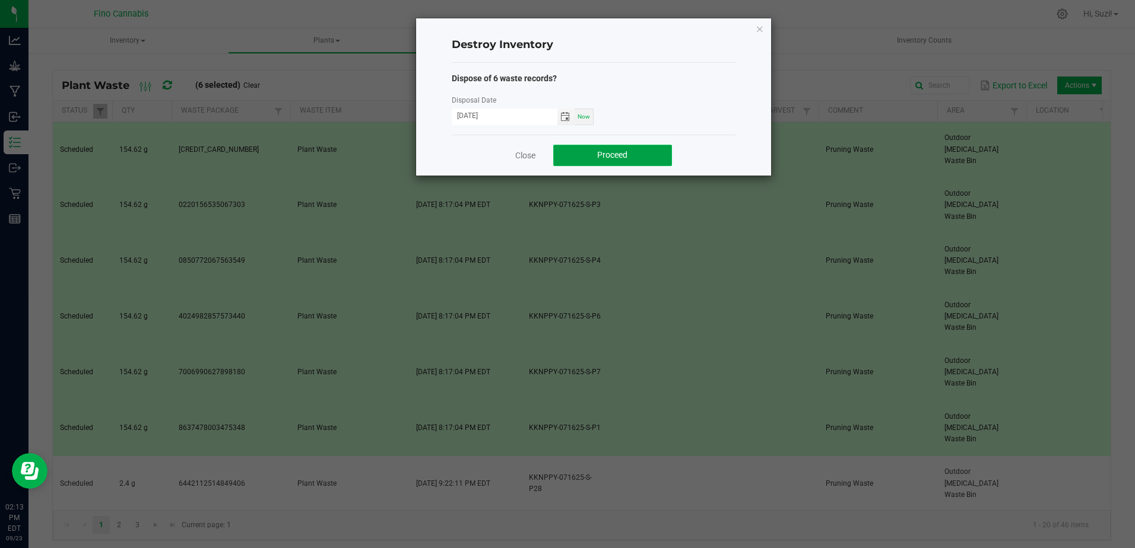
click at [612, 147] on button "Proceed" at bounding box center [612, 155] width 119 height 21
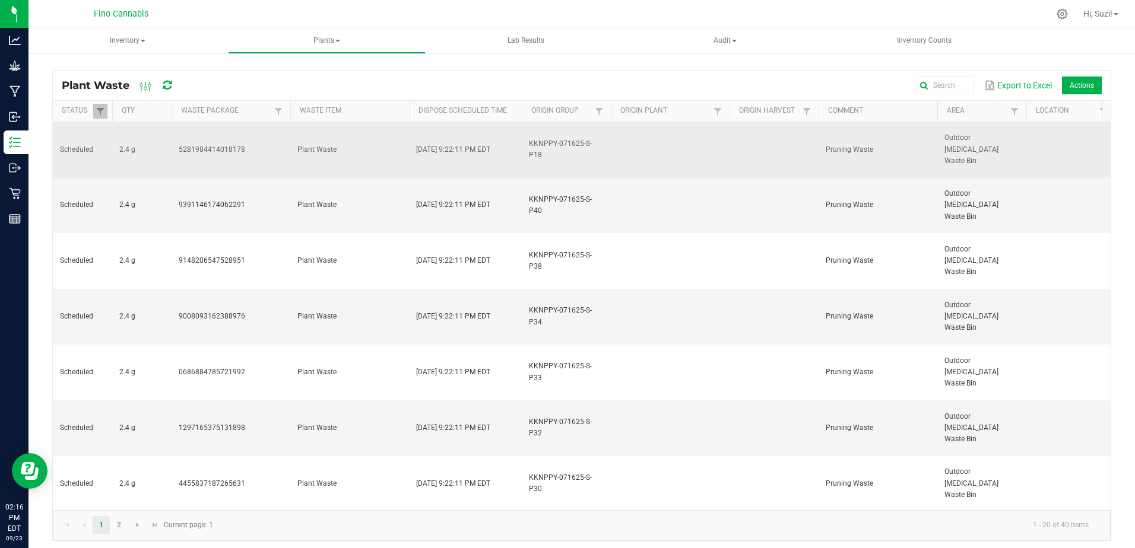
click at [360, 140] on td "Plant Waste" at bounding box center [349, 150] width 119 height 56
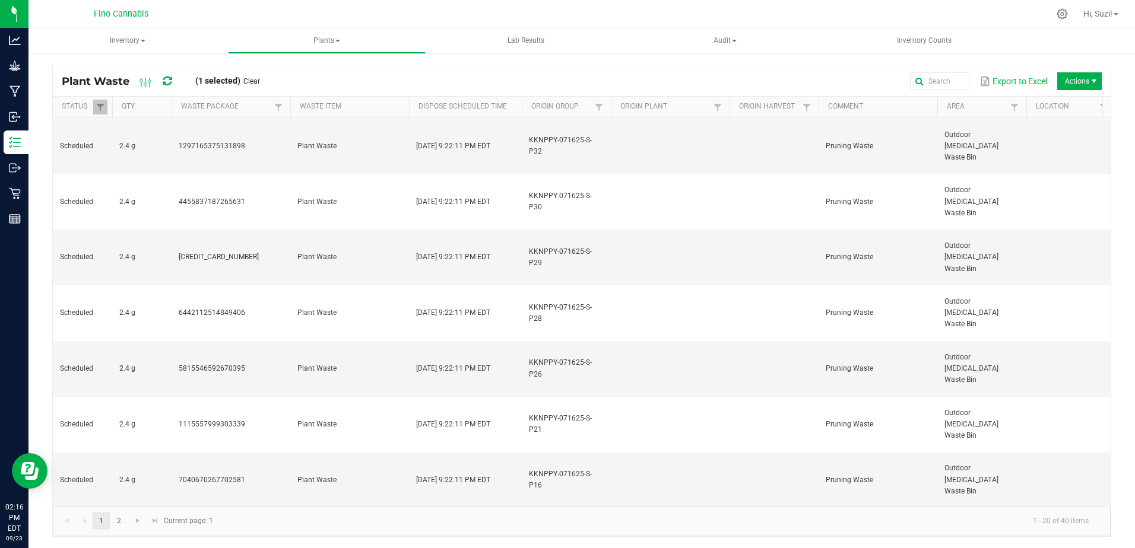
scroll to position [5, 0]
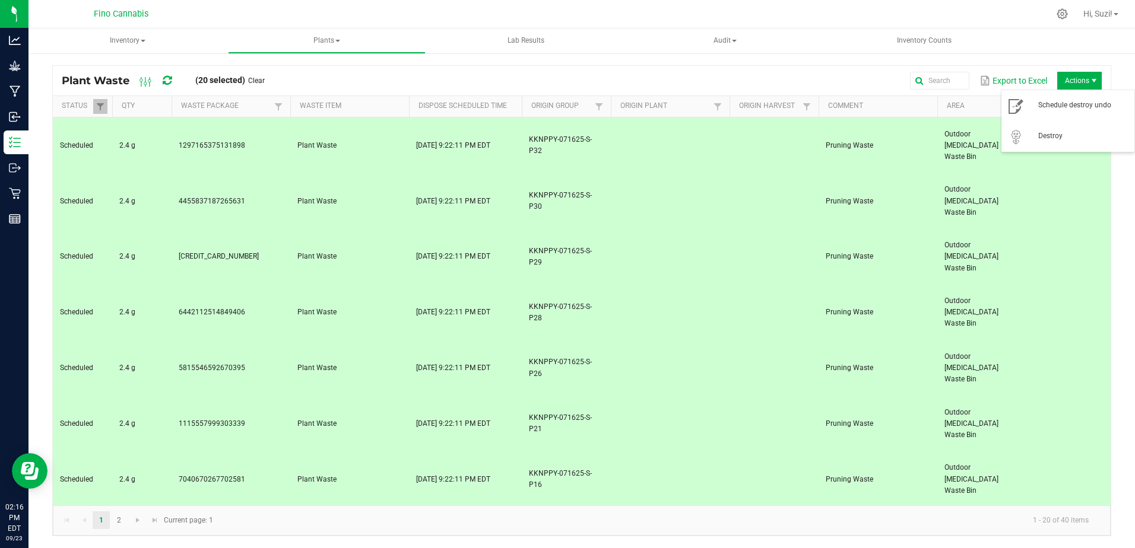
click at [1089, 82] on span "Actions" at bounding box center [1093, 80] width 9 height 9
click at [1053, 143] on span "Destroy" at bounding box center [1068, 137] width 119 height 24
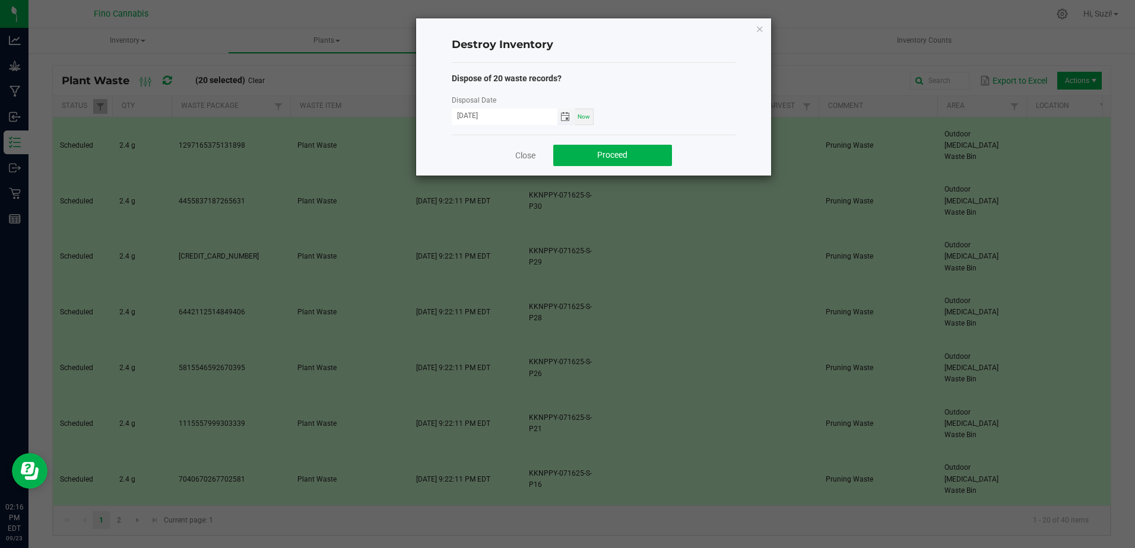
click at [566, 119] on span "Toggle calendar" at bounding box center [564, 116] width 9 height 9
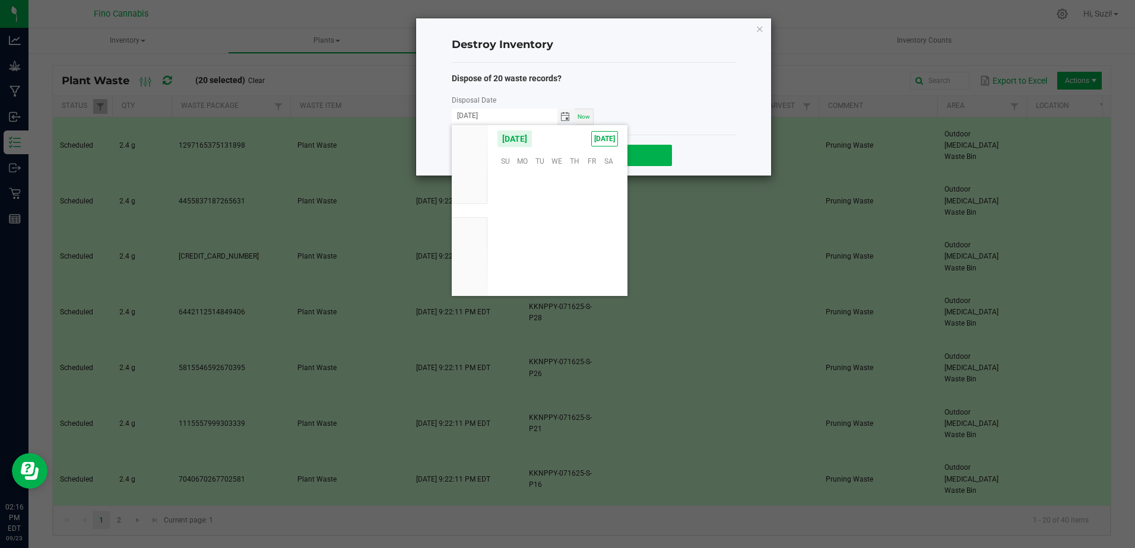
scroll to position [192511, 0]
click at [506, 233] on span "21" at bounding box center [505, 233] width 17 height 18
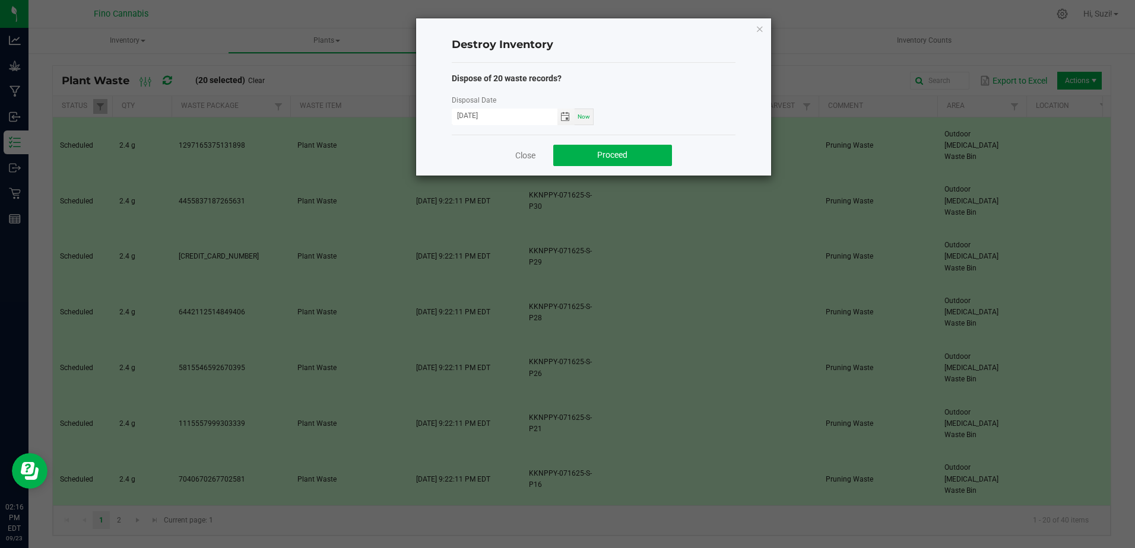
type input "[DATE]"
click at [606, 158] on span "Proceed" at bounding box center [612, 154] width 30 height 9
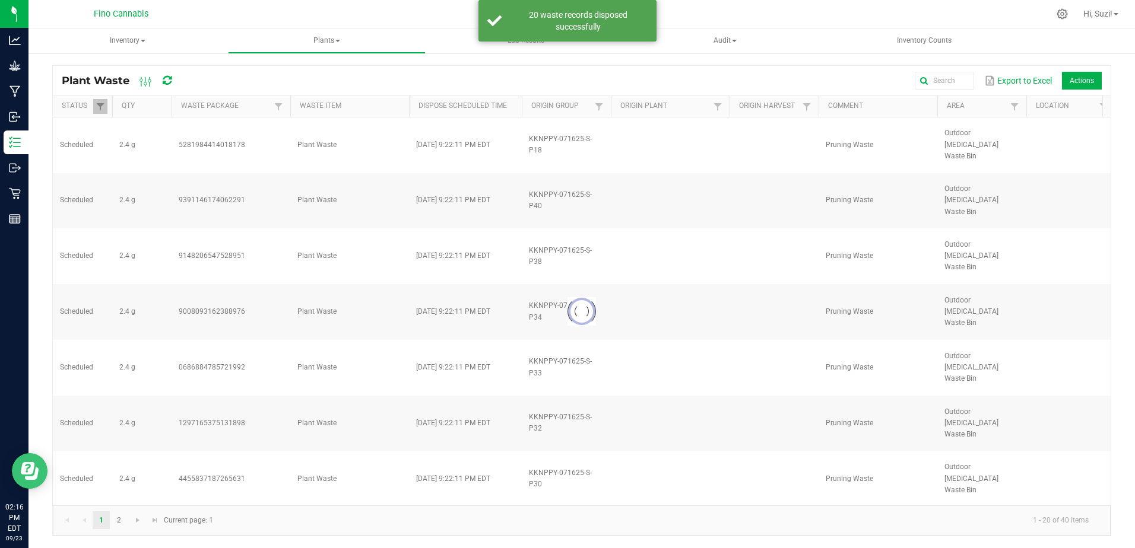
scroll to position [0, 0]
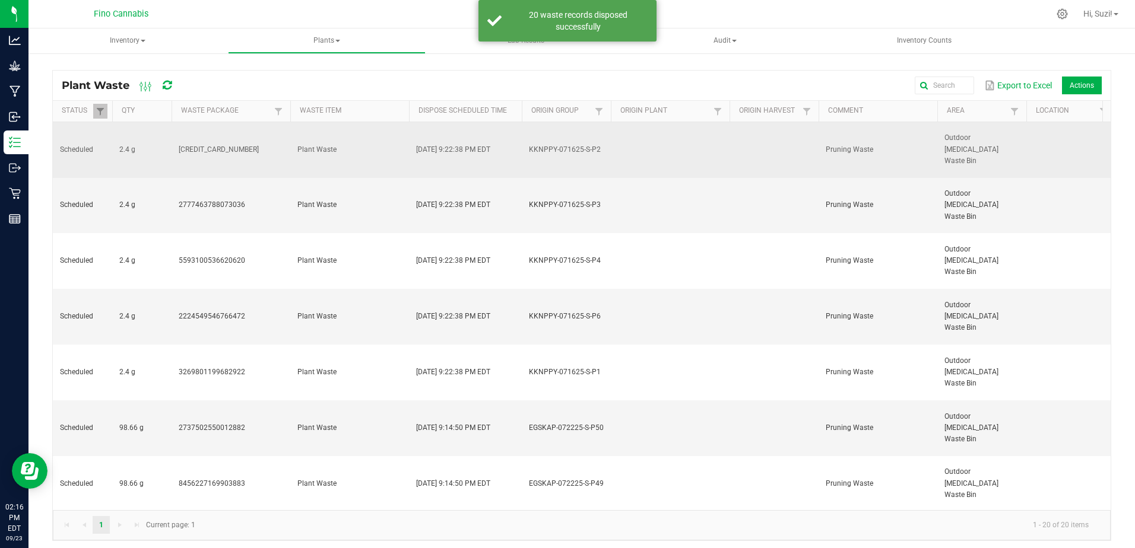
click at [142, 142] on td "2.4 g" at bounding box center [141, 150] width 59 height 56
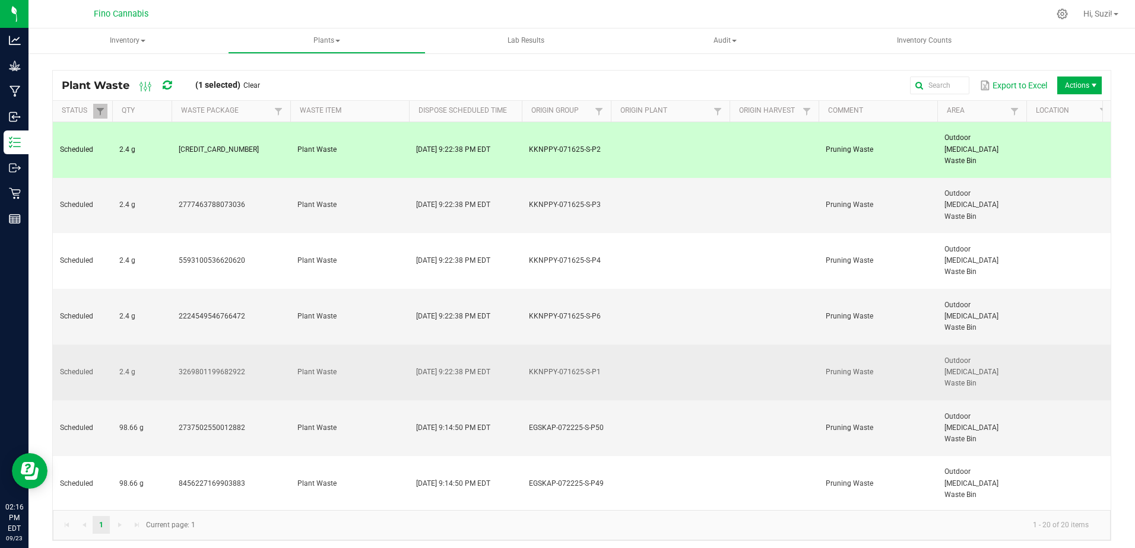
click at [148, 345] on td "2.4 g" at bounding box center [141, 373] width 59 height 56
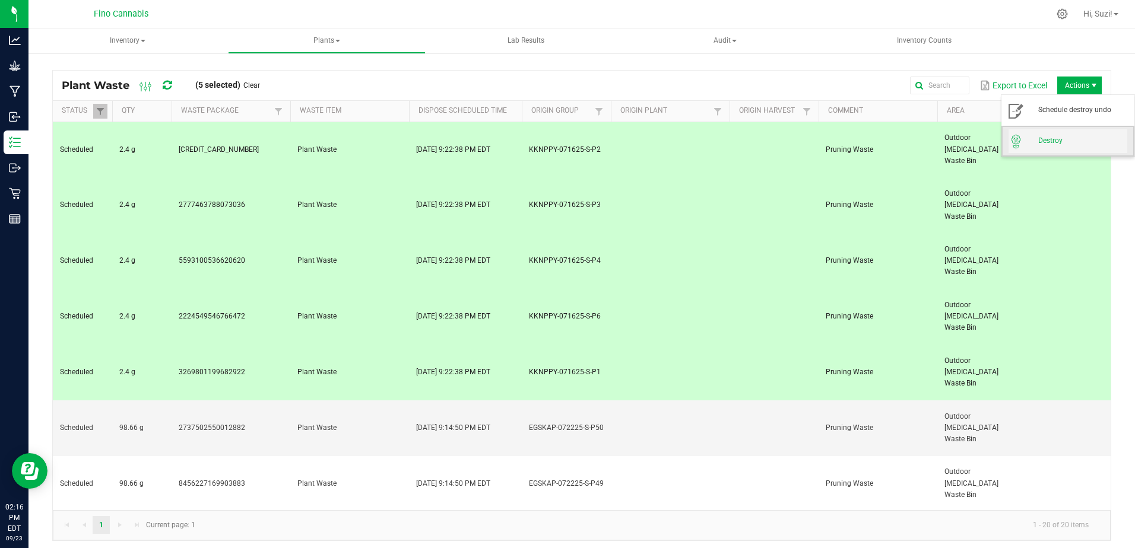
click at [1054, 142] on span "Destroy" at bounding box center [1082, 141] width 89 height 10
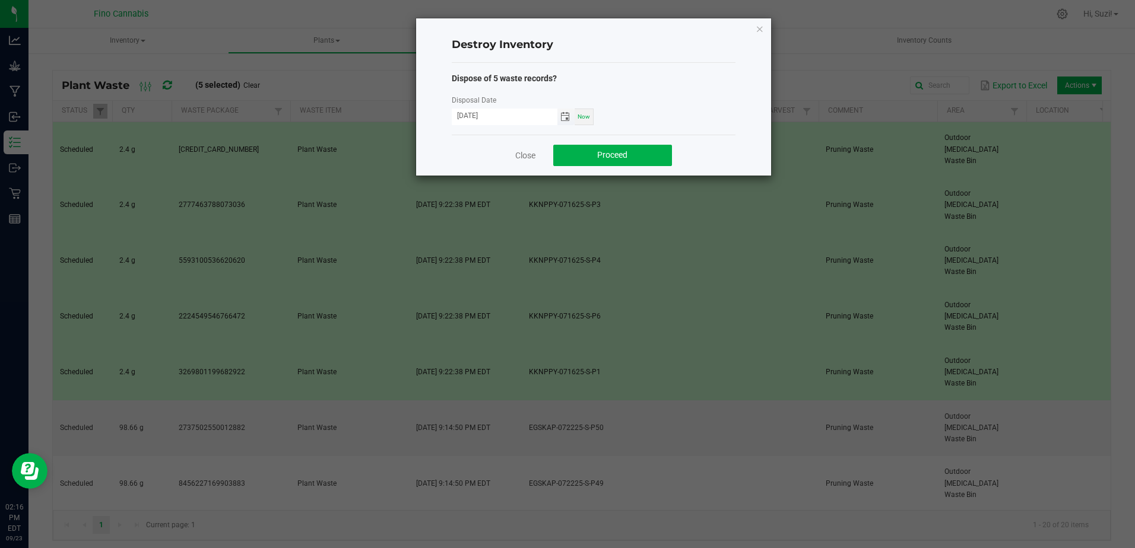
click at [566, 120] on span "Toggle calendar" at bounding box center [564, 116] width 9 height 9
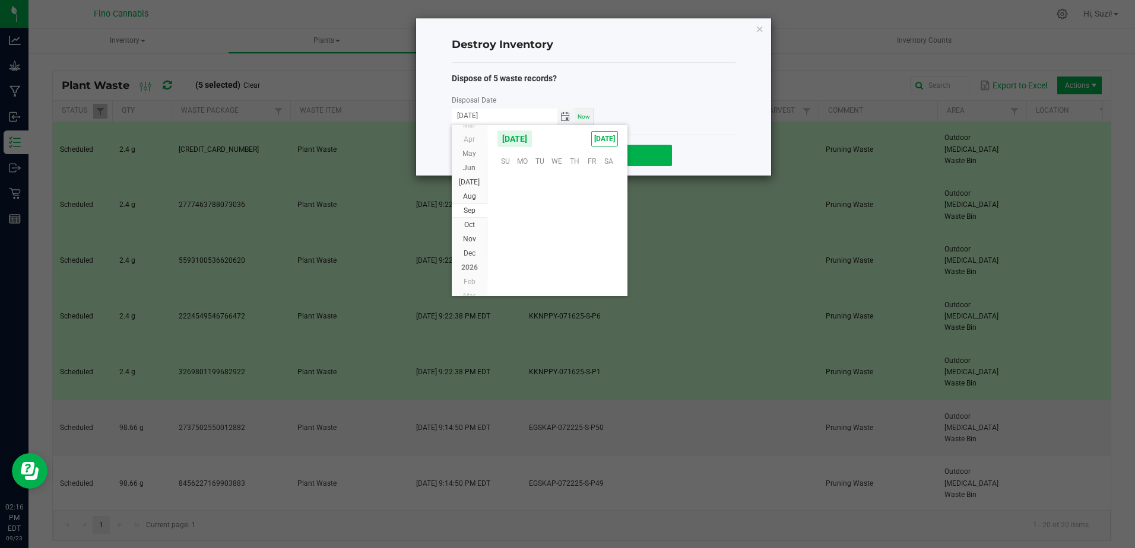
scroll to position [192511, 0]
click at [509, 232] on span "21" at bounding box center [505, 233] width 17 height 18
type input "[DATE]"
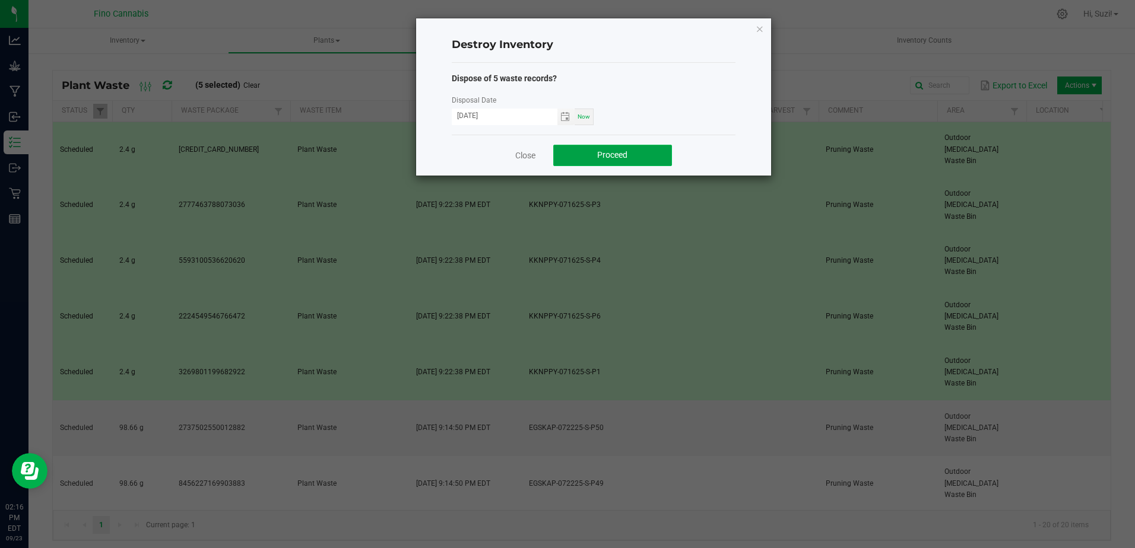
click at [610, 151] on span "Proceed" at bounding box center [612, 154] width 30 height 9
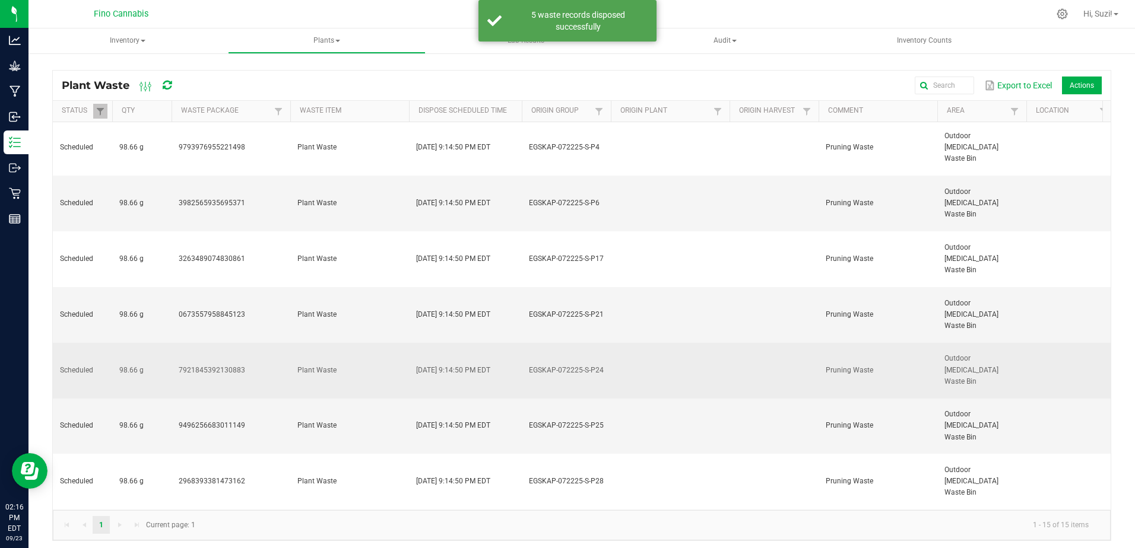
scroll to position [0, 0]
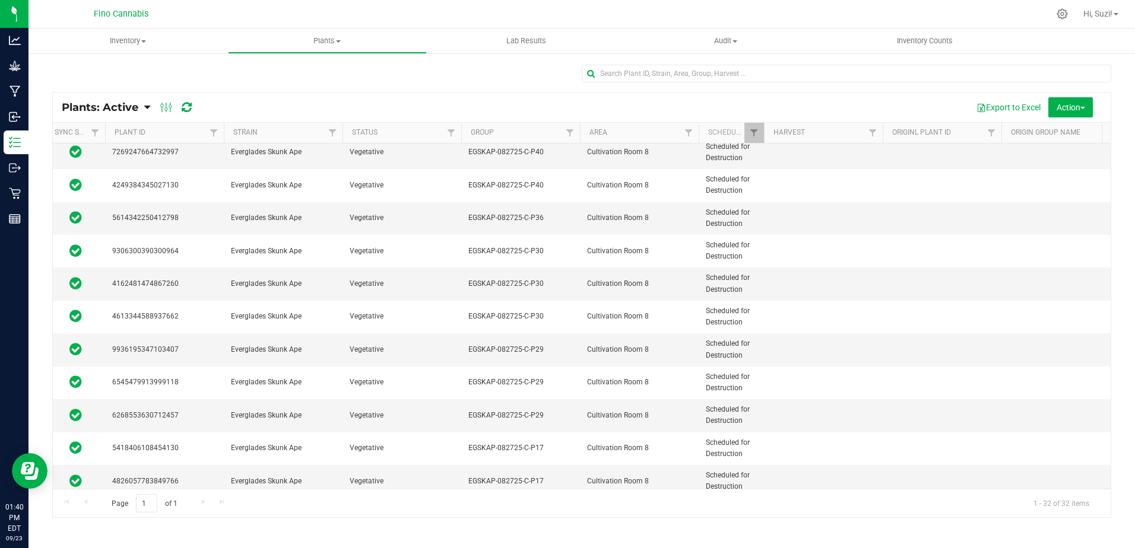
scroll to position [237, 738]
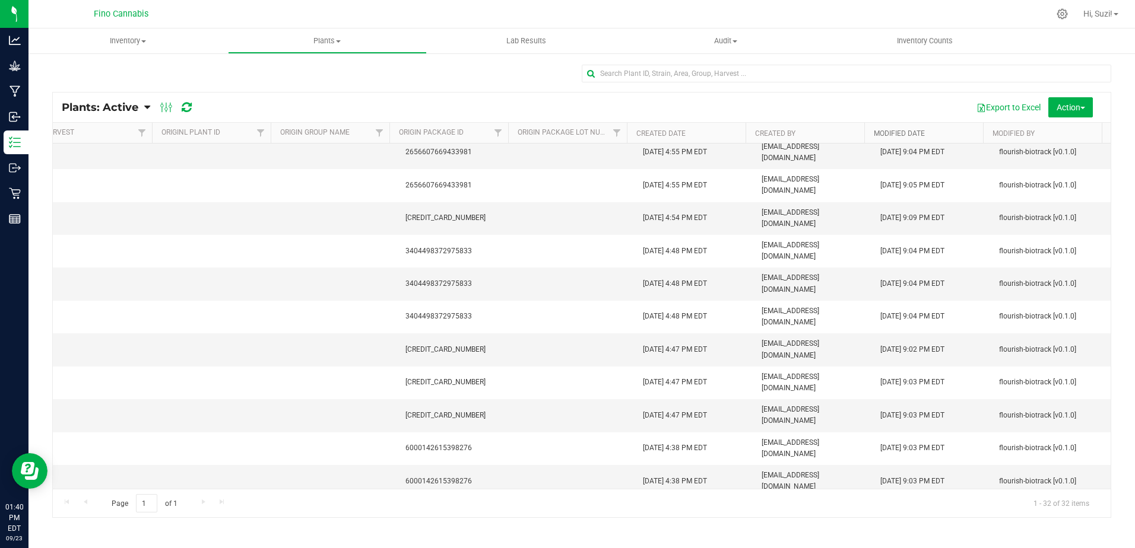
click at [907, 135] on link "Modified Date" at bounding box center [899, 133] width 51 height 8
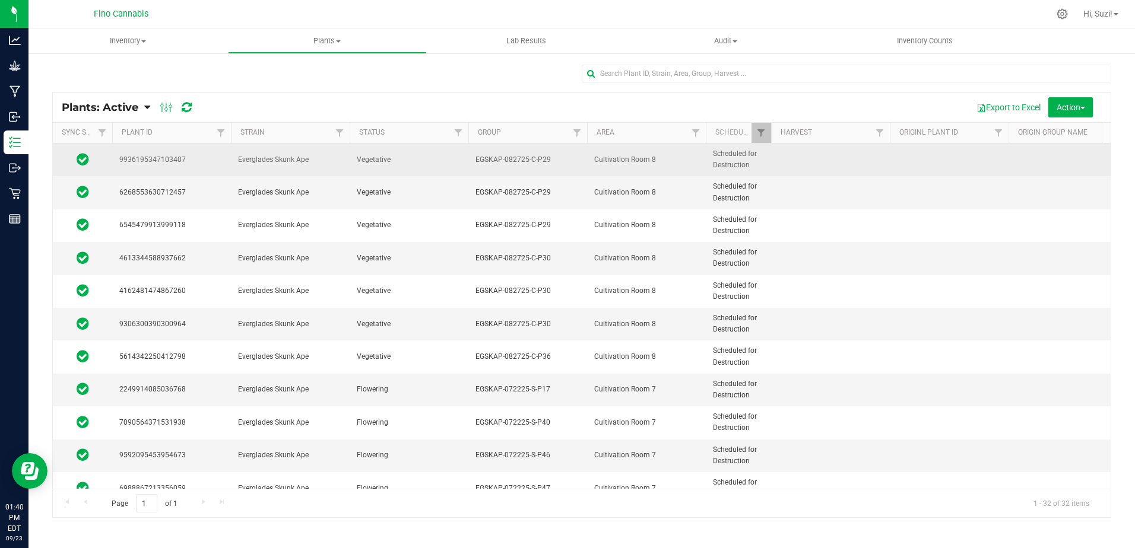
click at [554, 161] on span "EGSKAP-082725-C-P29" at bounding box center [527, 159] width 104 height 11
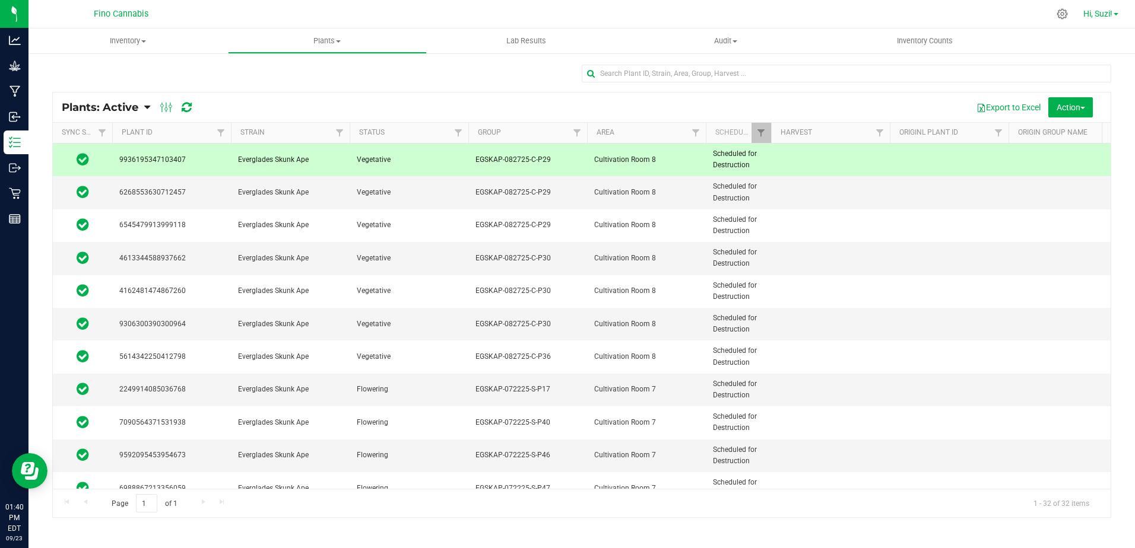
click at [1105, 16] on span "Hi, Suzi!" at bounding box center [1097, 13] width 29 height 9
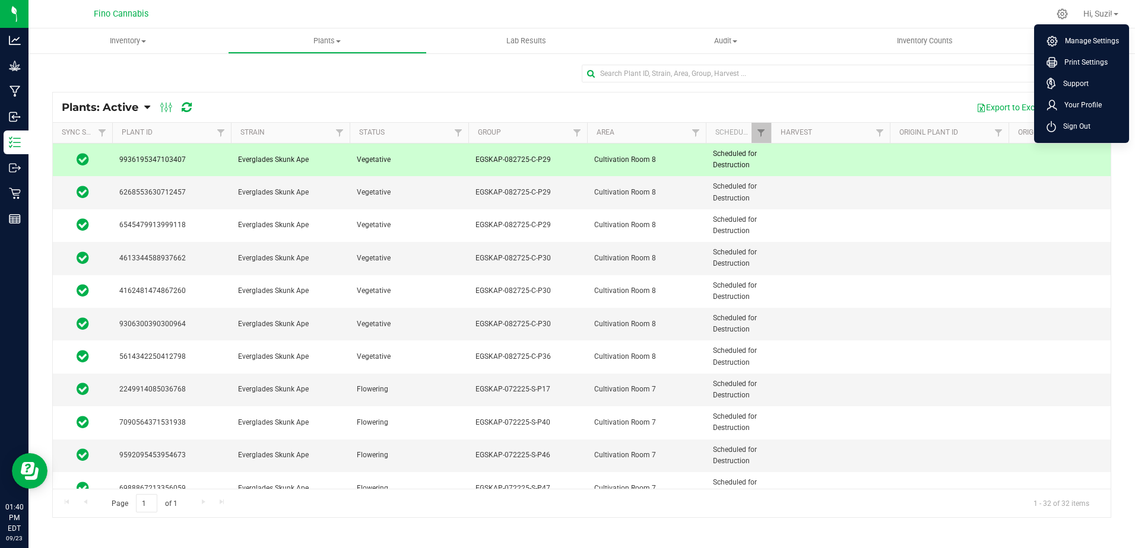
click at [903, 96] on div "Plants: Active Plants: Active Plants: Harvested Plants: Dead Plants: Dead + Out…" at bounding box center [582, 108] width 1058 height 30
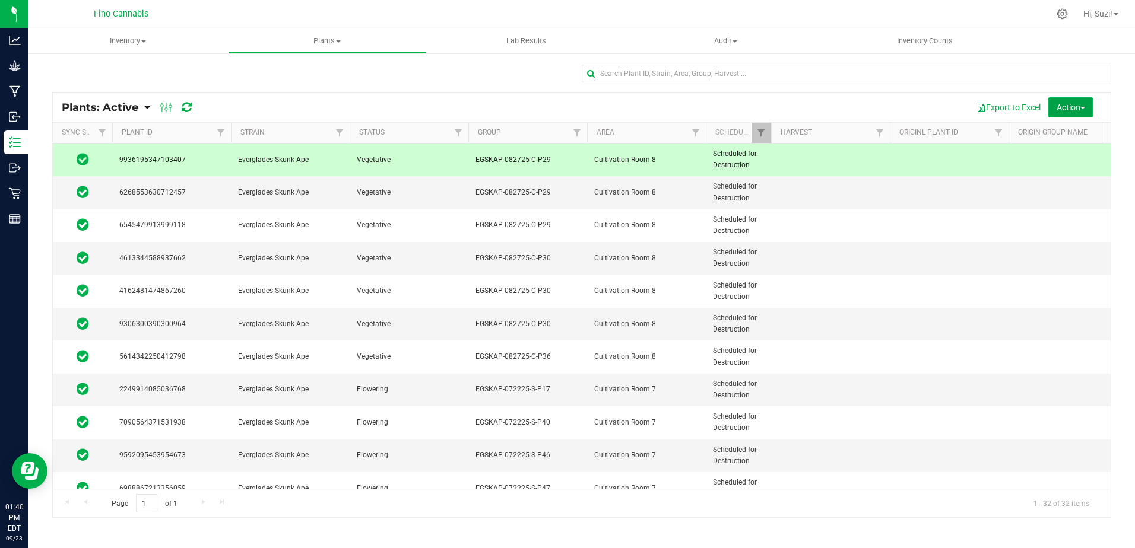
click at [1080, 104] on span "Action" at bounding box center [1071, 107] width 28 height 9
click at [1064, 136] on span "Destroy plants" at bounding box center [1056, 133] width 50 height 9
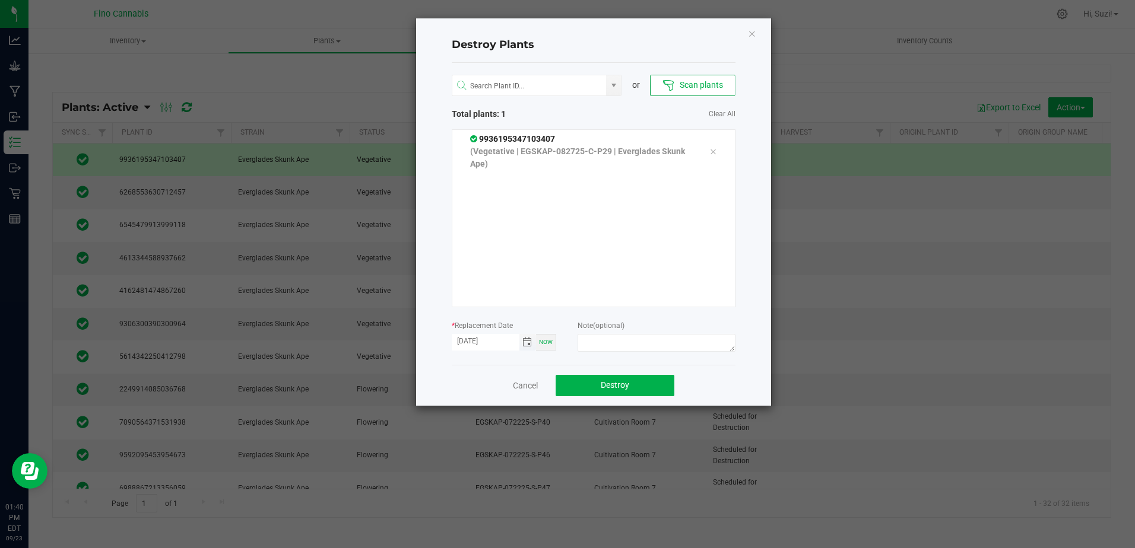
click at [525, 339] on span "Toggle calendar" at bounding box center [526, 342] width 9 height 9
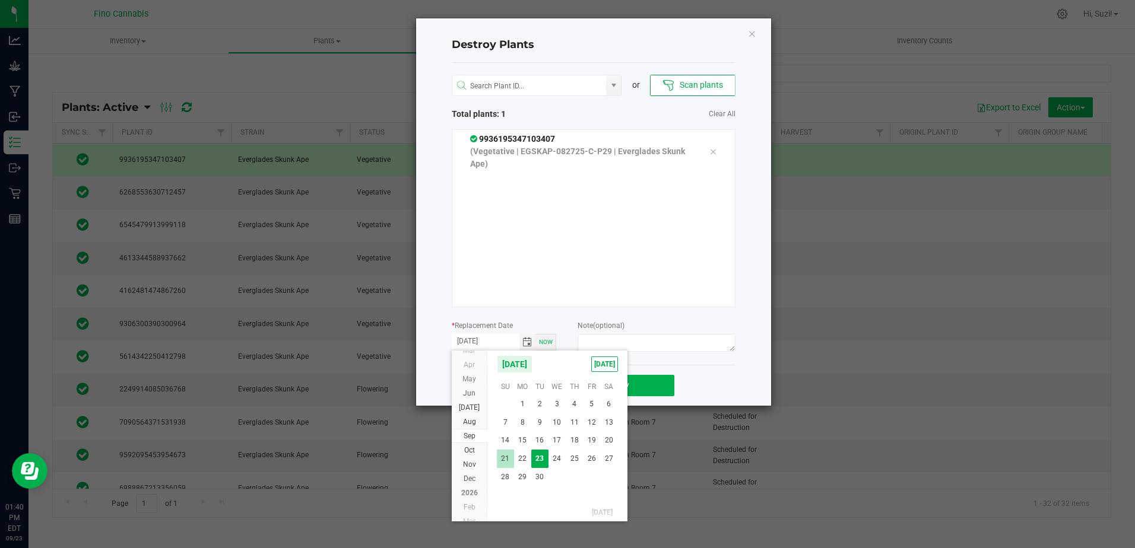
click at [509, 456] on span "21" at bounding box center [505, 459] width 17 height 18
type input "[DATE]"
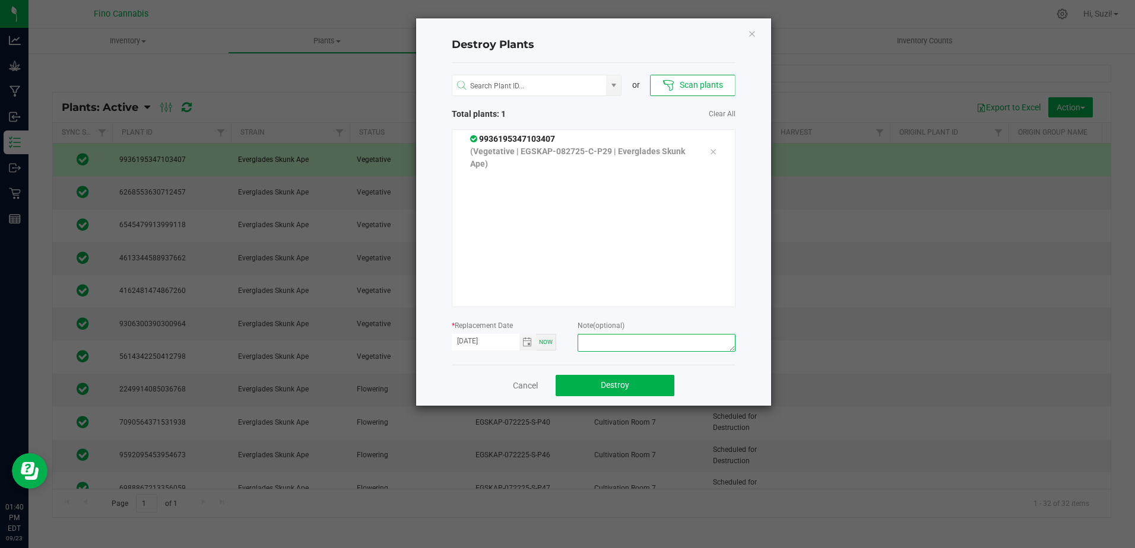
click at [619, 342] on textarea at bounding box center [656, 343] width 157 height 18
drag, startPoint x: 712, startPoint y: 348, endPoint x: 560, endPoint y: 352, distance: 152.0
click at [560, 352] on form "* Replacement Date [DATE] Now Note (optional) Culled [DEMOGRAPHIC_DATA] Pheno C…" at bounding box center [594, 337] width 284 height 36
type textarea "Culled [DEMOGRAPHIC_DATA] Pheno Clone - 2.99"
click at [623, 385] on span "Destroy" at bounding box center [615, 384] width 28 height 9
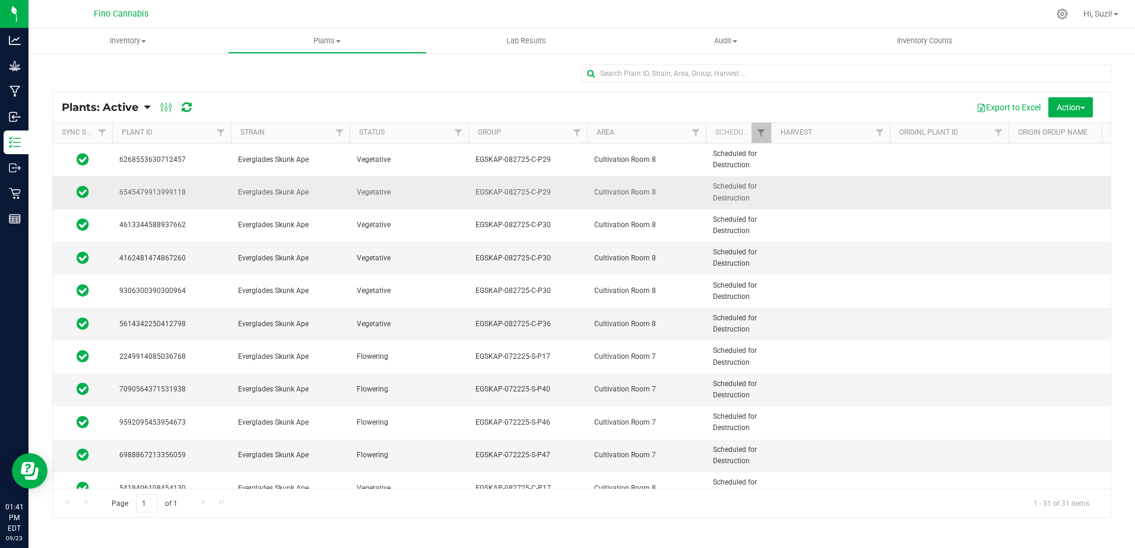
click at [474, 183] on td "EGSKAP-082725-C-P29" at bounding box center [527, 192] width 119 height 33
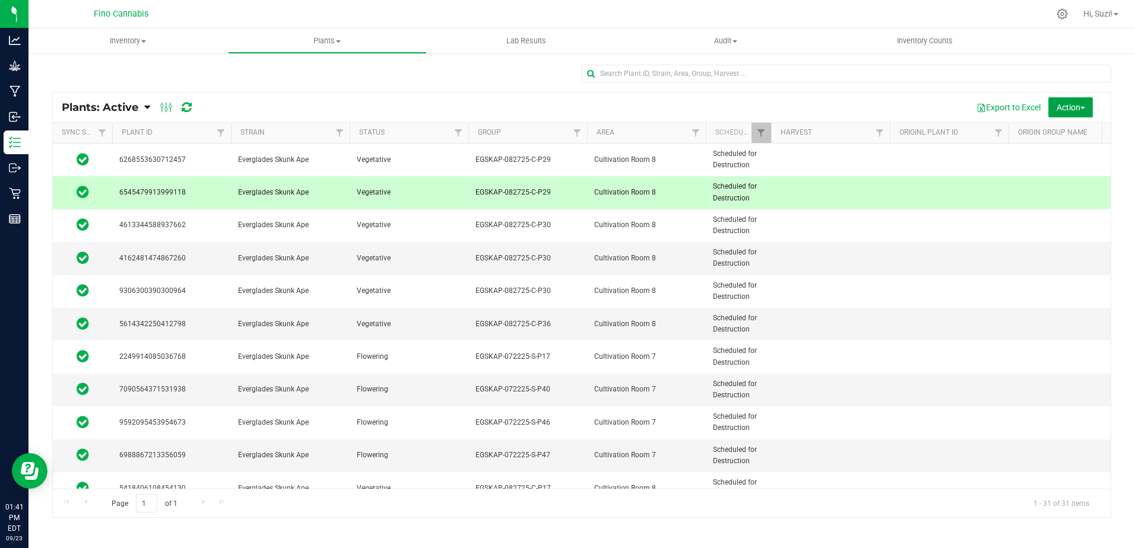
click at [1076, 110] on span "Action" at bounding box center [1071, 107] width 28 height 9
click at [1072, 132] on span "Destroy plants" at bounding box center [1056, 133] width 50 height 9
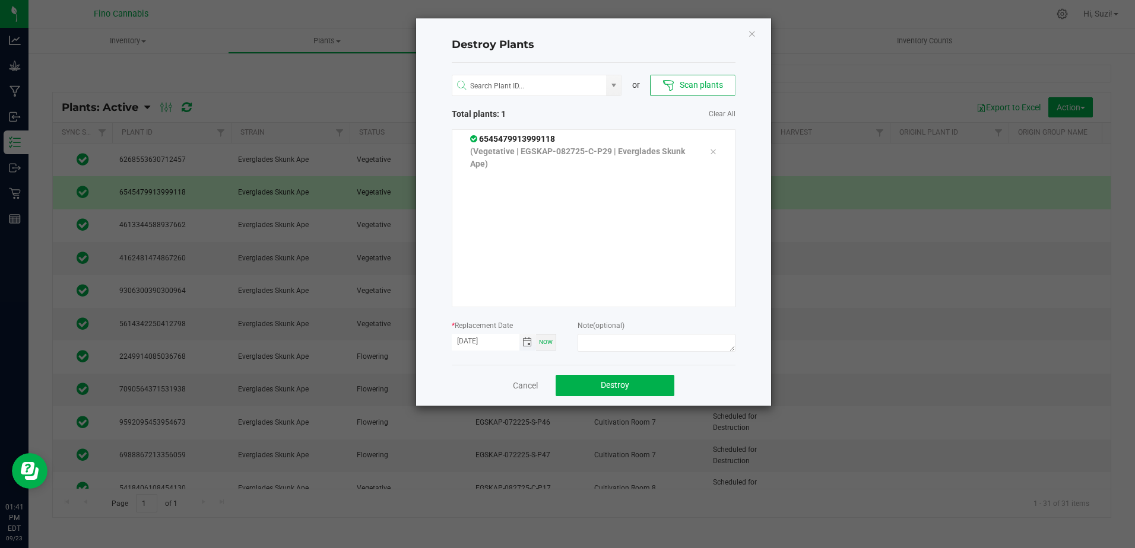
click at [531, 346] on span "Toggle calendar" at bounding box center [526, 342] width 9 height 9
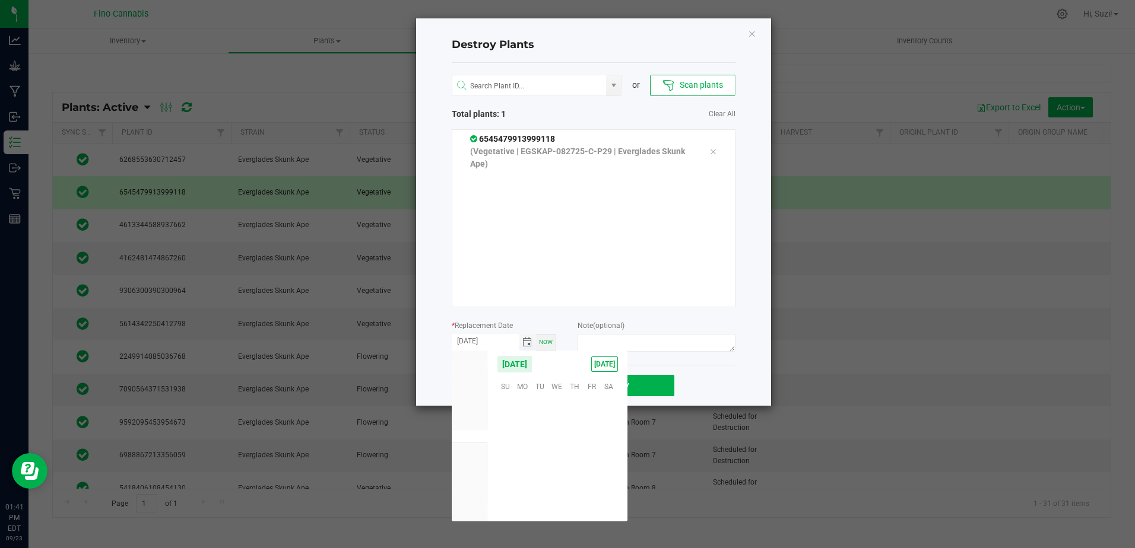
scroll to position [192511, 0]
drag, startPoint x: 505, startPoint y: 458, endPoint x: 598, endPoint y: 375, distance: 125.3
click at [505, 459] on span "21" at bounding box center [505, 459] width 17 height 18
type input "[DATE]"
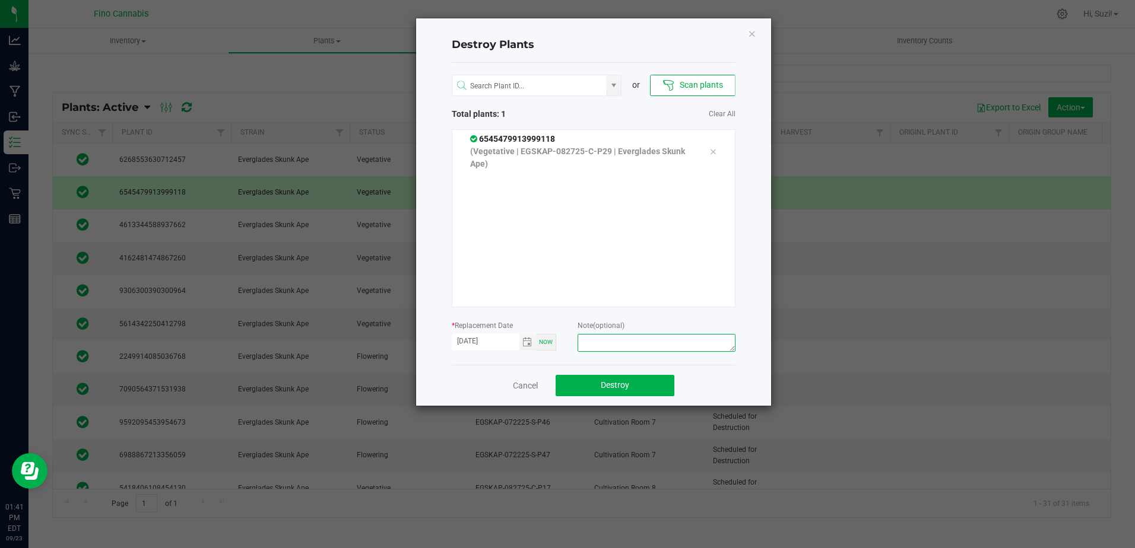
paste textarea "Culled [DEMOGRAPHIC_DATA] Pheno Clone - 2.99"
type textarea "Culled [DEMOGRAPHIC_DATA] Pheno Clone - 2.99g"
click at [633, 383] on button "Destroy" at bounding box center [615, 385] width 119 height 21
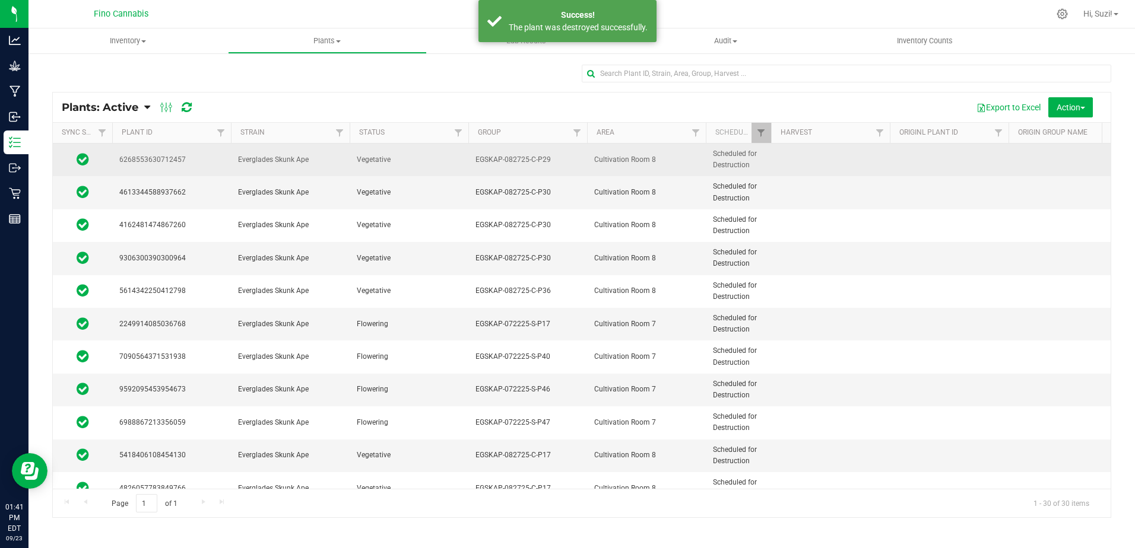
click at [306, 161] on span "Everglades Skunk Ape" at bounding box center [290, 159] width 104 height 11
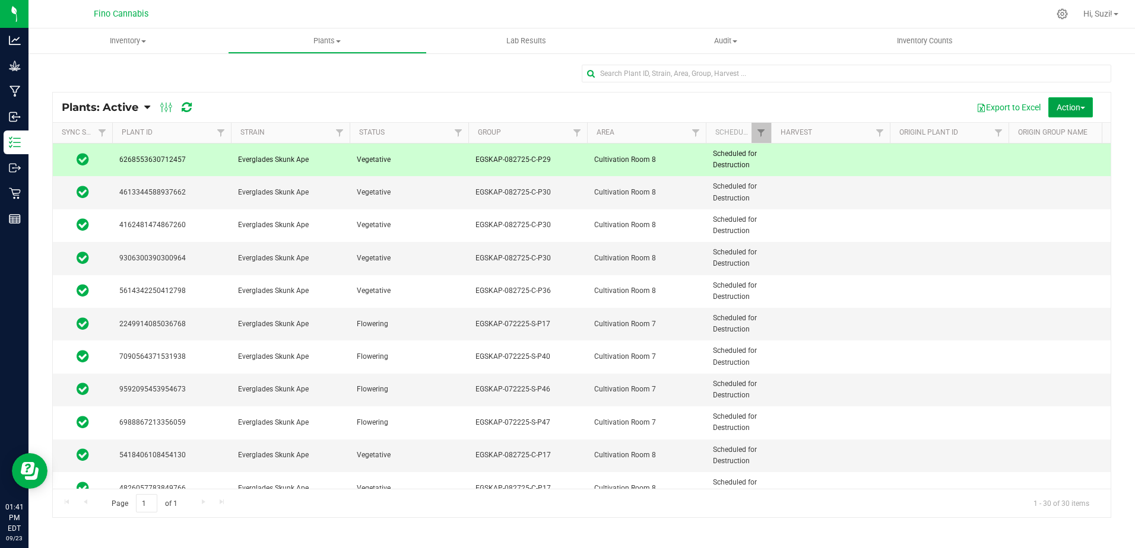
click at [1086, 108] on button "Action" at bounding box center [1070, 107] width 45 height 20
click at [1048, 141] on div "Destroy plants" at bounding box center [1064, 135] width 66 height 19
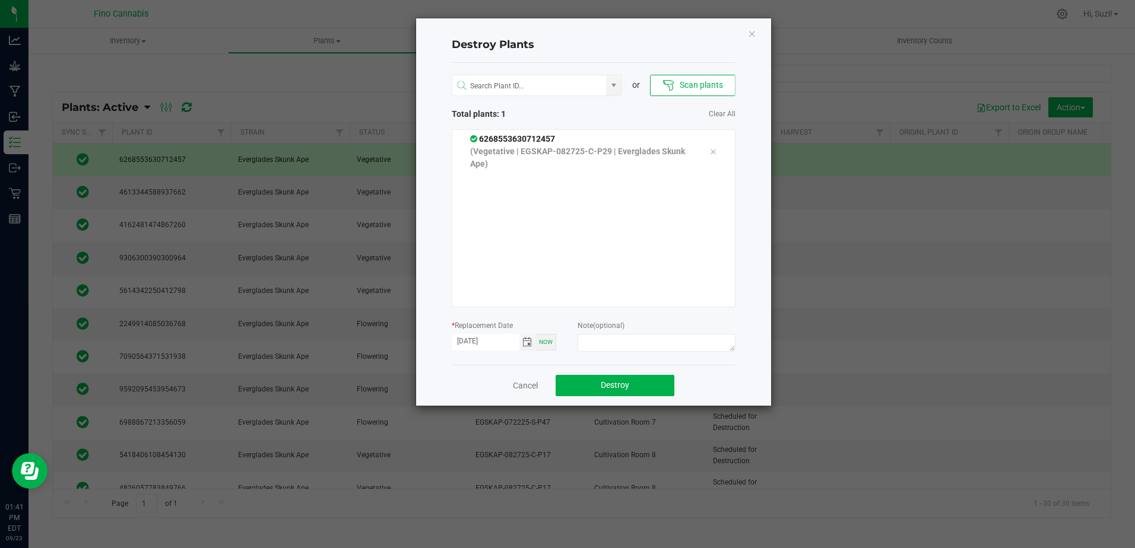
click at [524, 343] on span "Toggle calendar" at bounding box center [526, 342] width 9 height 9
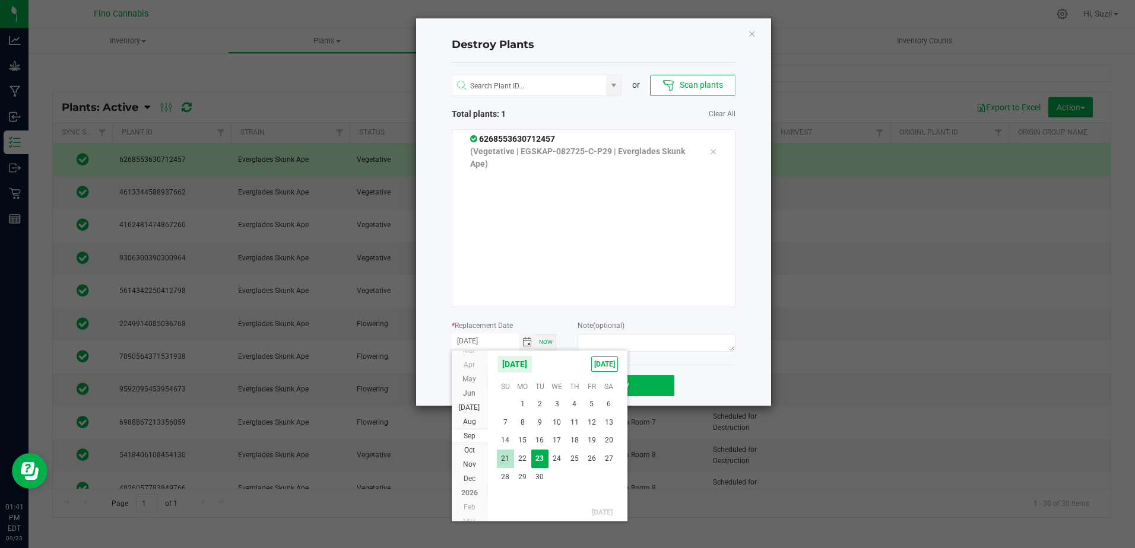
click at [506, 451] on span "21" at bounding box center [505, 459] width 17 height 18
type input "[DATE]"
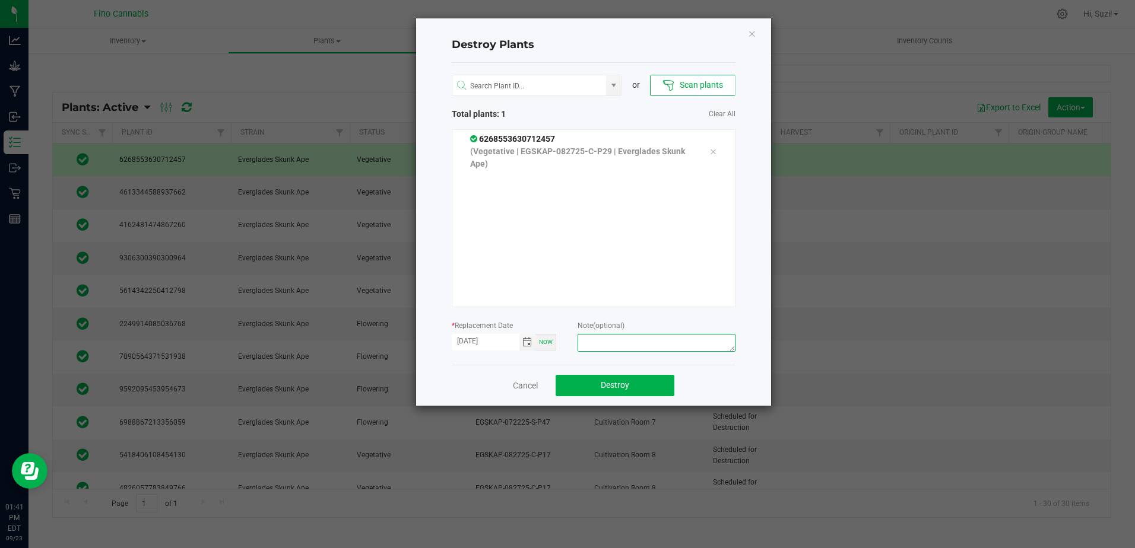
click at [615, 340] on textarea at bounding box center [656, 343] width 157 height 18
paste textarea "Culled [DEMOGRAPHIC_DATA] Pheno Clone - 2.99"
type textarea "Culled [DEMOGRAPHIC_DATA] Pheno Clone - 2.99g"
click at [634, 386] on button "Destroy" at bounding box center [615, 385] width 119 height 21
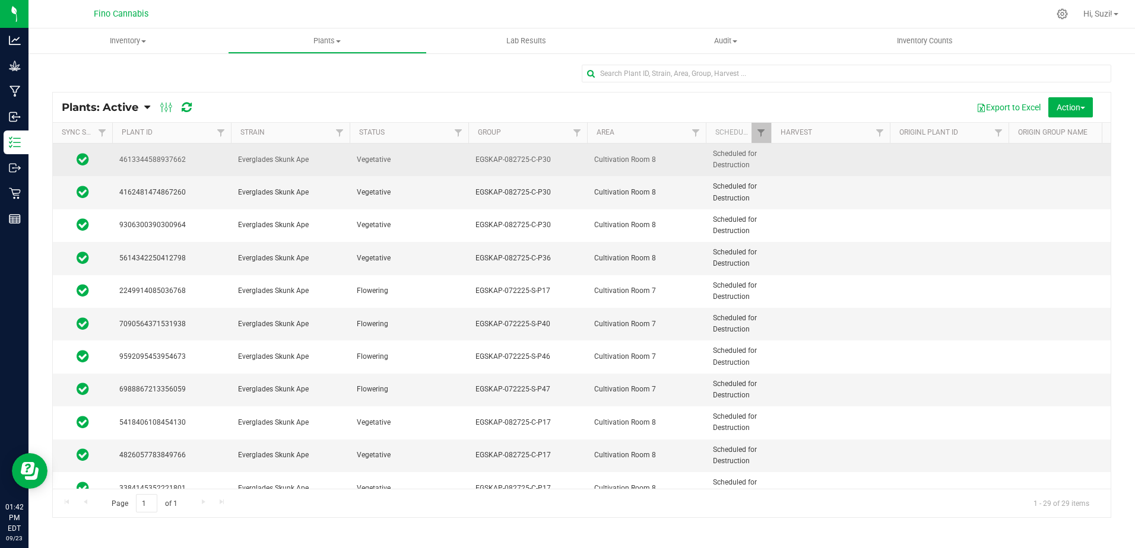
click at [565, 169] on td "EGSKAP-082725-C-P30" at bounding box center [527, 160] width 119 height 33
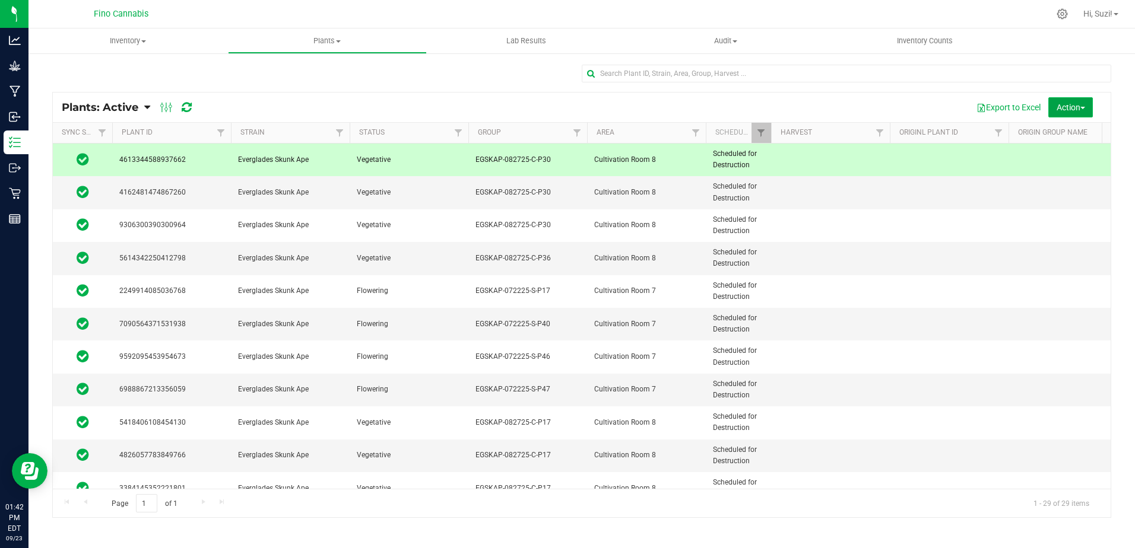
click at [1077, 103] on span "Action" at bounding box center [1071, 107] width 28 height 9
click at [1071, 140] on div "Destroy plants" at bounding box center [1064, 135] width 66 height 19
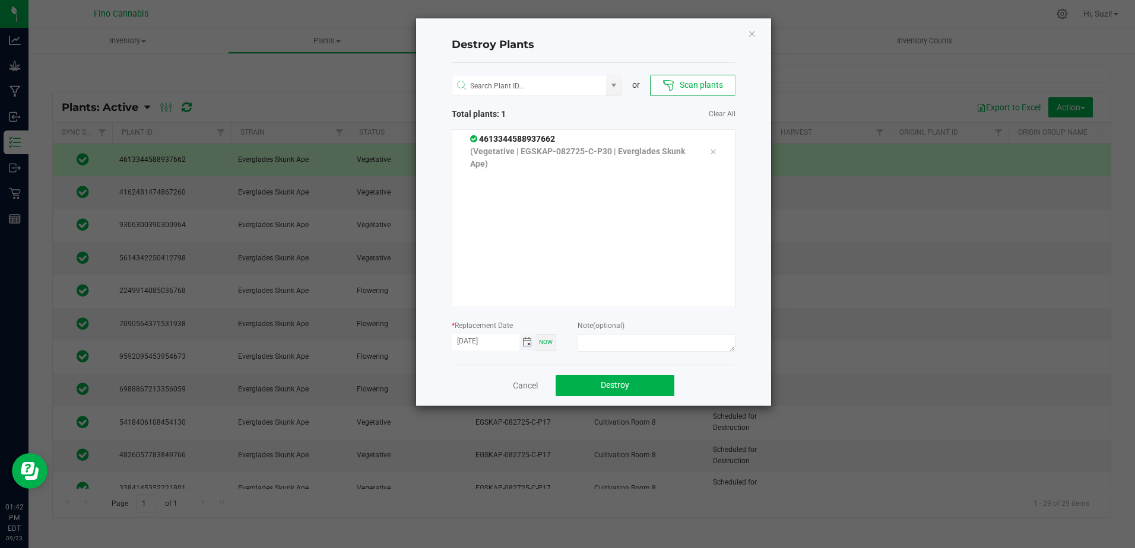
click at [528, 343] on span "Toggle calendar" at bounding box center [526, 342] width 9 height 9
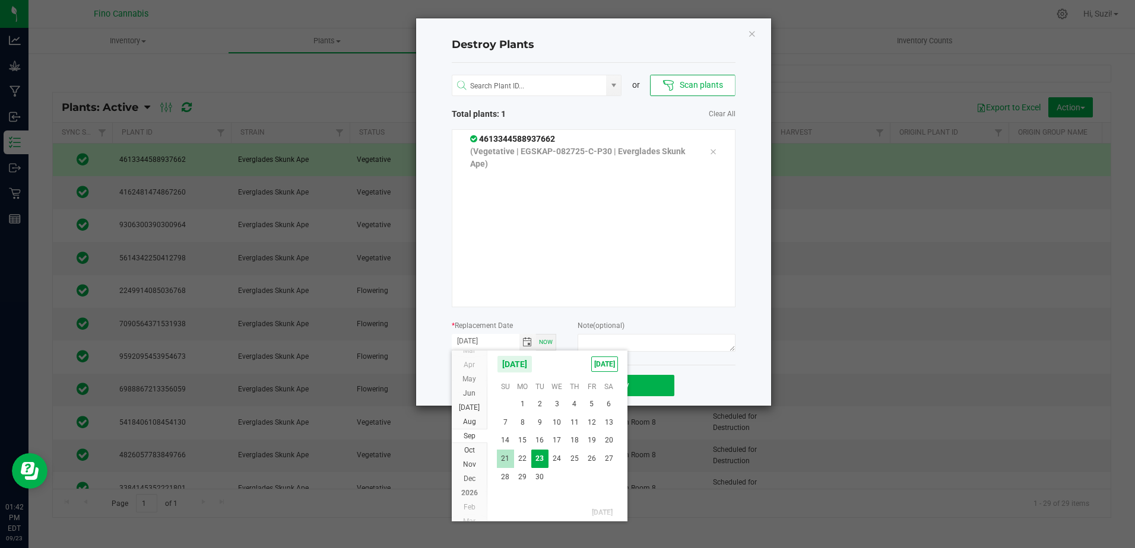
click at [505, 462] on span "21" at bounding box center [505, 459] width 17 height 18
type input "[DATE]"
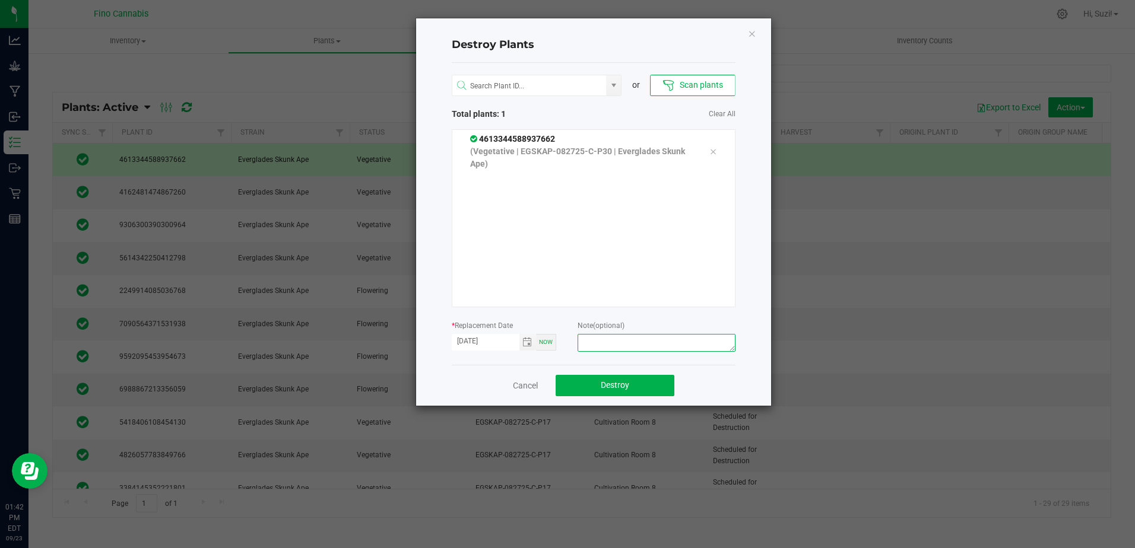
click at [618, 344] on textarea at bounding box center [656, 343] width 157 height 18
paste textarea "Culled [DEMOGRAPHIC_DATA] Pheno Clone - 2.99"
drag, startPoint x: 711, startPoint y: 345, endPoint x: 580, endPoint y: 344, distance: 130.6
click at [568, 345] on form "* Replacement Date [DATE] Now Note (optional) Culled [DEMOGRAPHIC_DATA] Pheno C…" at bounding box center [594, 337] width 284 height 36
type textarea "Culled [DEMOGRAPHIC_DATA] Pheno Clone - 3.18g"
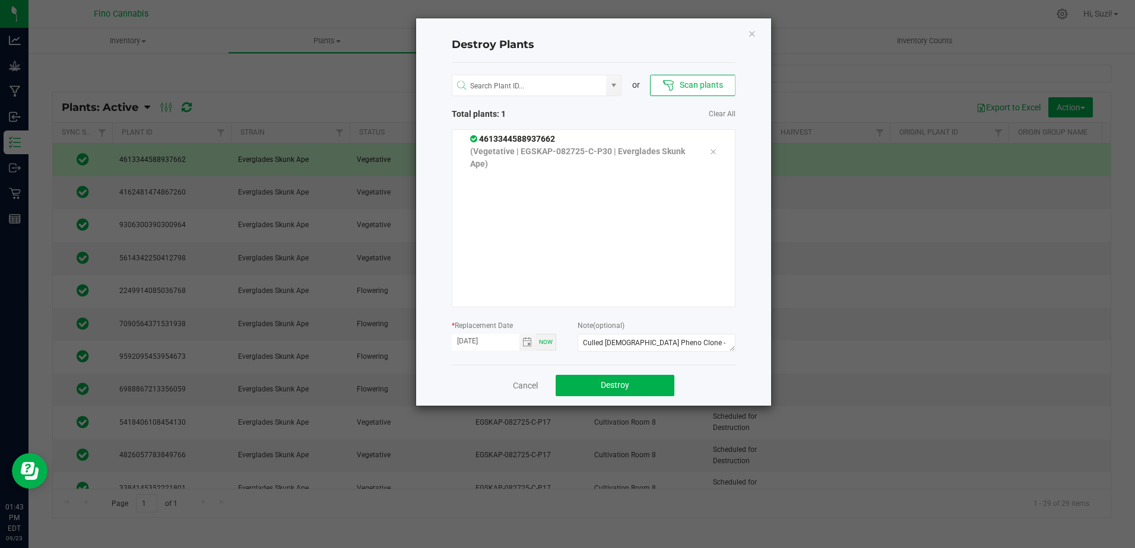
click at [713, 381] on div "Cancel Destroy" at bounding box center [594, 385] width 284 height 41
click at [657, 386] on button "Destroy" at bounding box center [615, 385] width 119 height 21
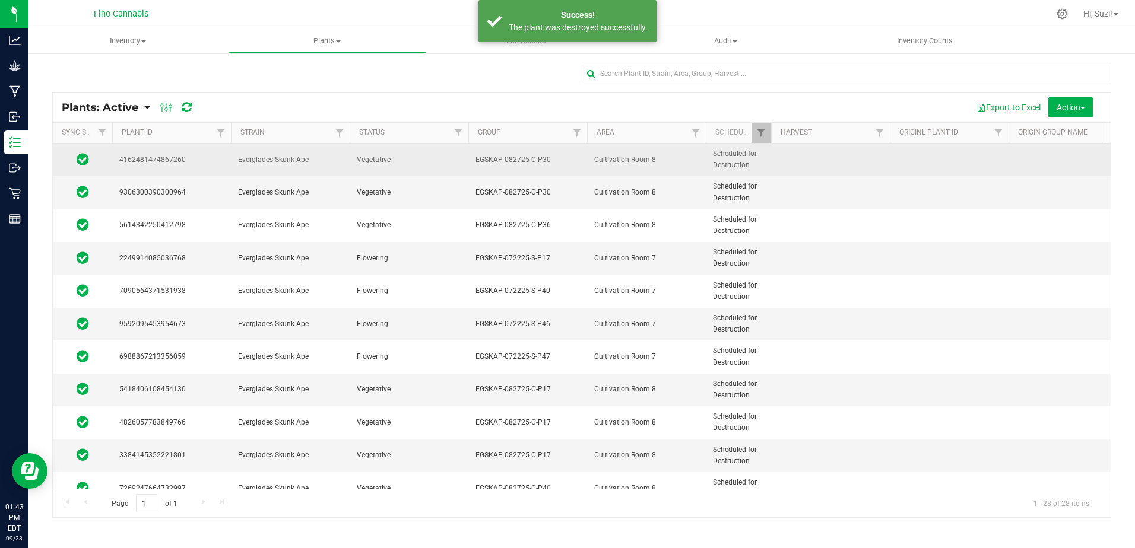
click at [255, 164] on span "Everglades Skunk Ape" at bounding box center [290, 159] width 104 height 11
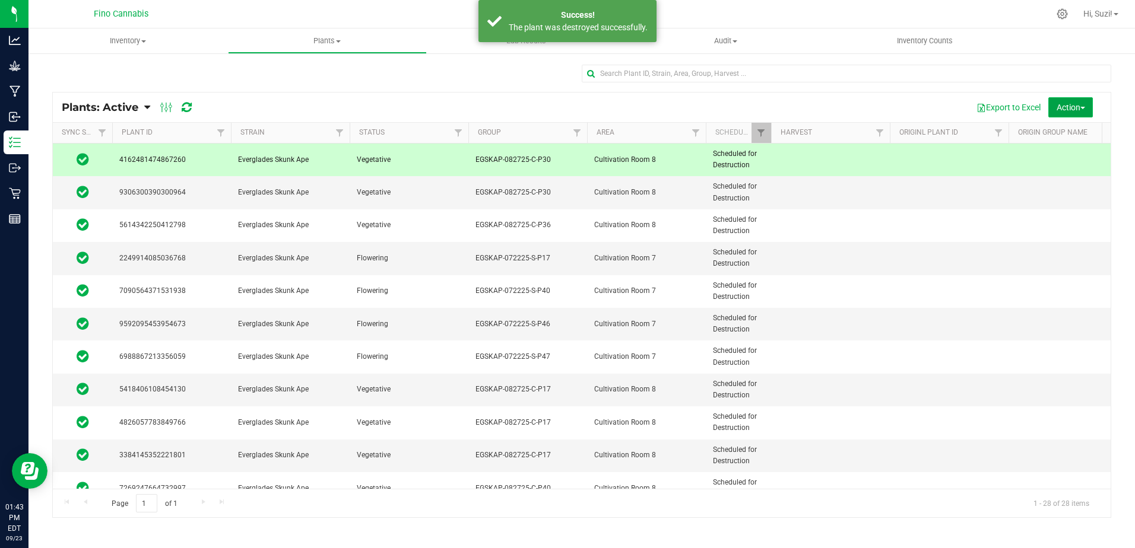
click at [1086, 107] on button "Action" at bounding box center [1070, 107] width 45 height 20
click at [1062, 132] on span "Destroy plants" at bounding box center [1056, 133] width 50 height 9
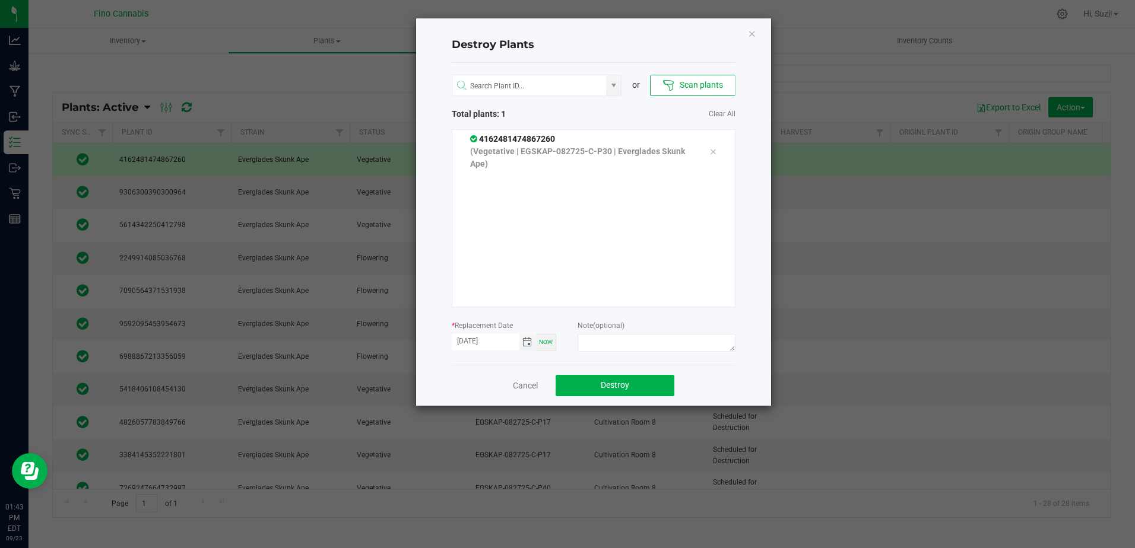
click at [528, 342] on span "Toggle calendar" at bounding box center [526, 342] width 9 height 9
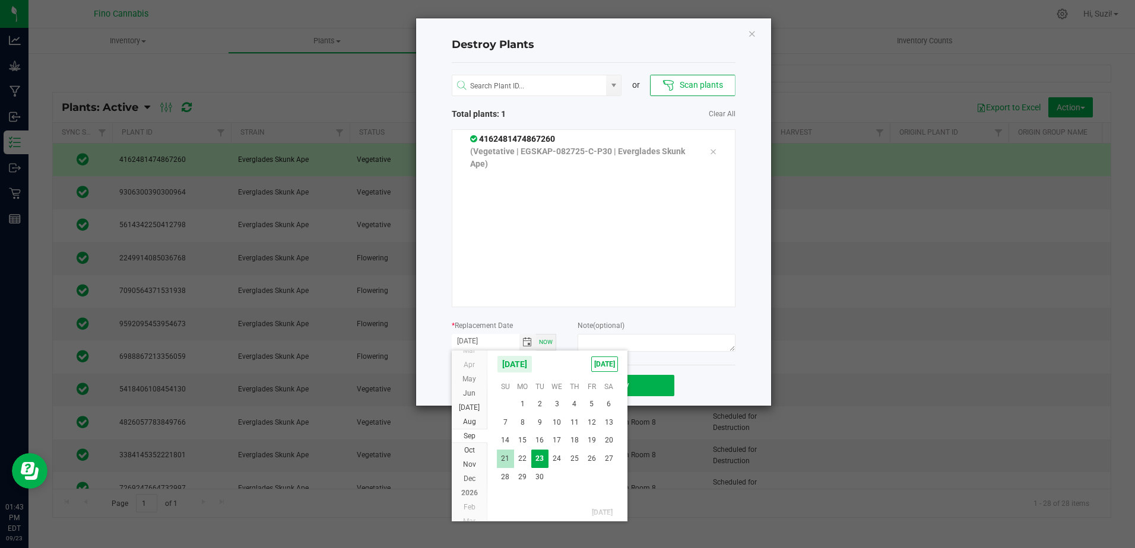
click at [507, 457] on span "21" at bounding box center [505, 459] width 17 height 18
type input "[DATE]"
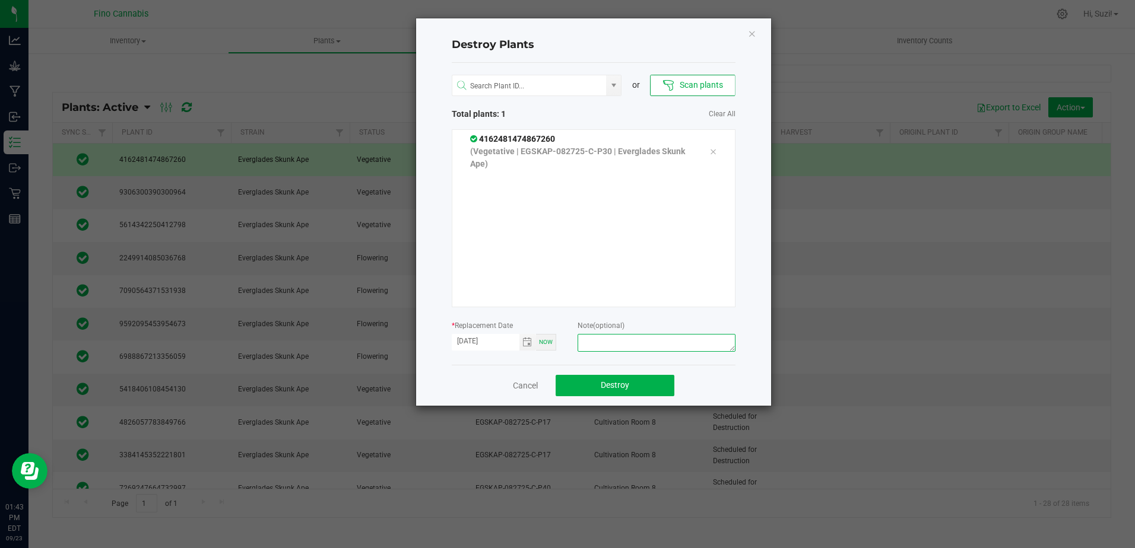
click at [622, 343] on textarea at bounding box center [656, 343] width 157 height 18
paste textarea "Culled [DEMOGRAPHIC_DATA] Pheno Clone - 3.18g"
type textarea "Culled [DEMOGRAPHIC_DATA] Pheno Clone - 3.18g"
click at [639, 380] on button "Destroy" at bounding box center [615, 385] width 119 height 21
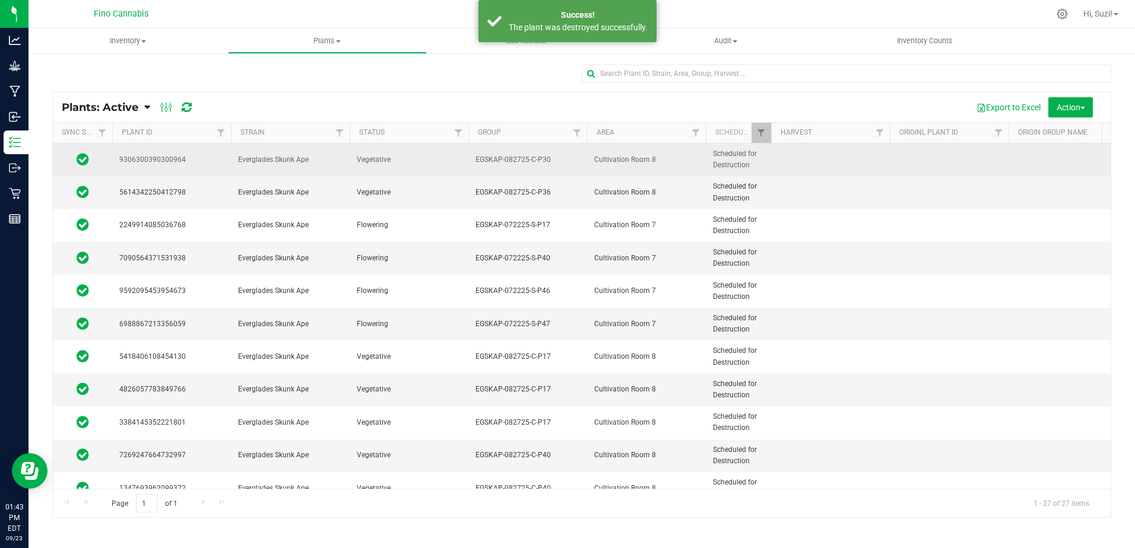
click at [443, 156] on span "Vegetative" at bounding box center [409, 159] width 104 height 11
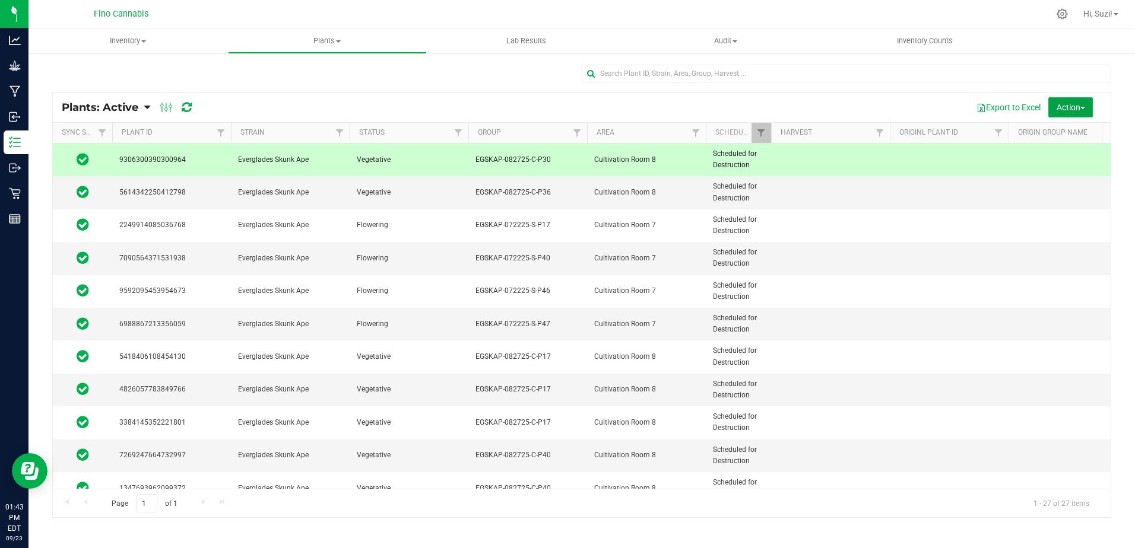
click at [1088, 109] on button "Action" at bounding box center [1070, 107] width 45 height 20
click at [1064, 134] on span "Destroy plants" at bounding box center [1056, 133] width 50 height 9
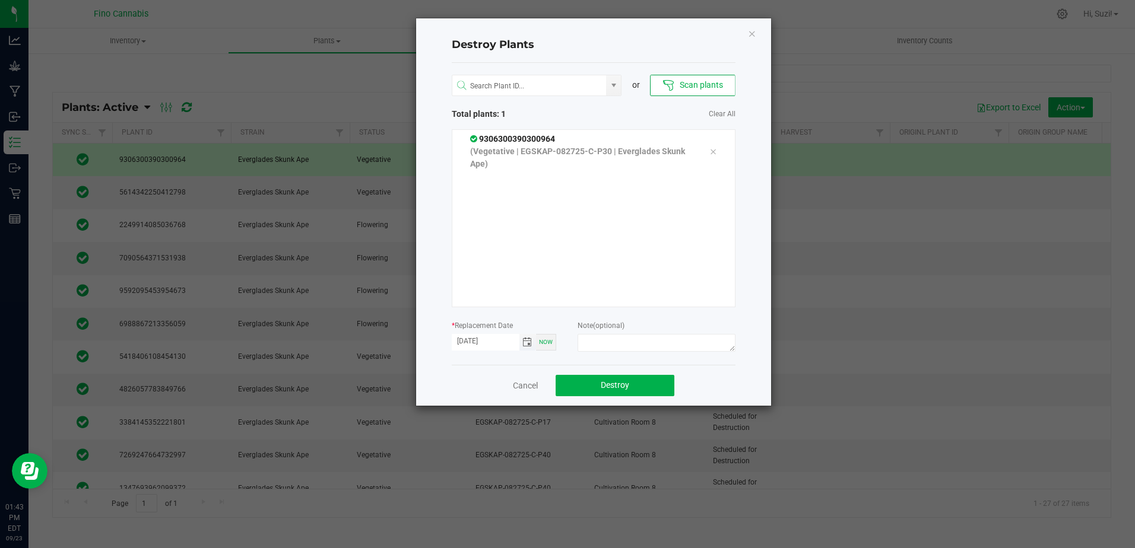
click at [528, 343] on span "Toggle calendar" at bounding box center [526, 342] width 9 height 9
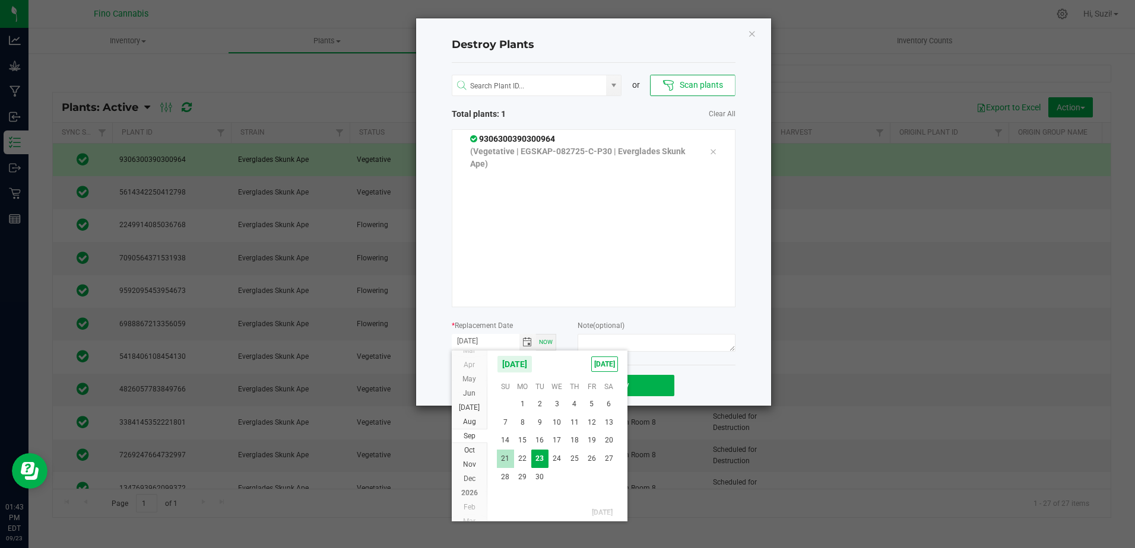
click at [504, 461] on span "21" at bounding box center [505, 459] width 17 height 18
type input "[DATE]"
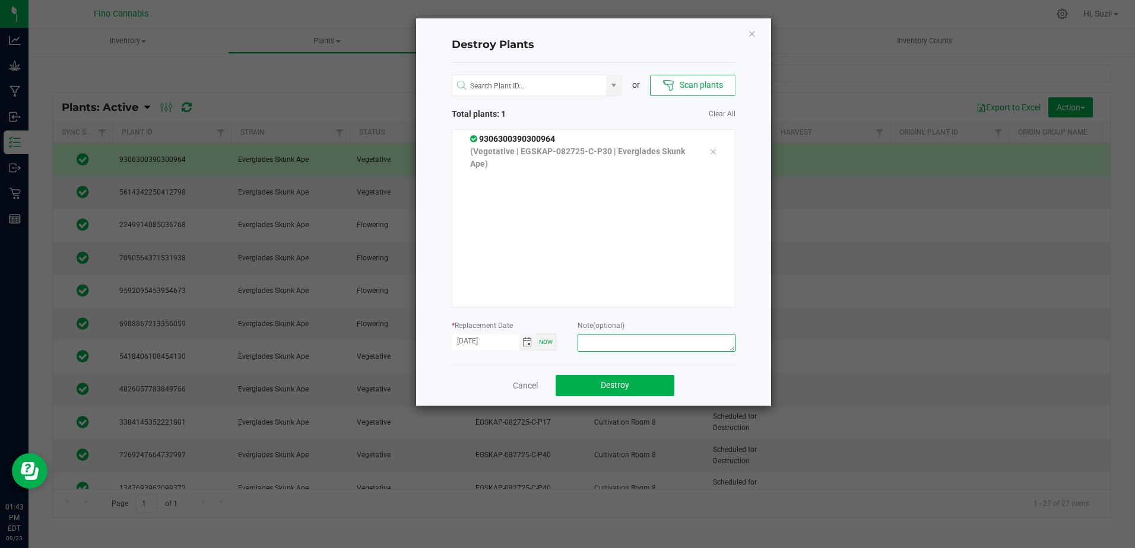
click at [613, 341] on textarea at bounding box center [656, 343] width 157 height 18
paste textarea "Culled [DEMOGRAPHIC_DATA] Pheno Clone - 3.18g"
type textarea "Culled [DEMOGRAPHIC_DATA] Pheno Clone - 3.18g"
click at [658, 382] on button "Destroy" at bounding box center [615, 385] width 119 height 21
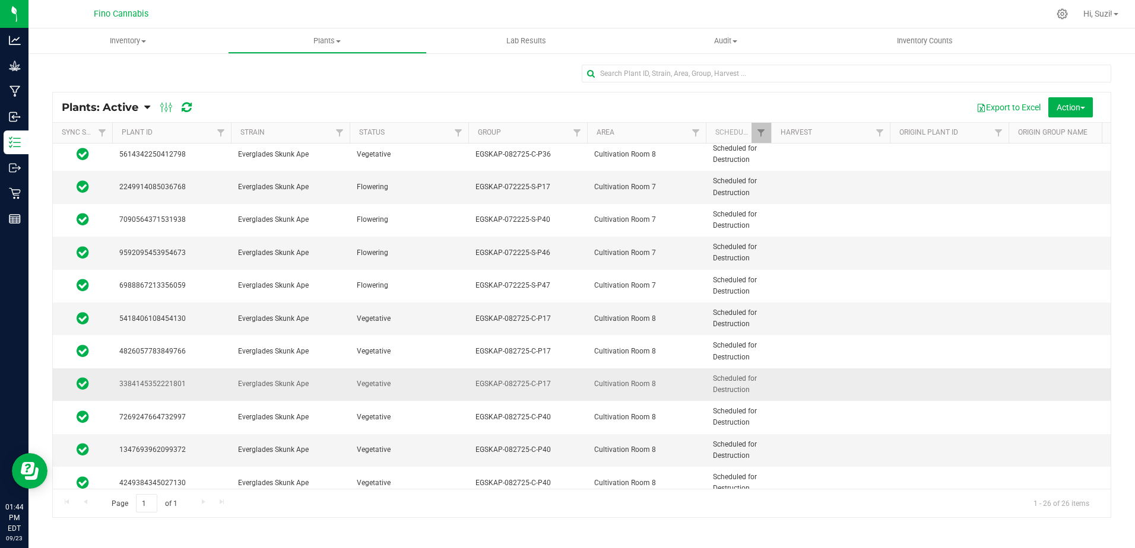
scroll to position [0, 0]
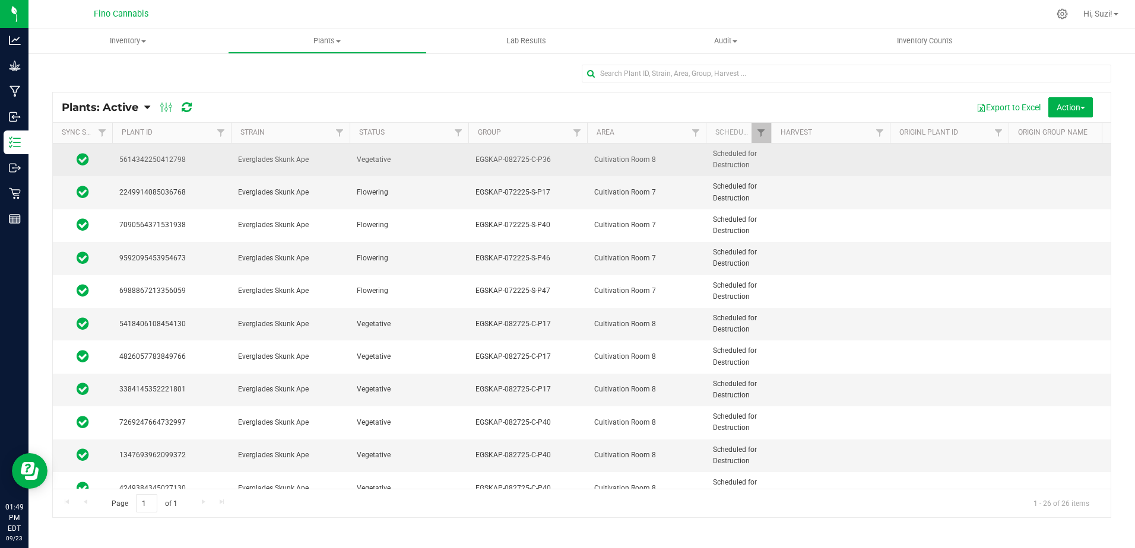
click at [442, 165] on span "Vegetative" at bounding box center [409, 159] width 104 height 11
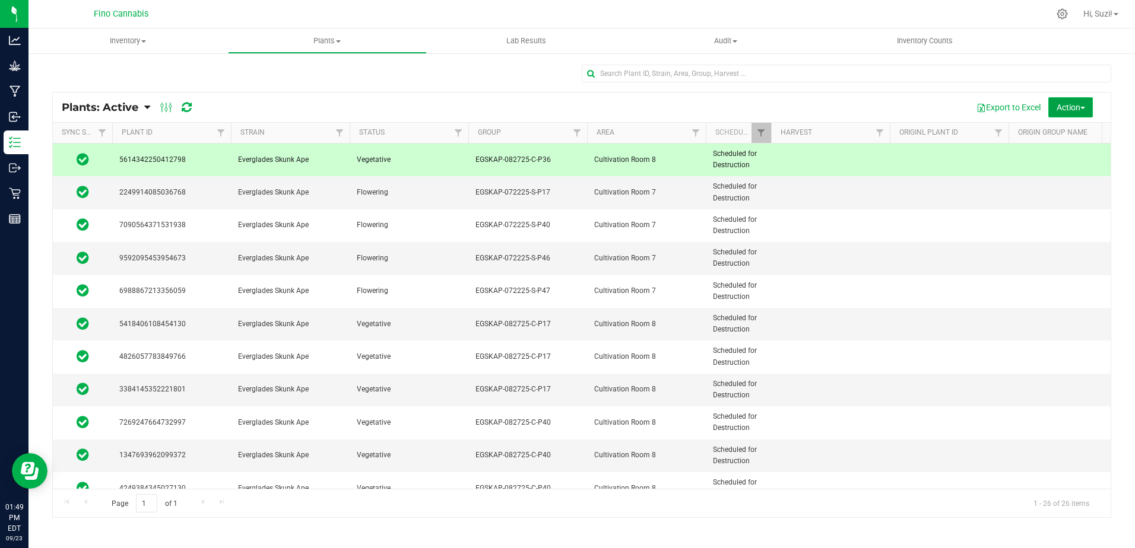
click at [1081, 103] on span "Action" at bounding box center [1071, 107] width 28 height 9
click at [1073, 133] on span "Destroy plants" at bounding box center [1056, 133] width 50 height 9
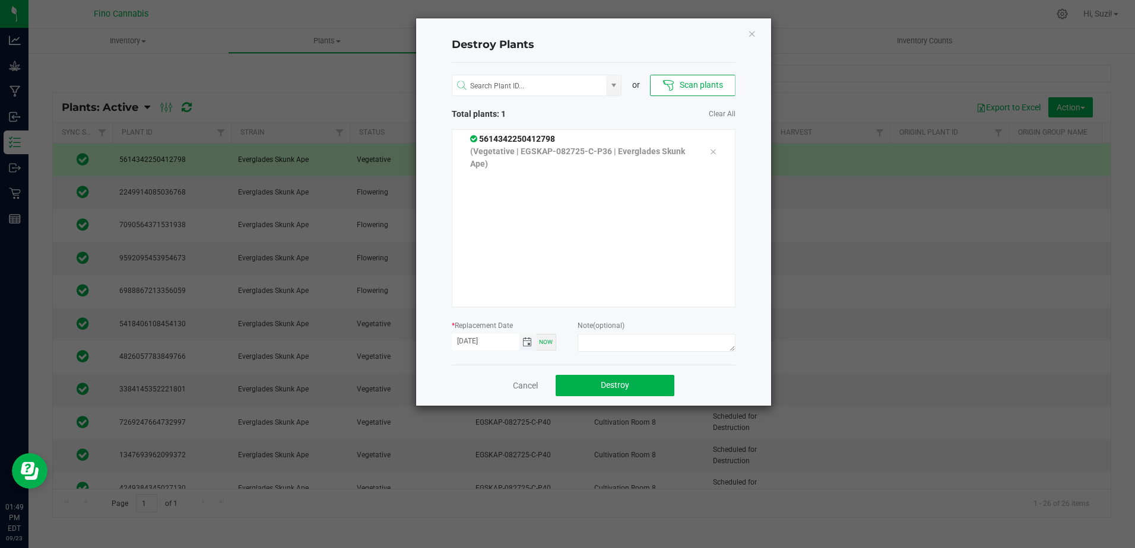
click at [527, 343] on span "Toggle calendar" at bounding box center [526, 342] width 9 height 9
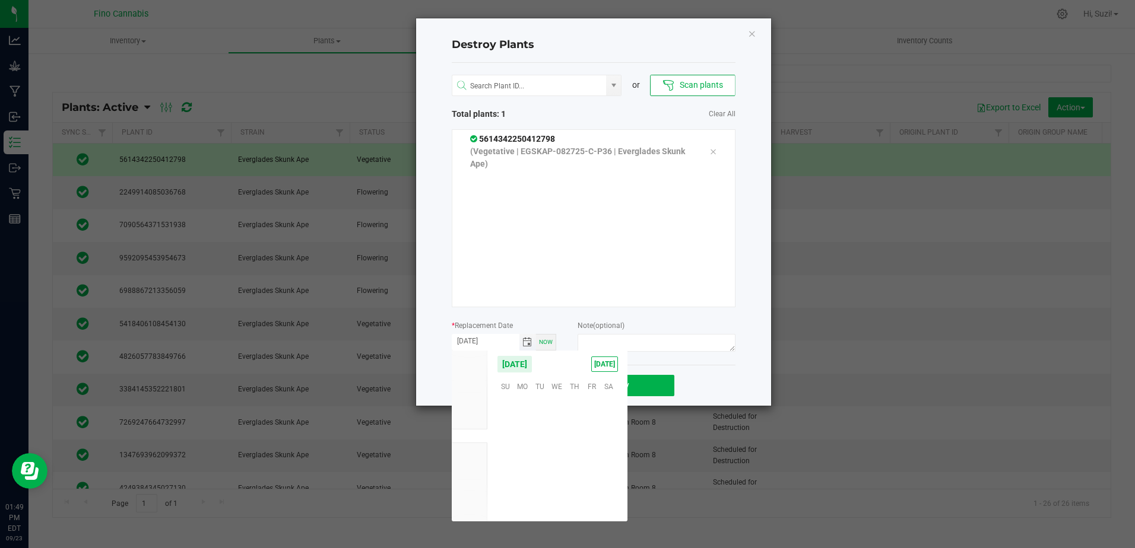
scroll to position [192511, 0]
click at [505, 462] on span "21" at bounding box center [505, 459] width 17 height 18
type input "[DATE]"
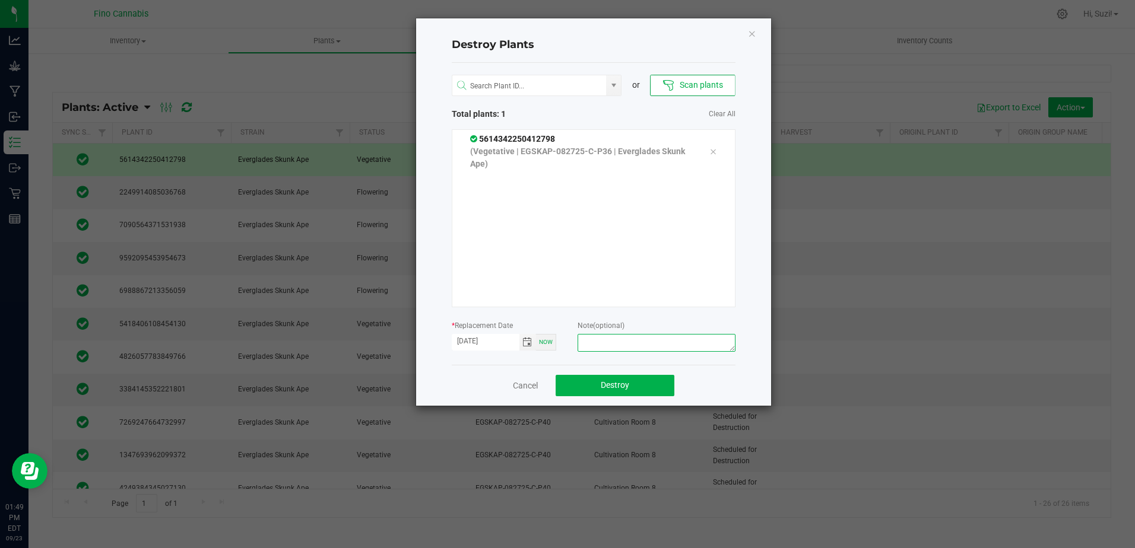
click at [636, 344] on textarea at bounding box center [656, 343] width 157 height 18
type textarea "Died - Pheno Clone - 2.1g"
click at [602, 388] on span "Destroy" at bounding box center [615, 384] width 28 height 9
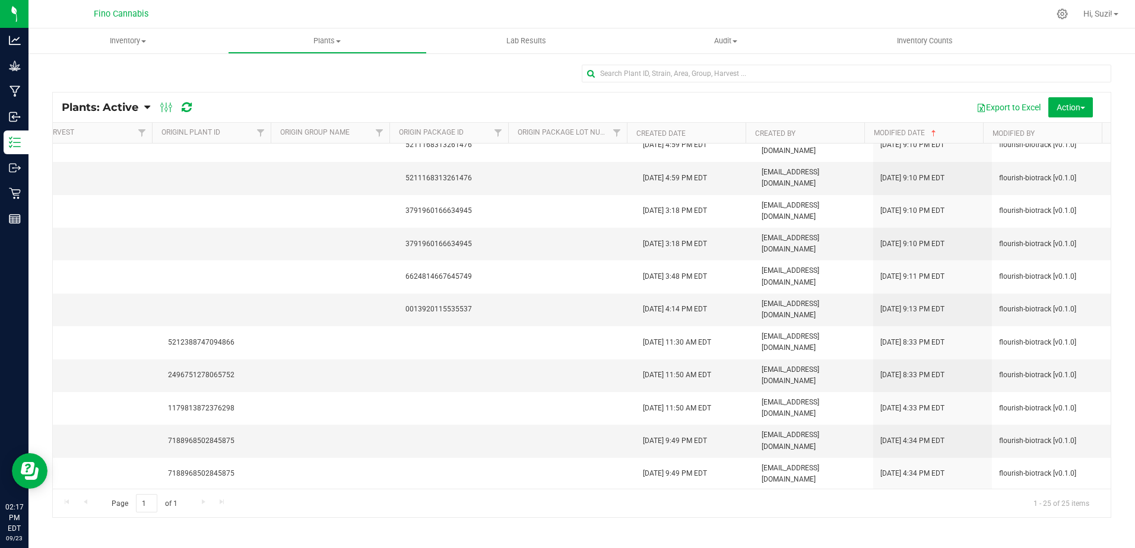
scroll to position [485, 738]
drag, startPoint x: 916, startPoint y: 364, endPoint x: 402, endPoint y: 106, distance: 574.7
click at [402, 106] on div "Export to Excel Action Schedule destroy Destroy plants Bulk destroy CSV" at bounding box center [653, 107] width 897 height 20
click at [336, 38] on span "Plants" at bounding box center [328, 41] width 198 height 11
click at [258, 84] on span "Waste log" at bounding box center [263, 86] width 71 height 10
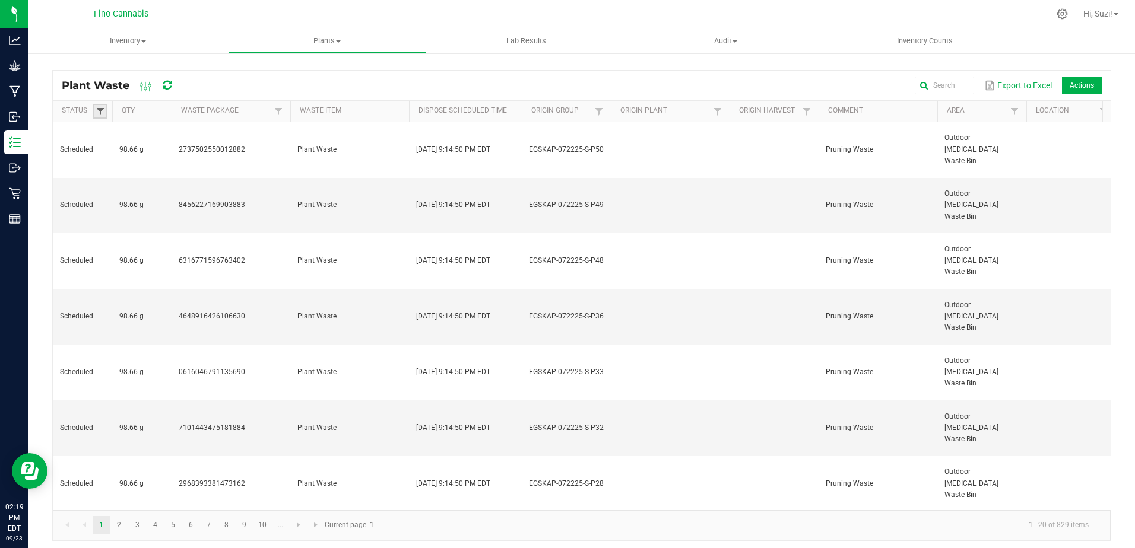
click at [99, 109] on span at bounding box center [100, 111] width 9 height 9
click at [113, 207] on li "Scheduled" at bounding box center [158, 206] width 115 height 15
checkbox input "true"
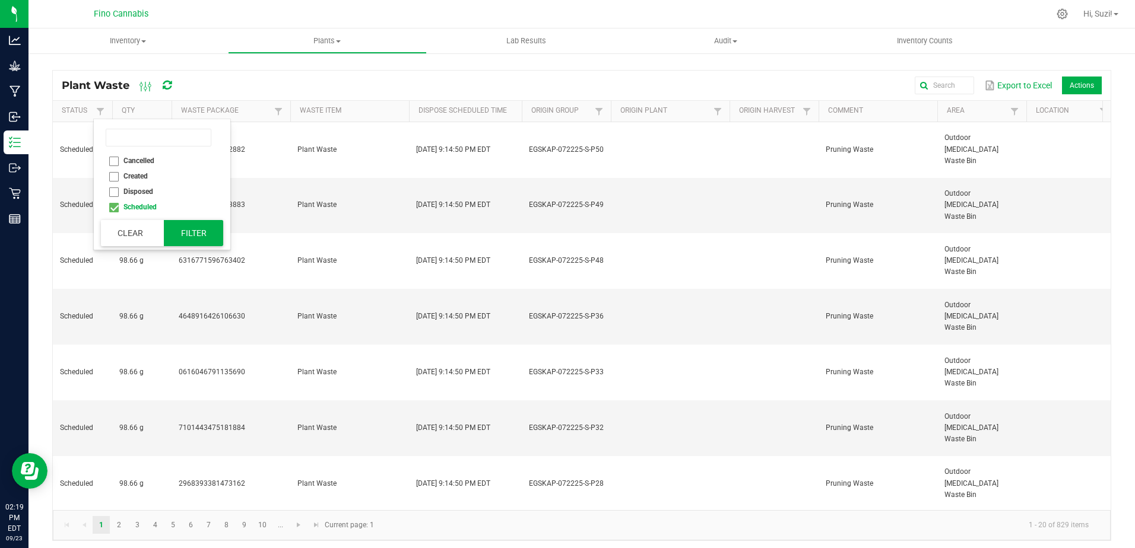
click at [200, 242] on button "Filter" at bounding box center [193, 233] width 59 height 26
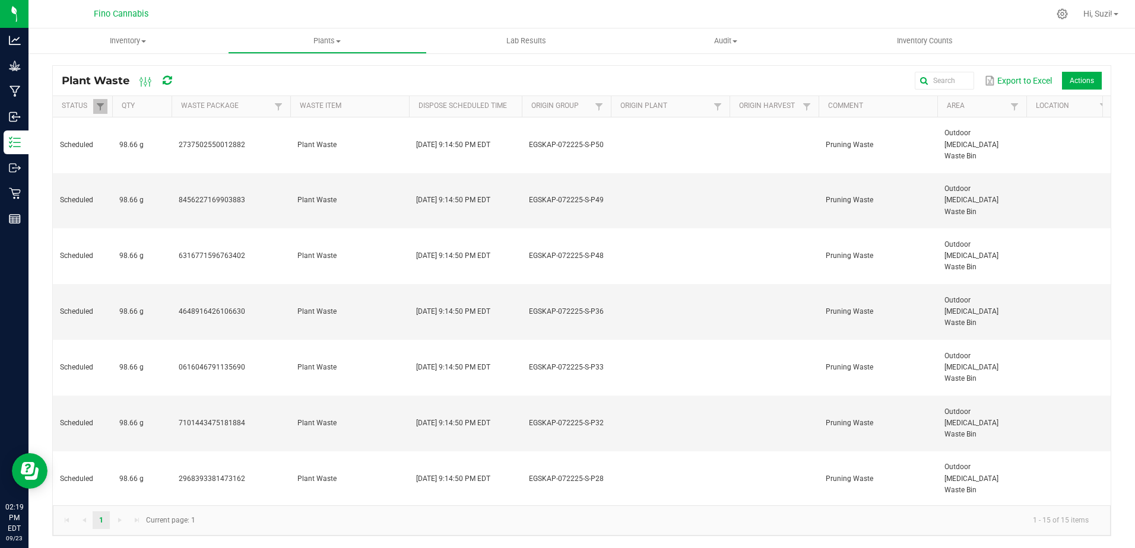
click at [150, 59] on div "Plant Waste Export to Excel Actions Status Qty Waste Package Waste Item Dispose…" at bounding box center [581, 297] width 1059 height 477
click at [145, 36] on span "Inventory" at bounding box center [127, 41] width 199 height 11
click at [107, 97] on li "Waste log" at bounding box center [127, 100] width 199 height 14
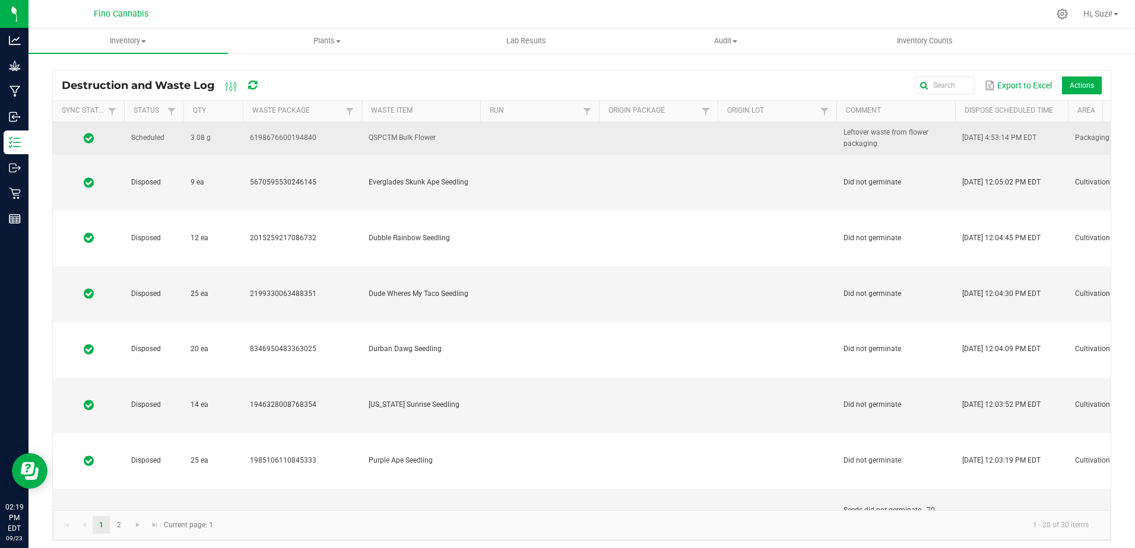
click at [488, 140] on td at bounding box center [539, 138] width 119 height 33
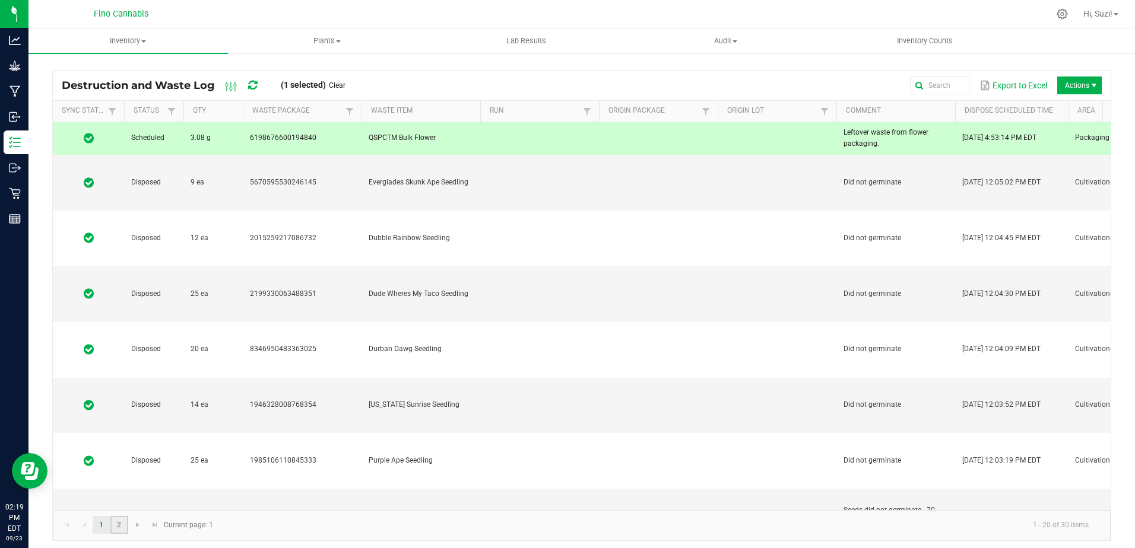
click at [120, 524] on link "2" at bounding box center [118, 525] width 17 height 18
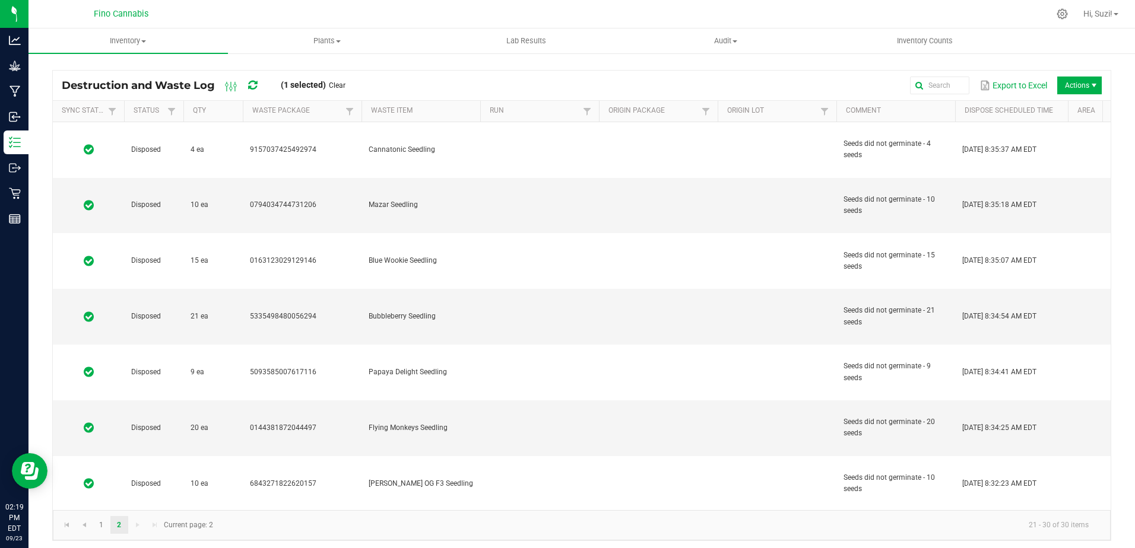
click at [1095, 81] on span "Actions" at bounding box center [1082, 86] width 40 height 18
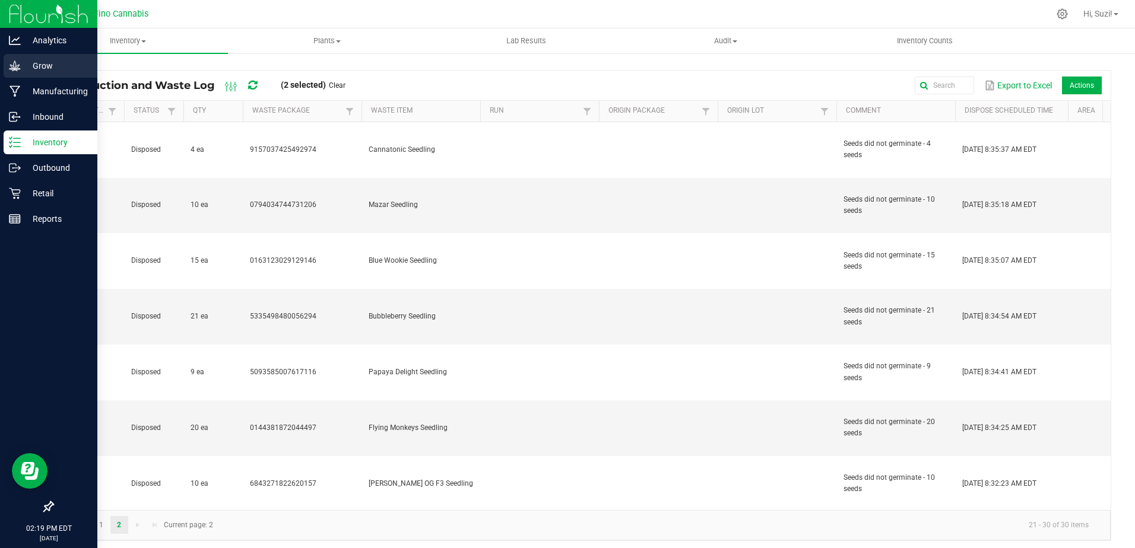
click at [14, 63] on icon at bounding box center [14, 66] width 11 height 10
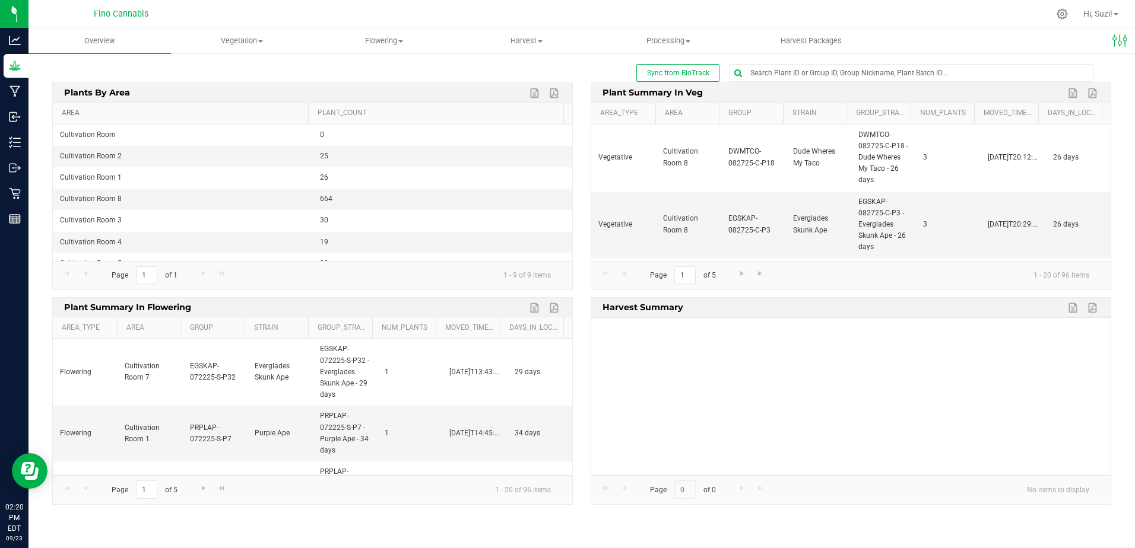
click at [72, 113] on link "Area" at bounding box center [183, 113] width 242 height 9
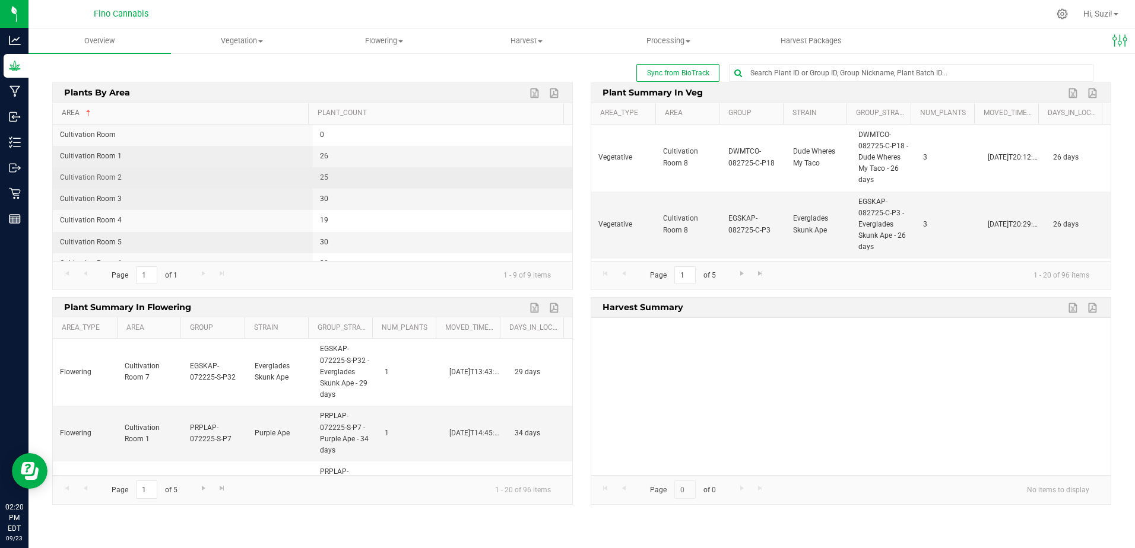
scroll to position [56, 0]
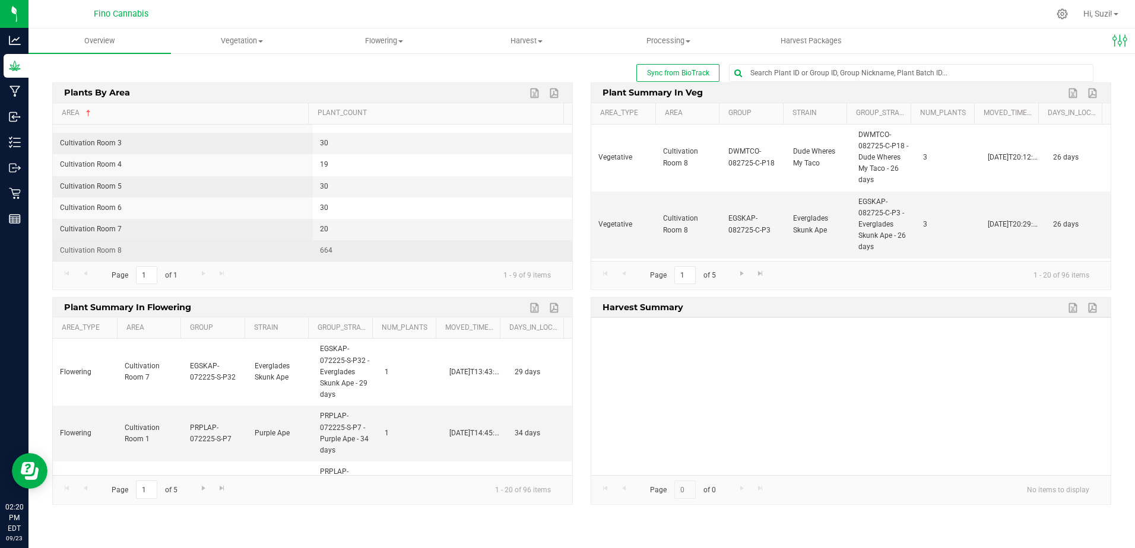
click at [370, 251] on td "664" at bounding box center [443, 250] width 260 height 21
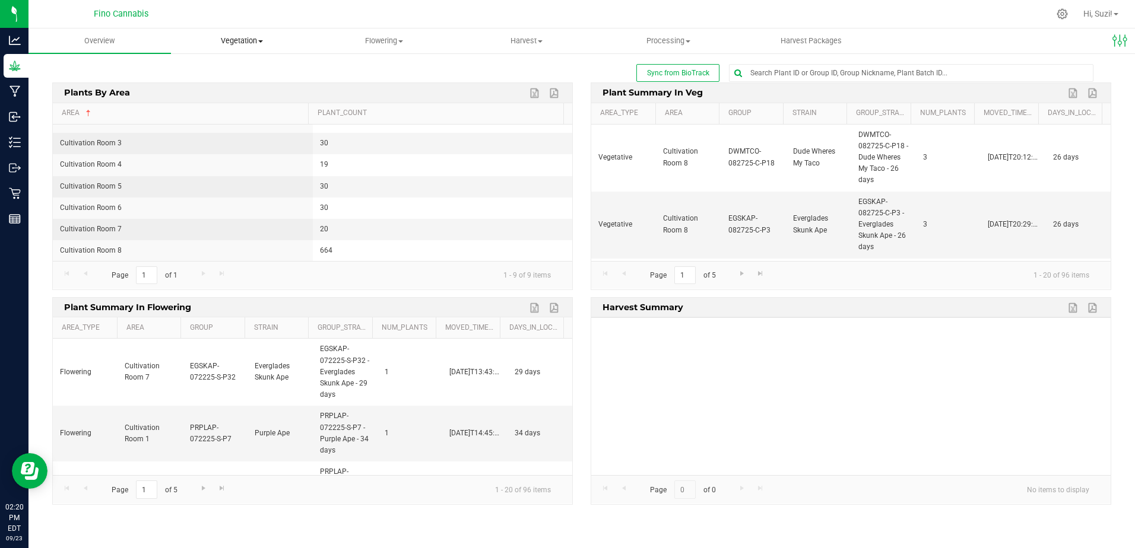
click at [259, 42] on span at bounding box center [260, 41] width 5 height 2
click at [242, 85] on span "Veg plants" at bounding box center [207, 86] width 73 height 10
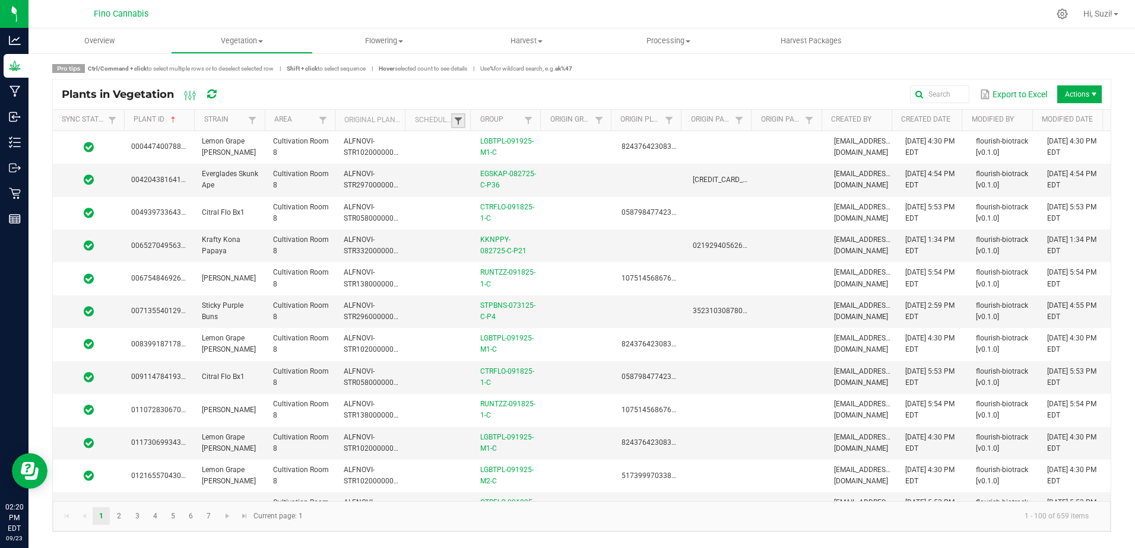
click at [461, 123] on span at bounding box center [458, 120] width 9 height 9
click at [471, 167] on li "Scheduled" at bounding box center [516, 170] width 115 height 15
checkbox input "true"
click at [543, 211] on button "Filter" at bounding box center [551, 212] width 59 height 26
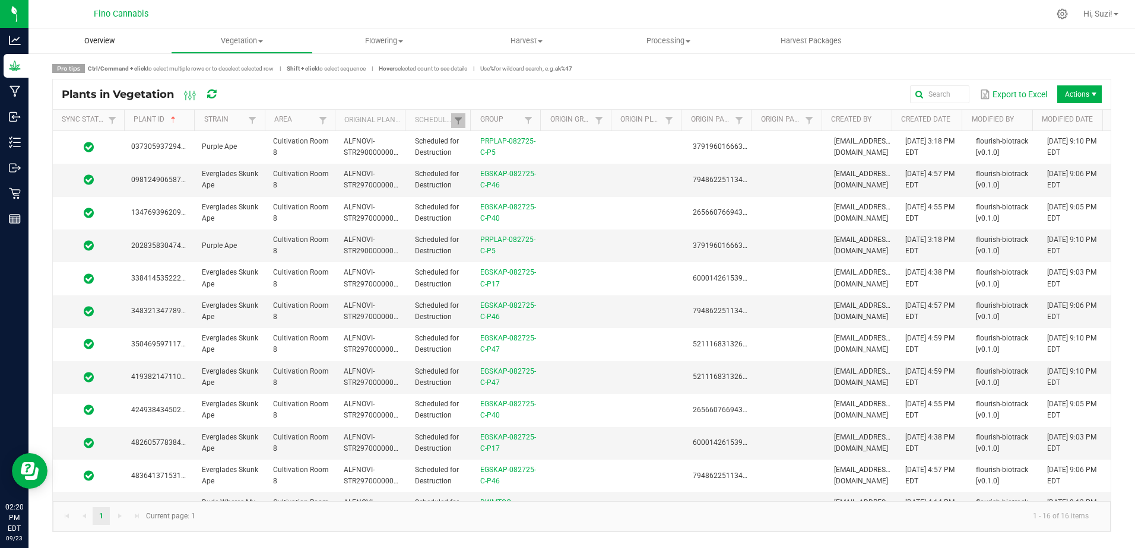
click at [100, 41] on span "Overview" at bounding box center [99, 41] width 62 height 11
